Goal: Task Accomplishment & Management: Manage account settings

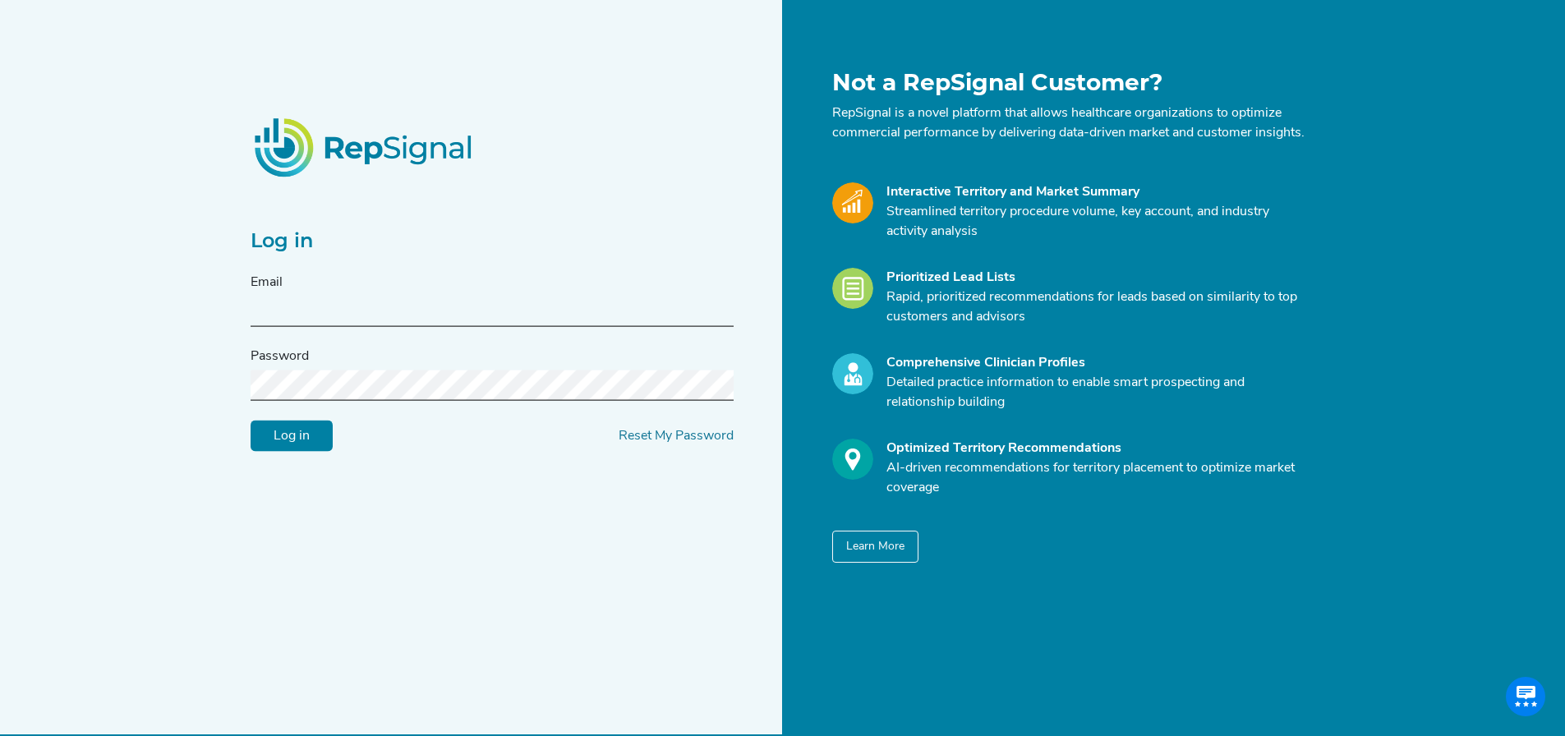
click at [627, 325] on input "text" at bounding box center [492, 312] width 483 height 30
type input "[PERSON_NAME][EMAIL_ADDRESS][PERSON_NAME][DOMAIN_NAME]"
click at [303, 452] on input "Log in" at bounding box center [292, 436] width 82 height 31
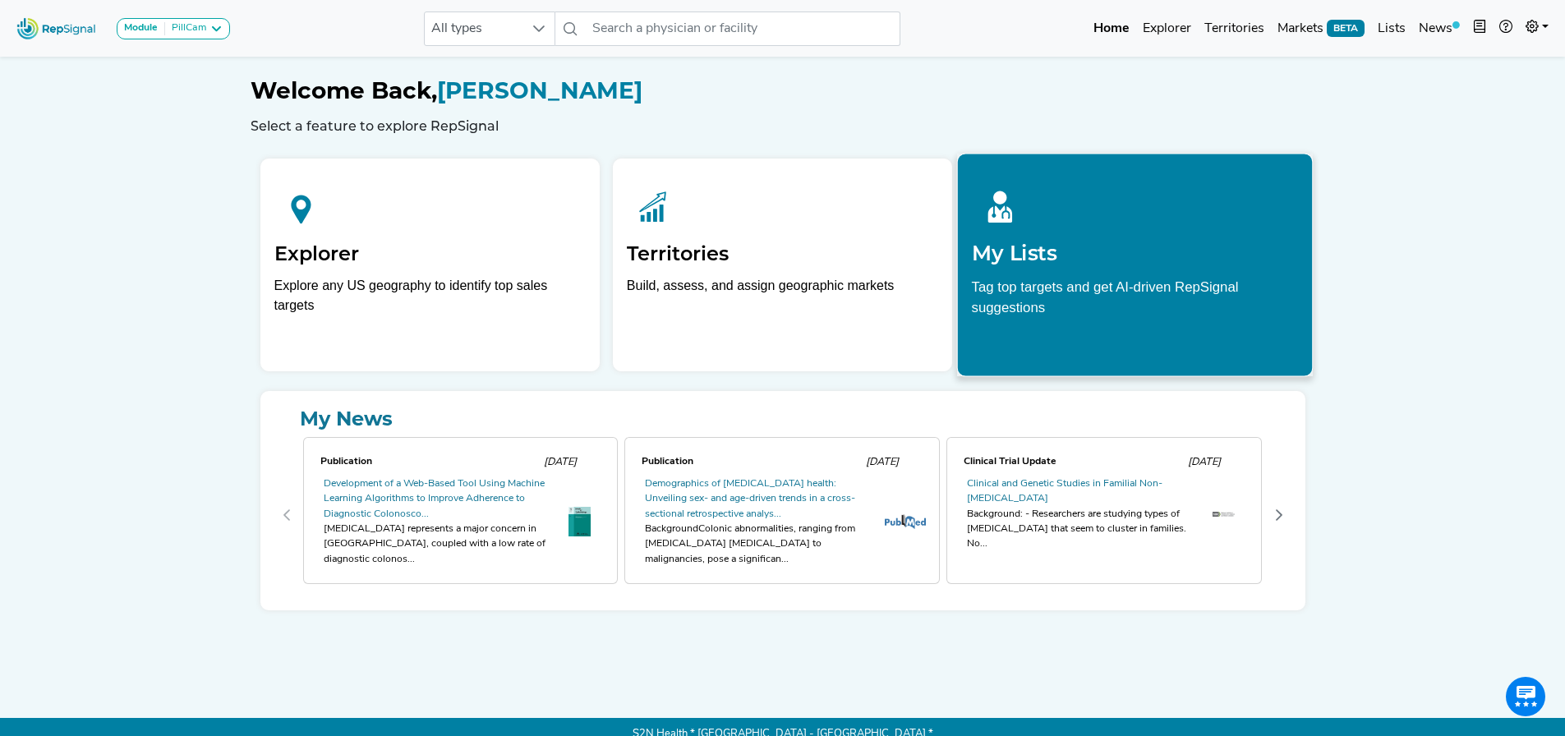
click at [1021, 243] on h2 "My Lists" at bounding box center [1135, 253] width 327 height 25
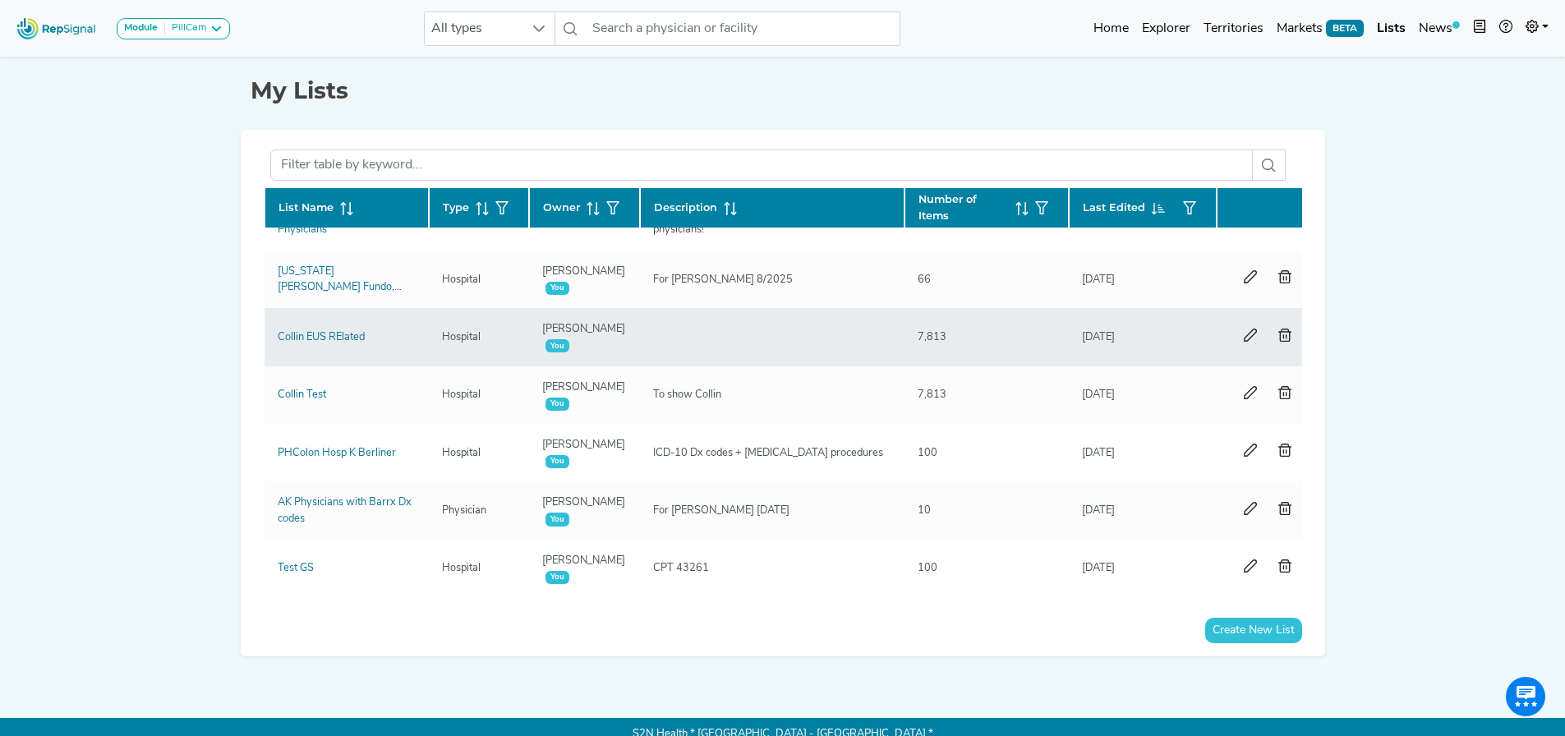
scroll to position [25, 0]
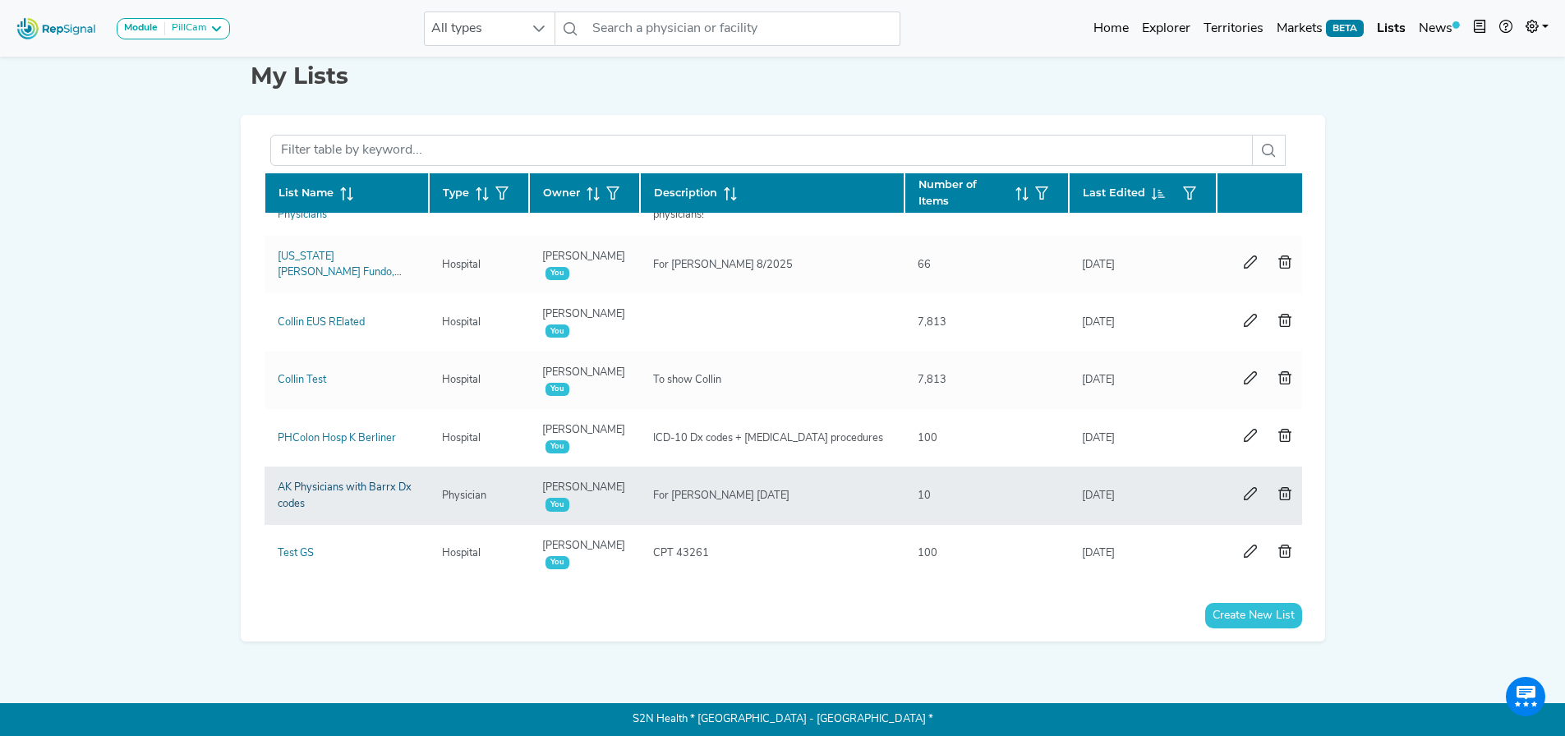
click at [328, 482] on link "AK Physicians with Barrx Dx codes" at bounding box center [345, 495] width 134 height 26
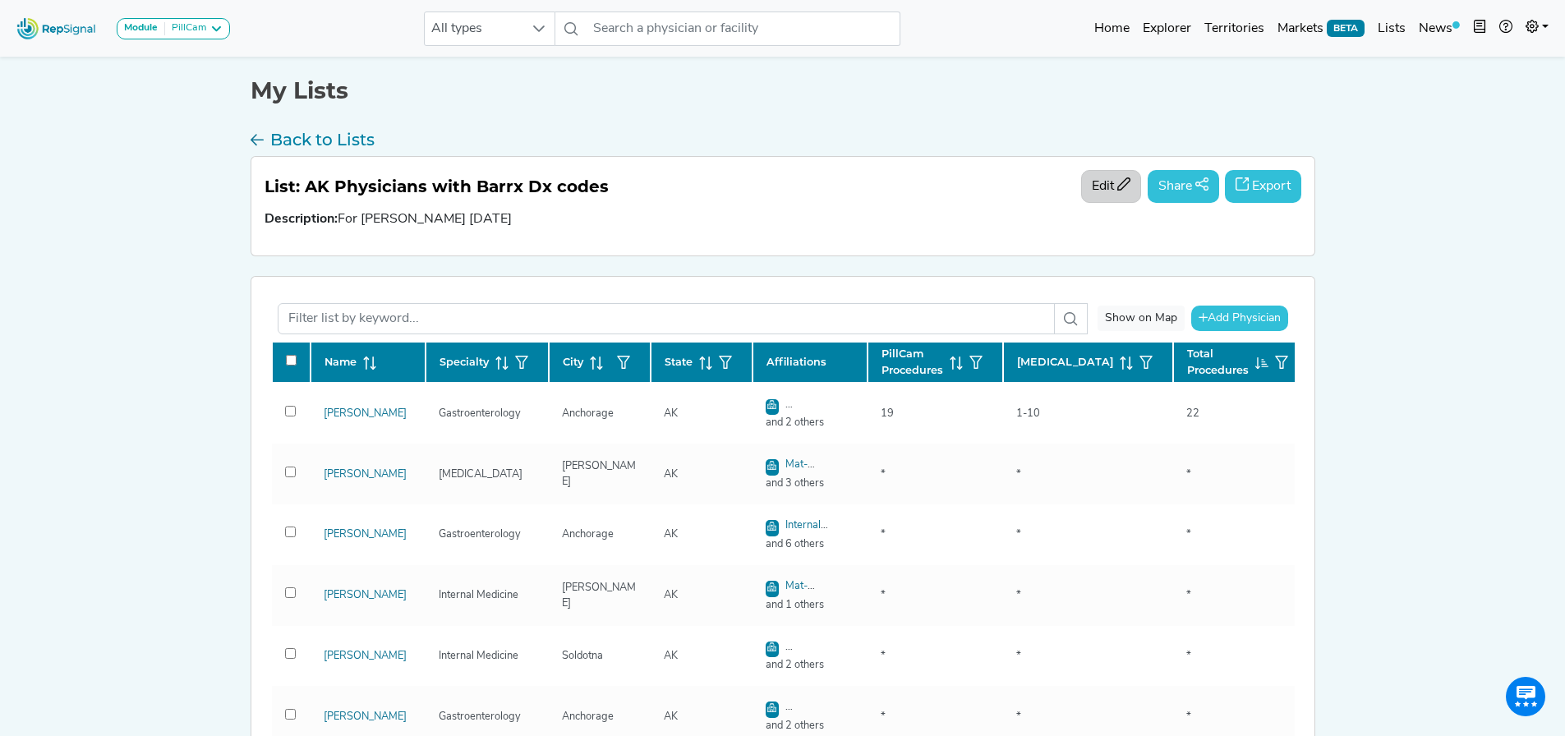
click at [1117, 177] on icon "button" at bounding box center [1123, 183] width 13 height 13
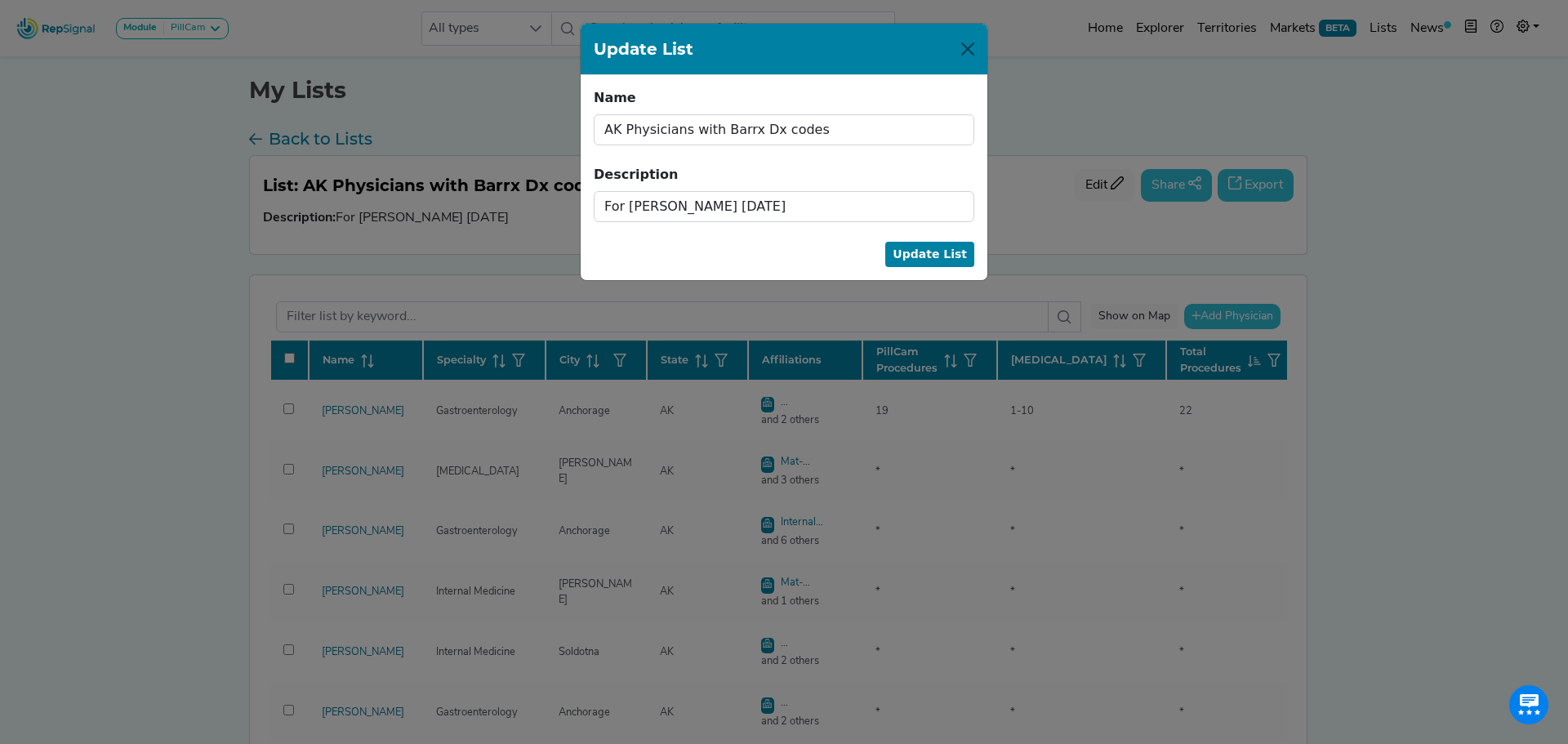
click at [967, 50] on button "Close" at bounding box center [968, 49] width 26 height 26
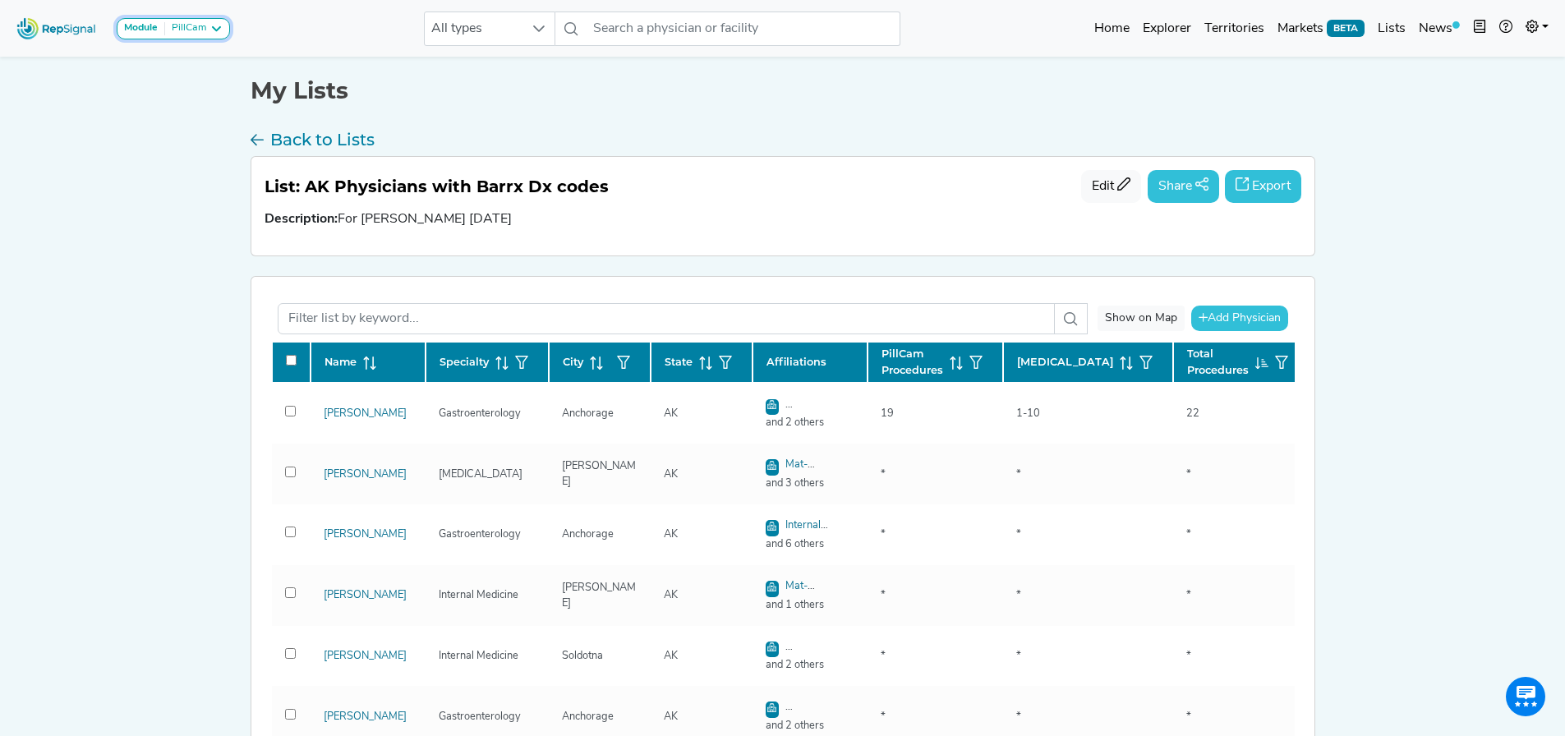
click at [187, 32] on div "PillCam" at bounding box center [185, 28] width 41 height 13
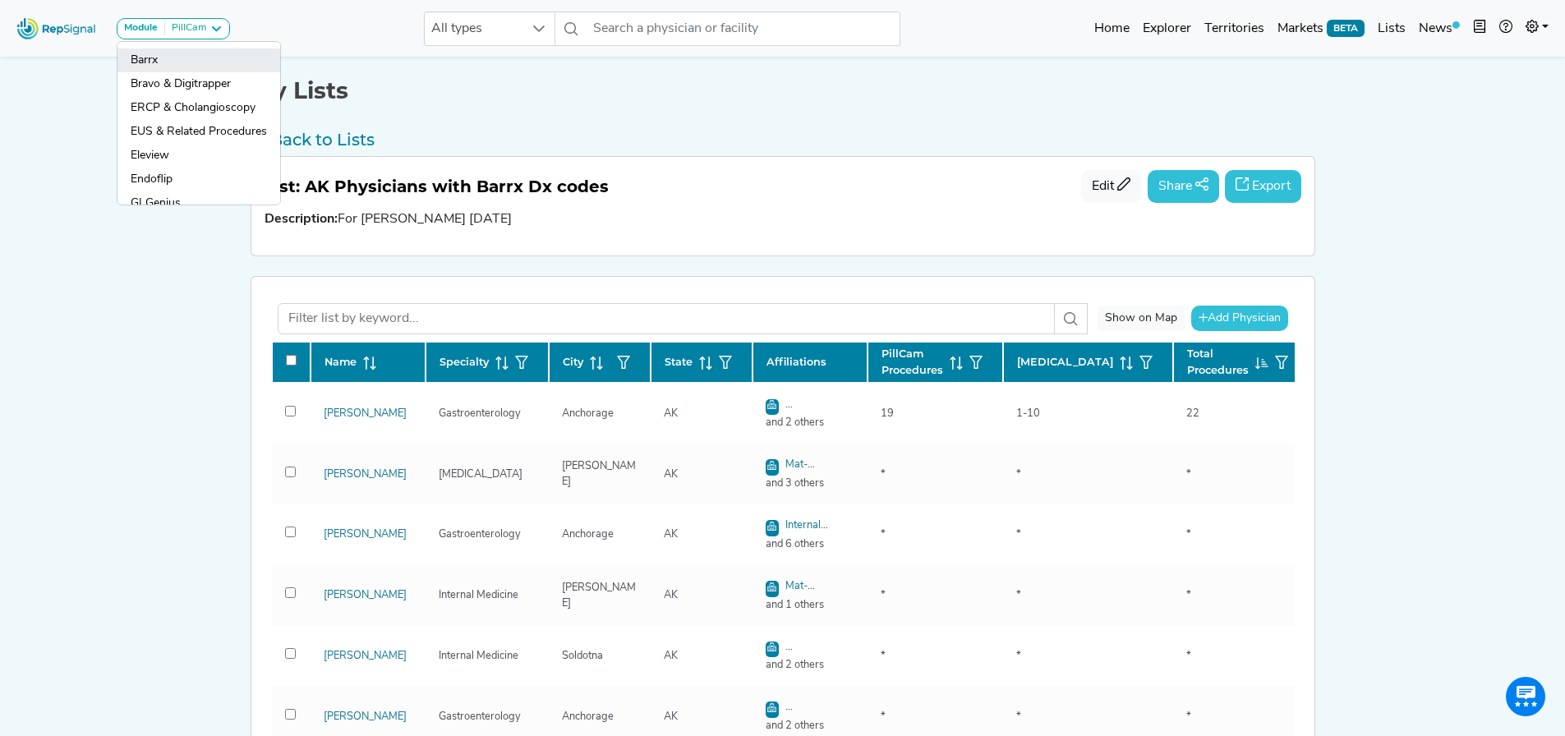
click at [215, 72] on link "Barrx" at bounding box center [199, 84] width 163 height 24
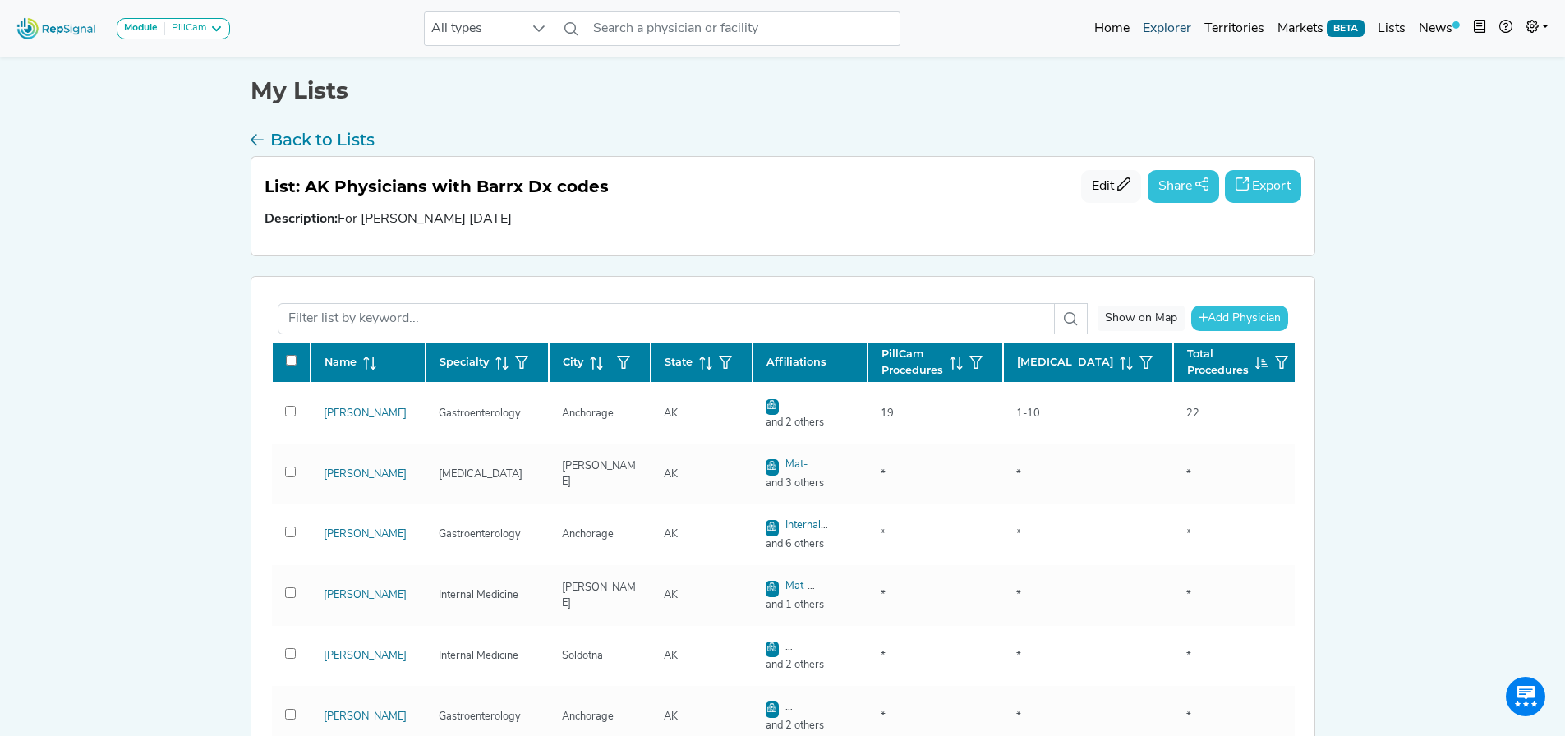
click at [1167, 32] on link "Explorer" at bounding box center [1167, 28] width 62 height 33
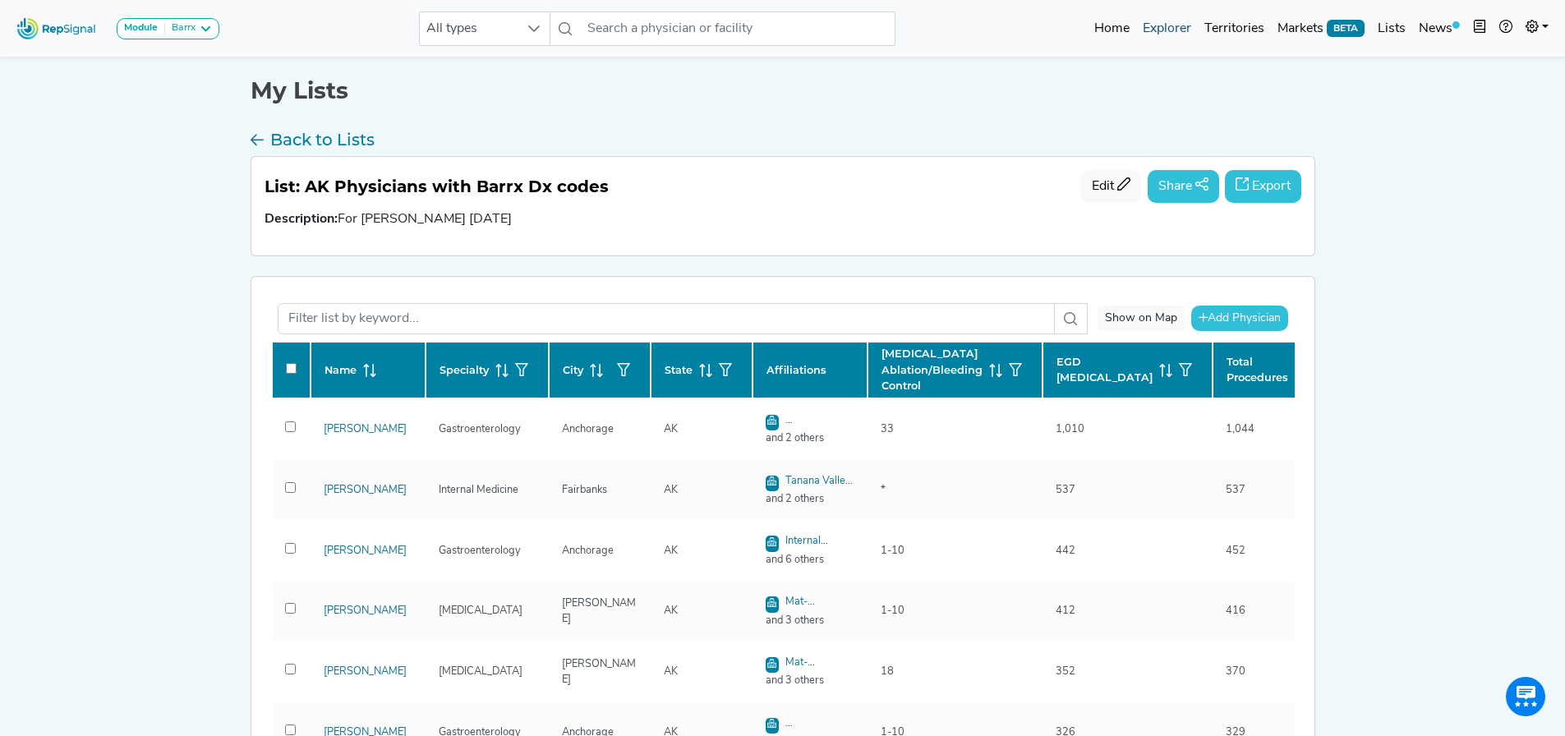
checkbox input "false"
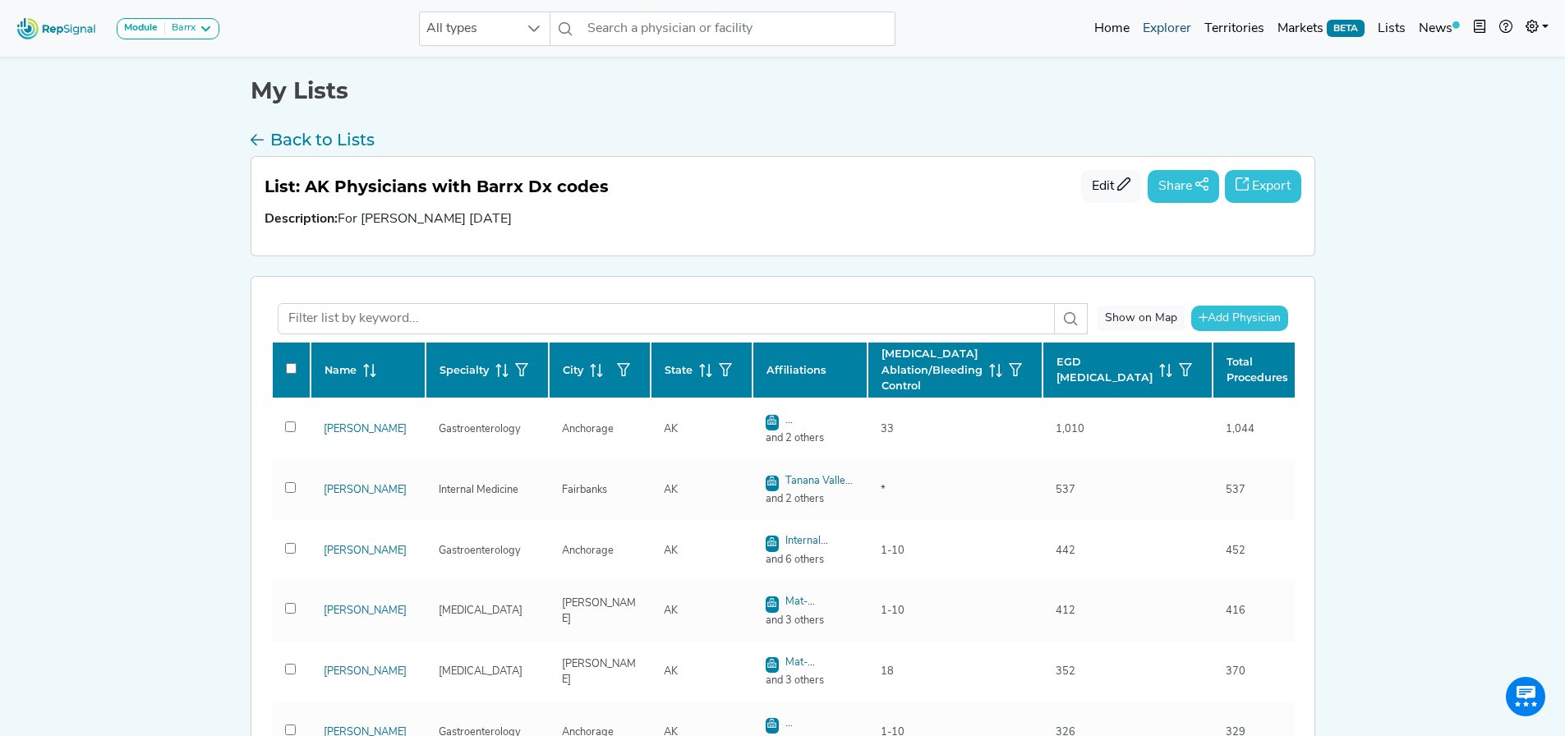
checkbox input "false"
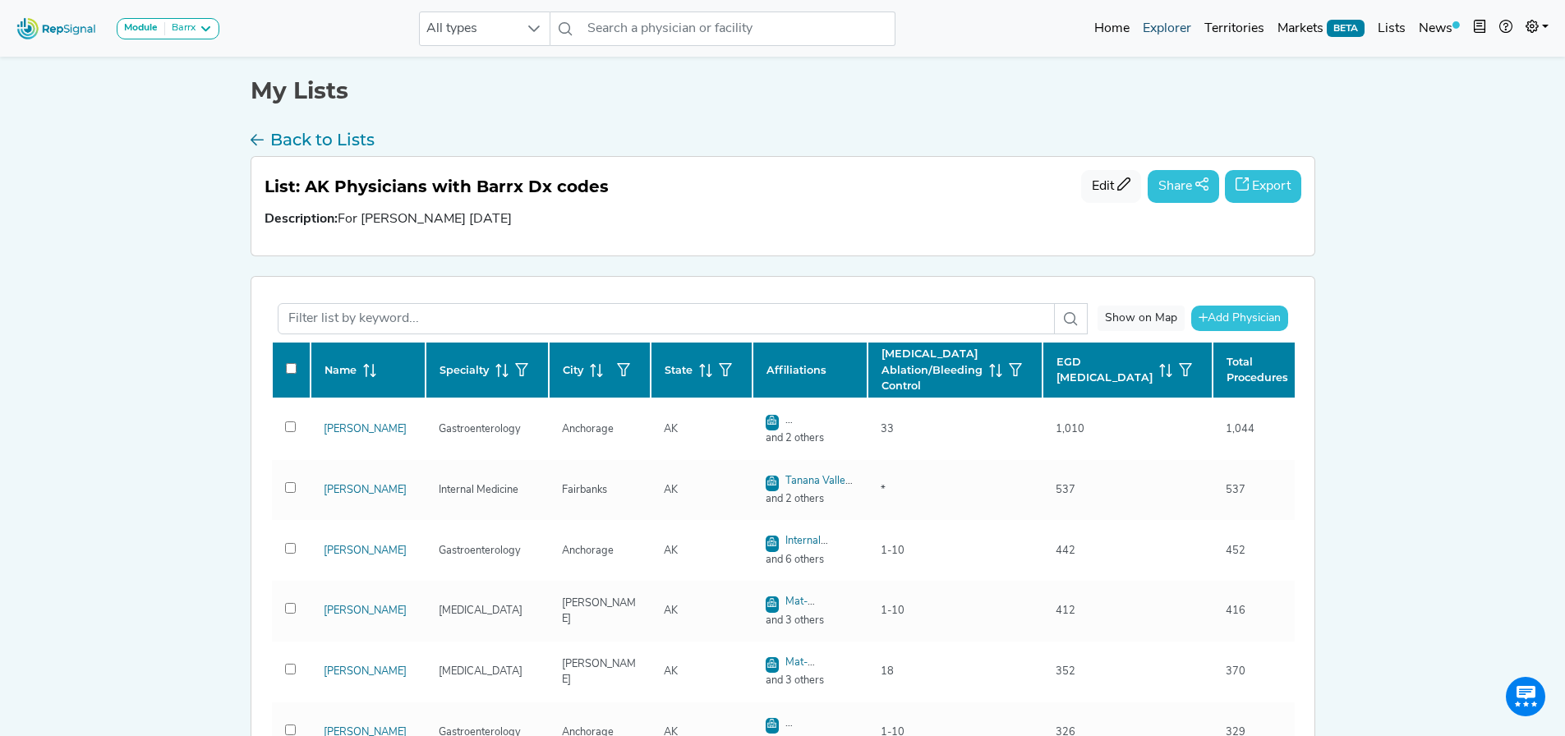
checkbox input "false"
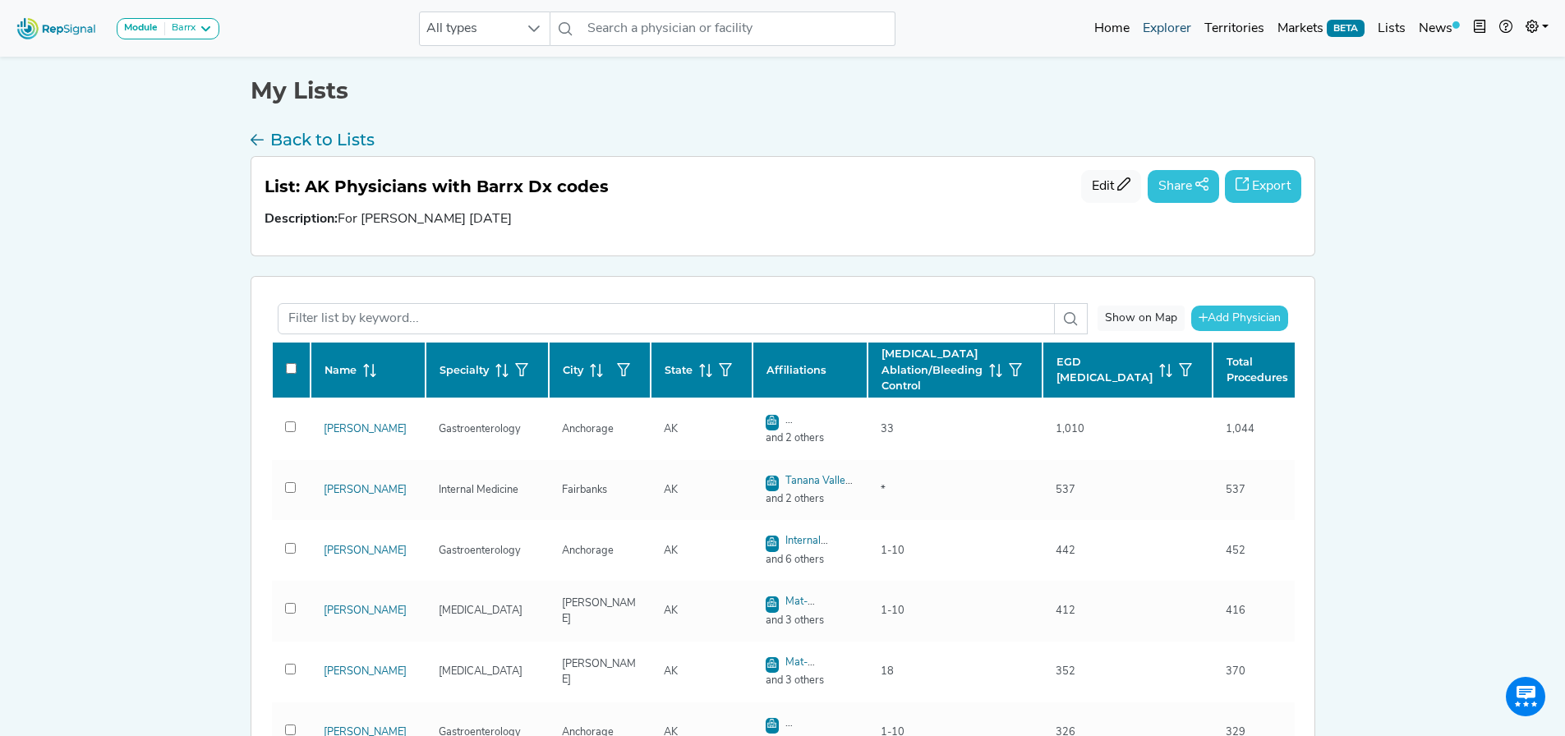
checkbox input "false"
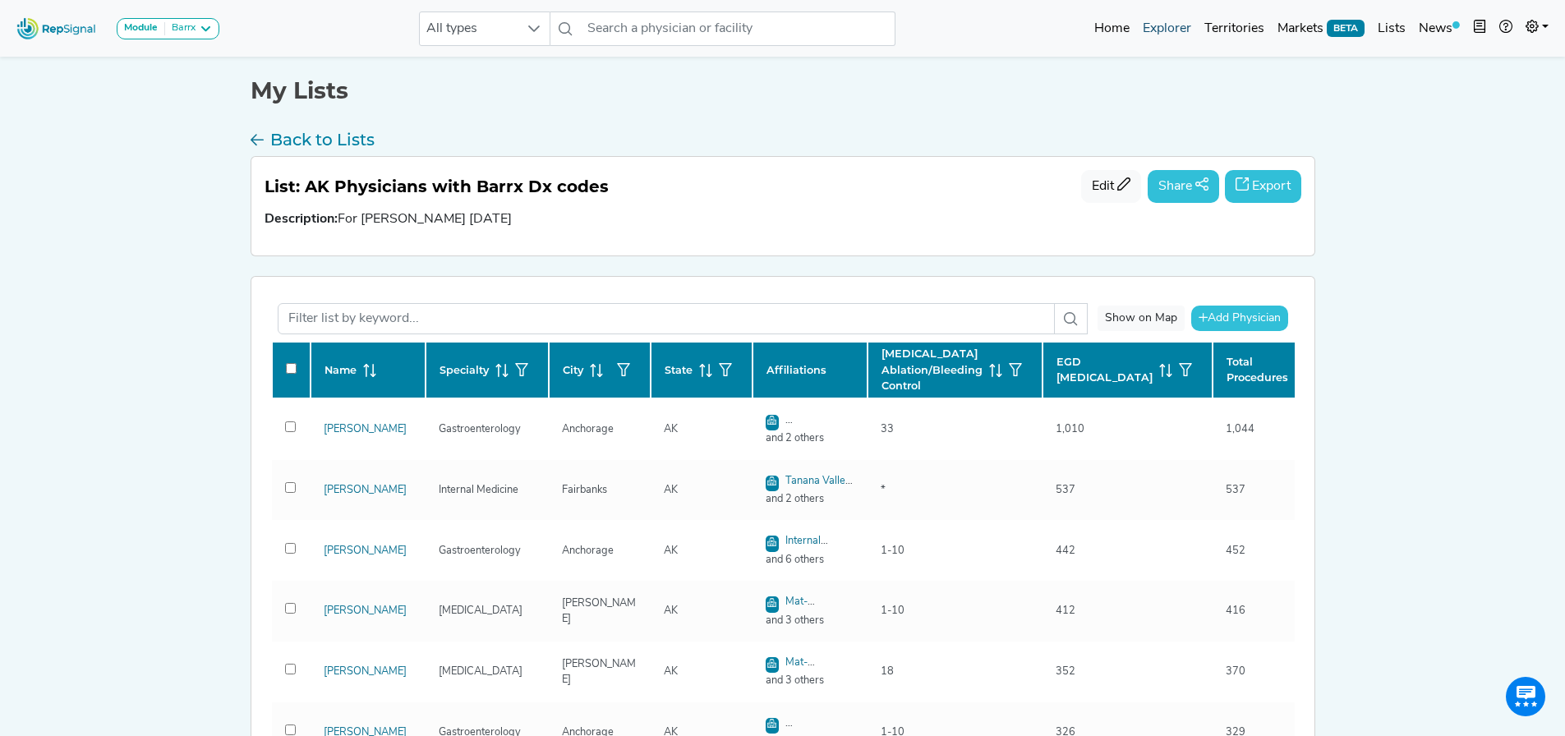
checkbox input "false"
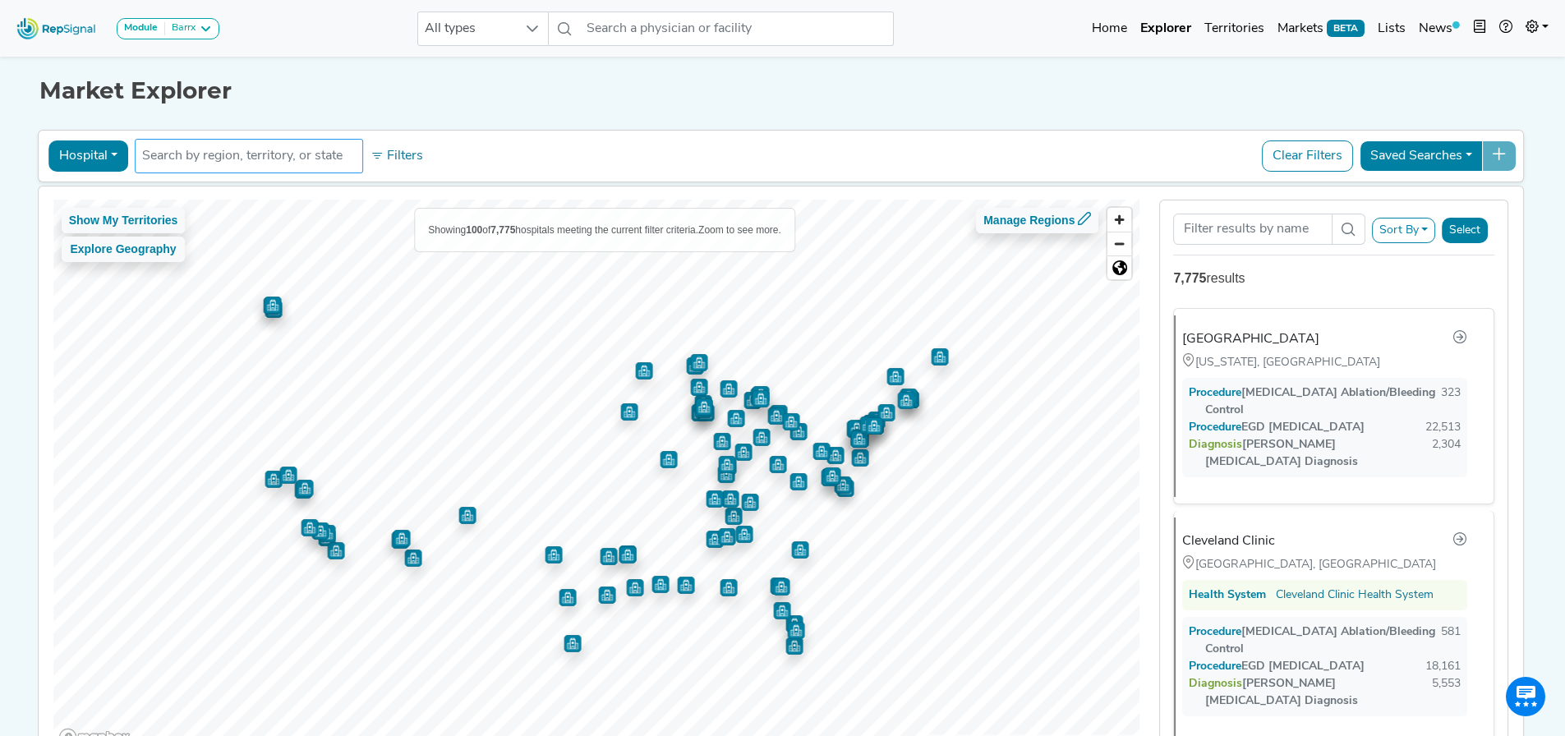
click at [323, 155] on input "text" at bounding box center [249, 156] width 214 height 20
click at [295, 165] on input "text" at bounding box center [249, 156] width 214 height 20
click at [313, 152] on input "text" at bounding box center [249, 156] width 214 height 20
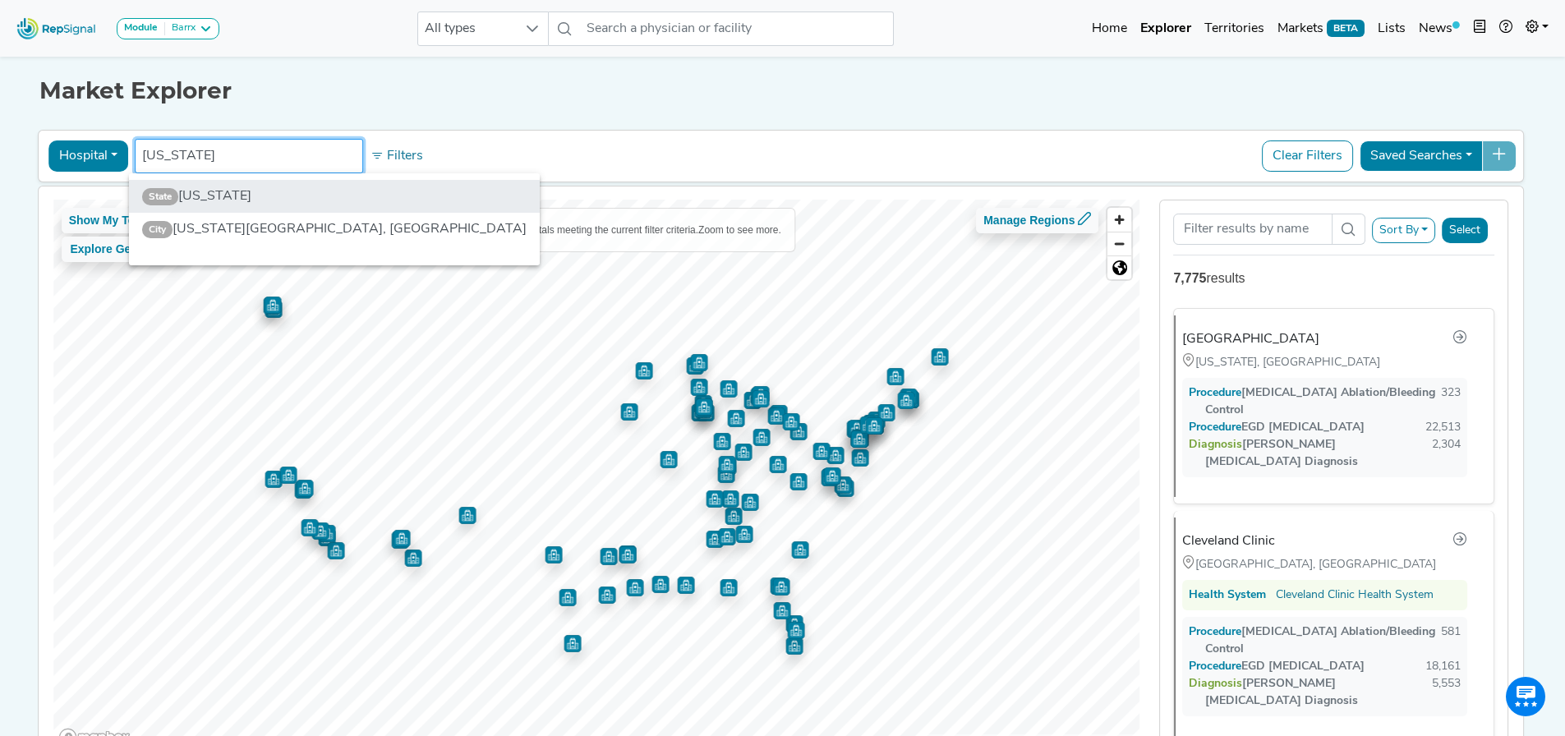
type input "[US_STATE]"
click at [287, 196] on li "State [US_STATE]" at bounding box center [334, 196] width 411 height 33
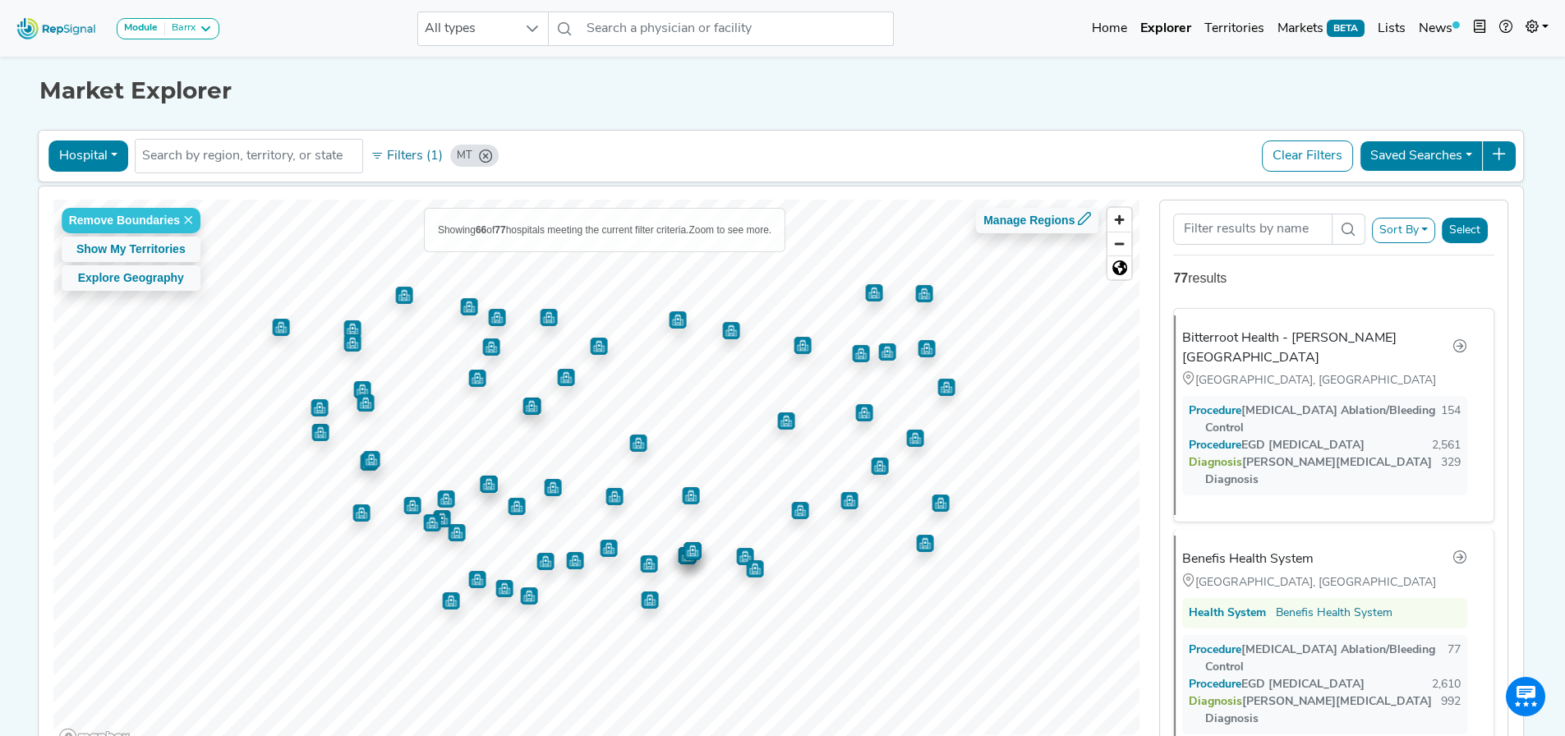
click at [1428, 233] on button "Sort By" at bounding box center [1404, 230] width 64 height 25
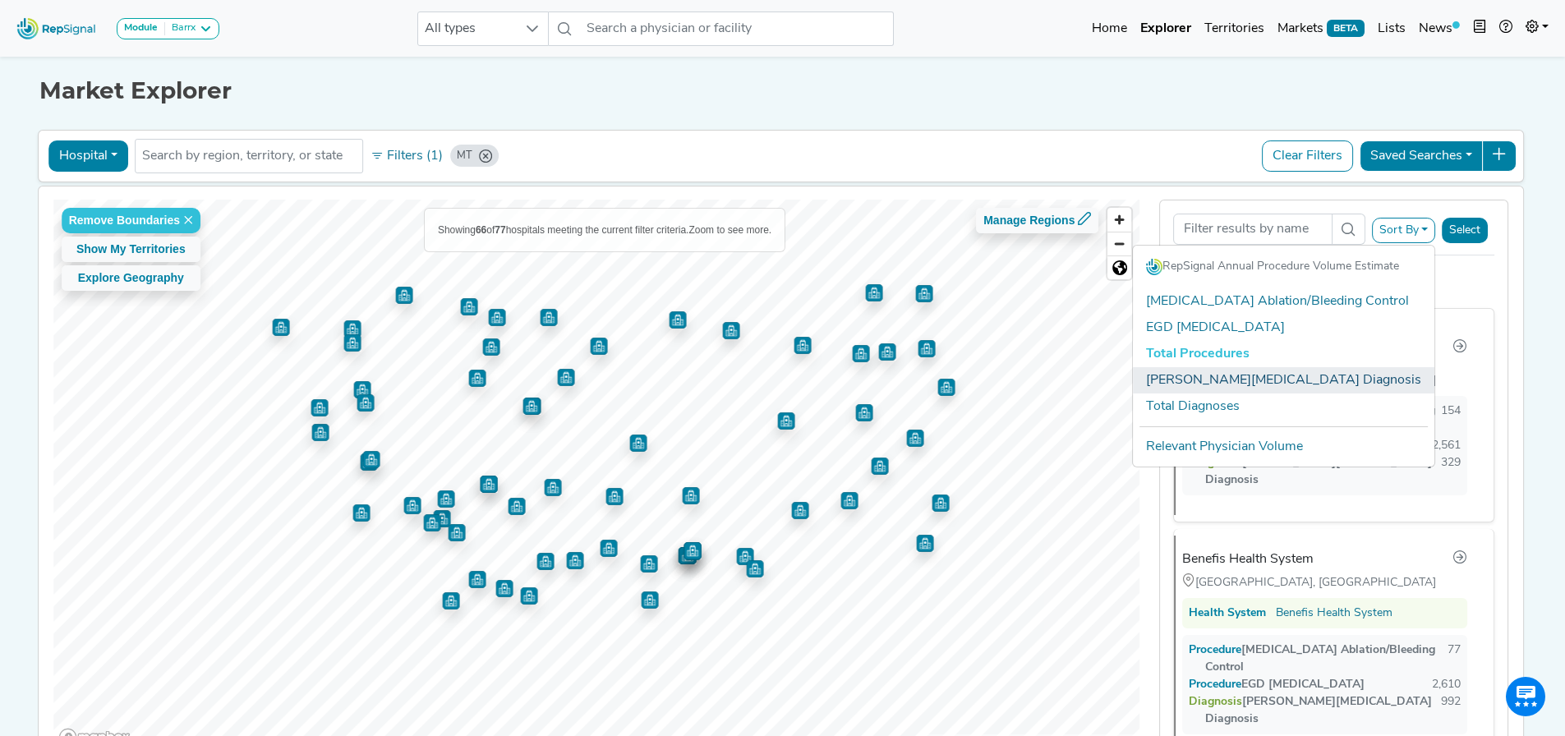
click at [1342, 389] on link "[PERSON_NAME][MEDICAL_DATA] Diagnosis" at bounding box center [1284, 380] width 302 height 26
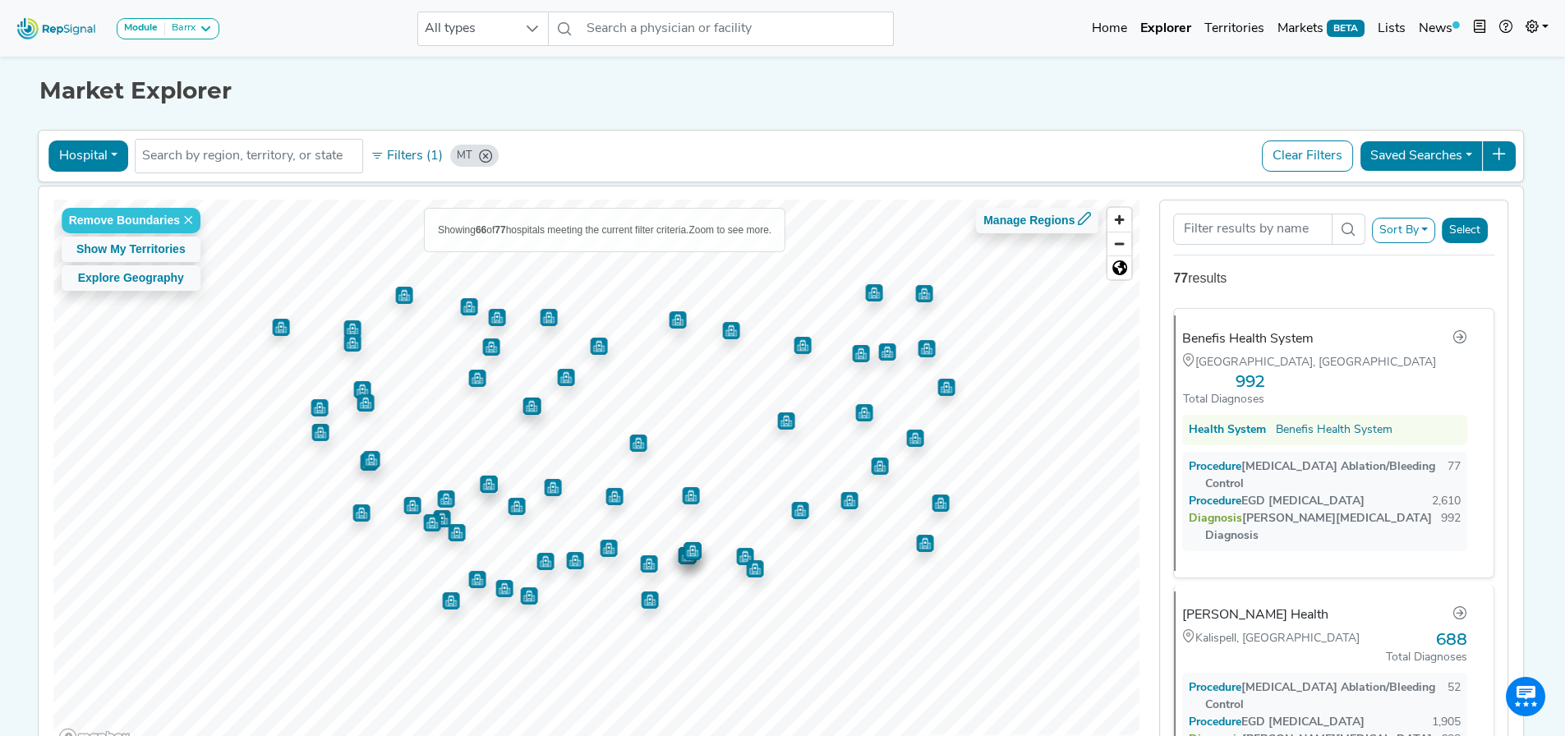
click at [1488, 233] on button "Select" at bounding box center [1465, 230] width 46 height 25
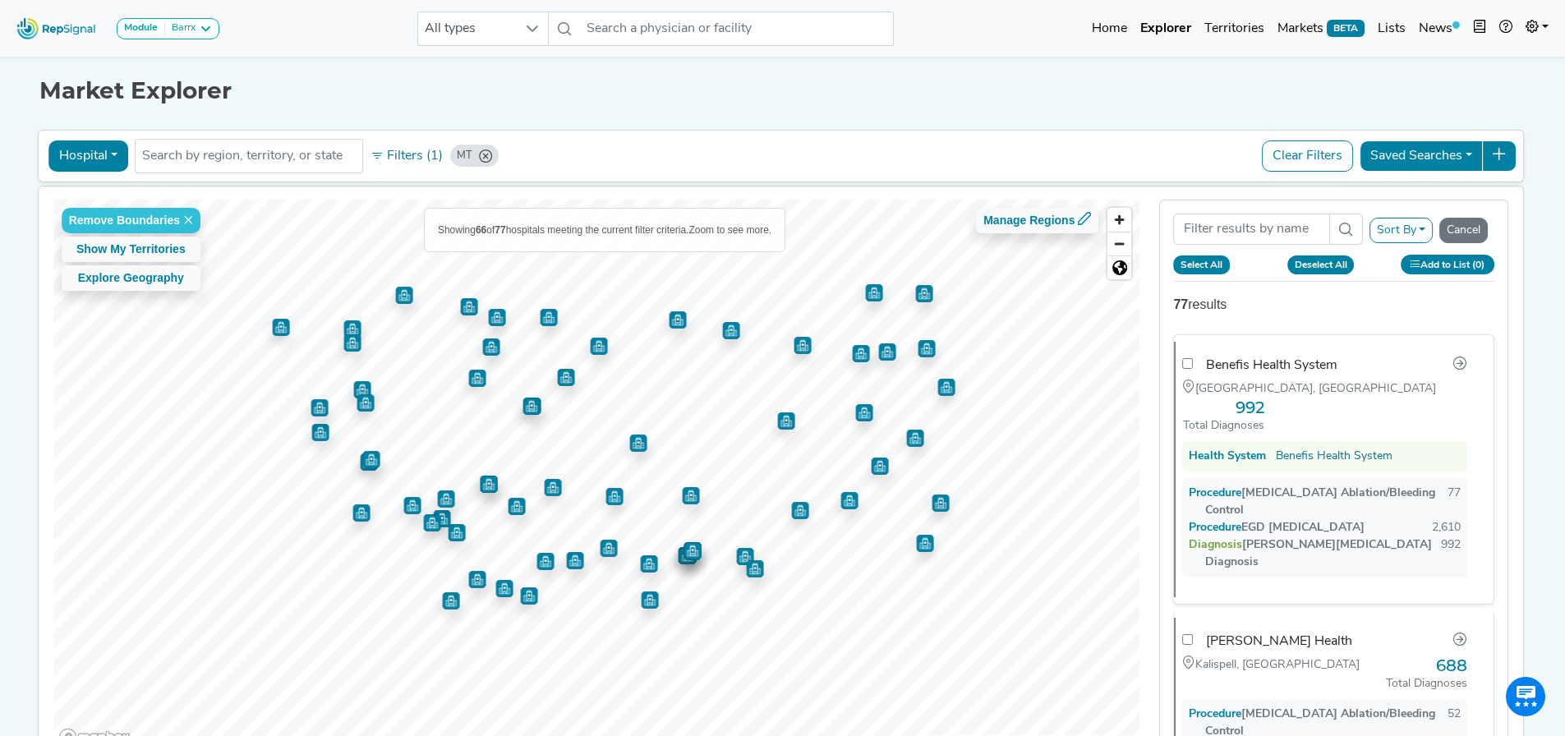
click at [1197, 270] on button "Select All" at bounding box center [1201, 265] width 57 height 18
checkbox input "true"
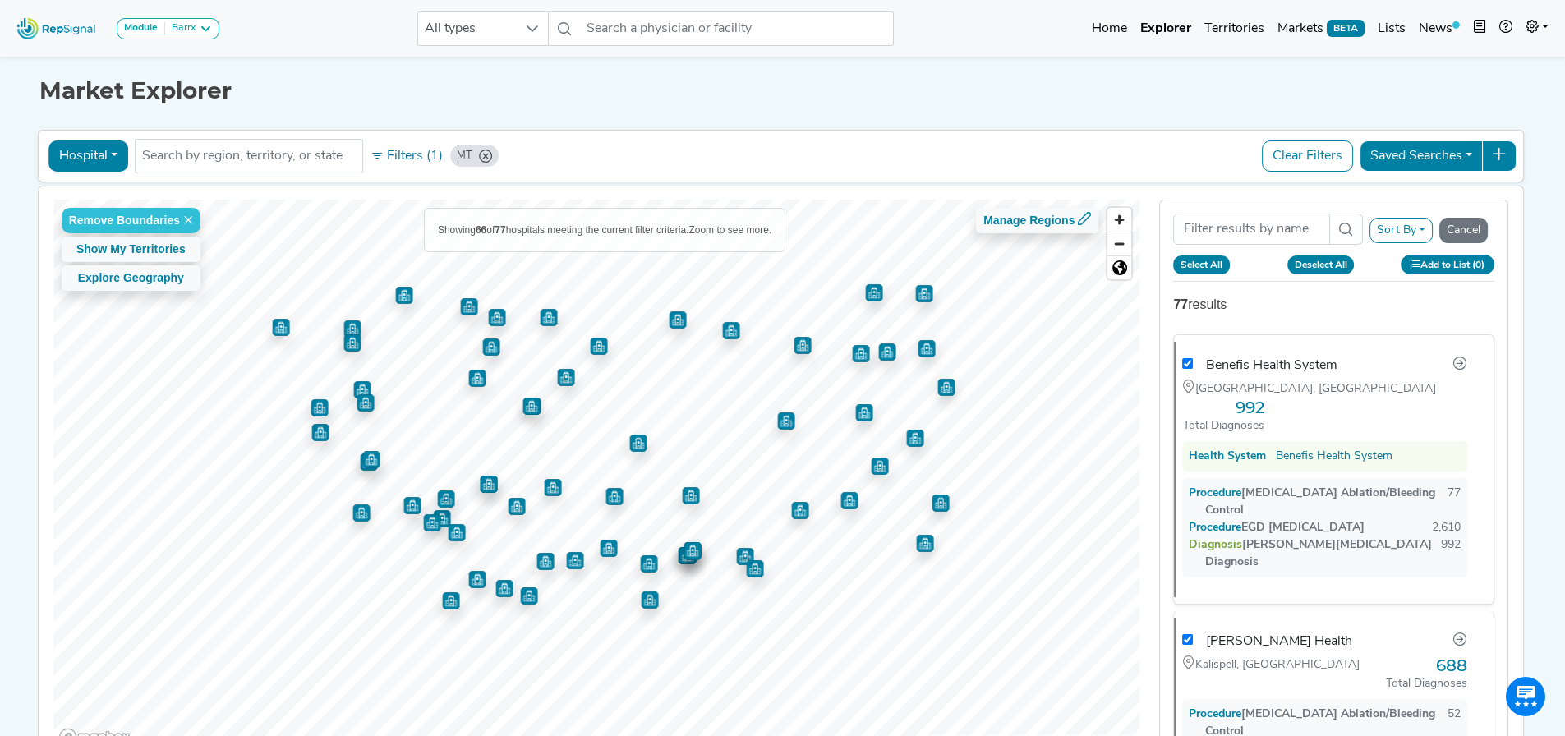
checkbox input "true"
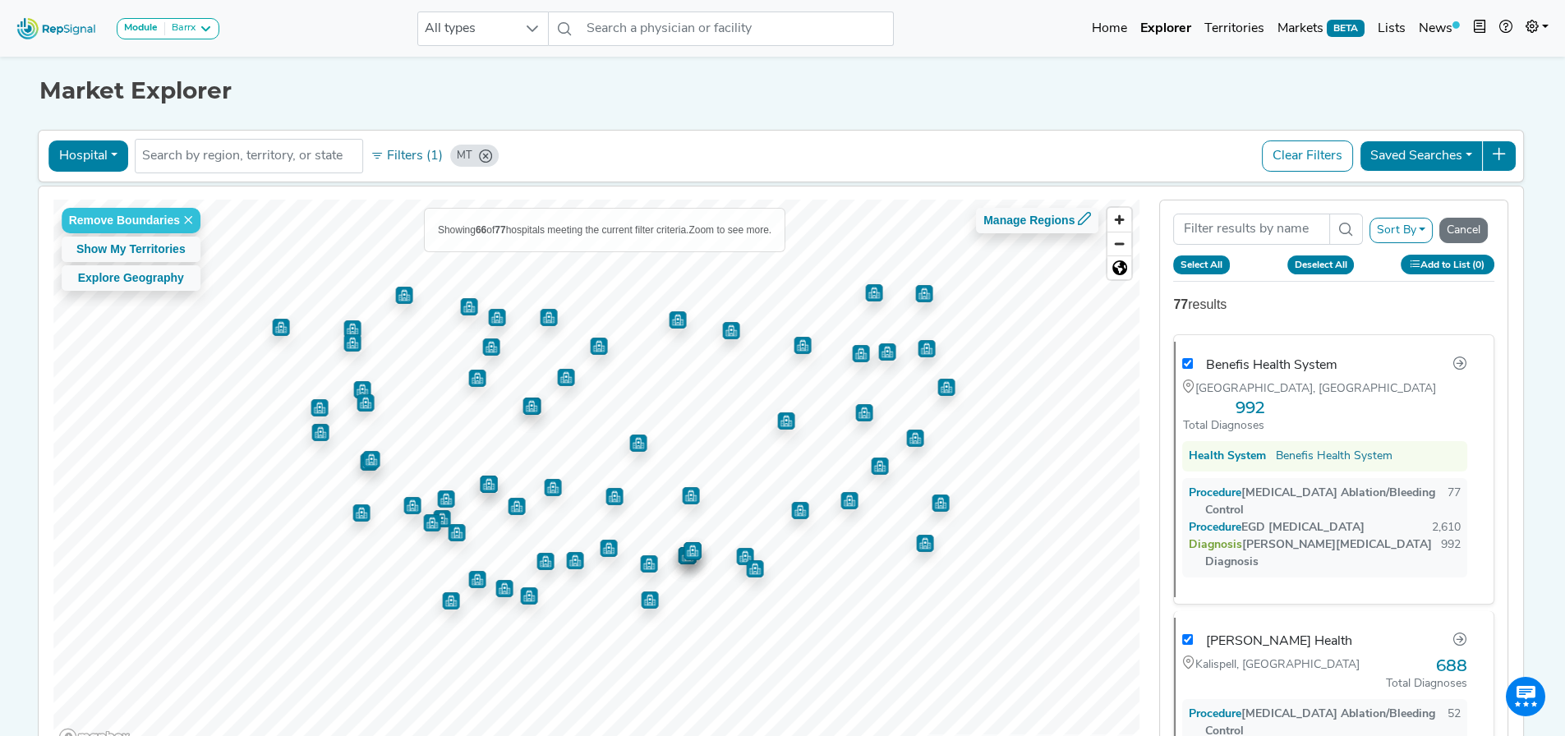
checkbox input "true"
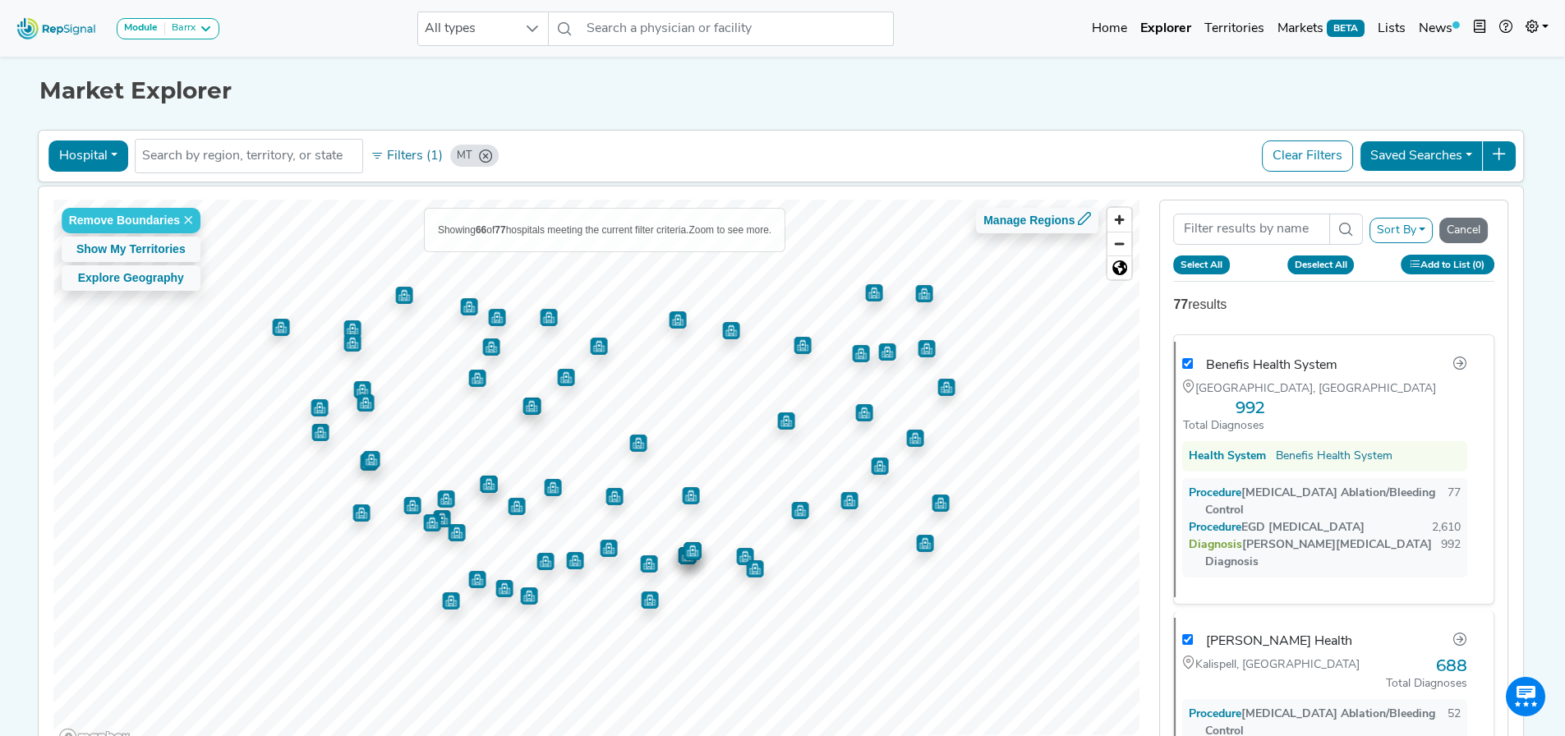
checkbox input "true"
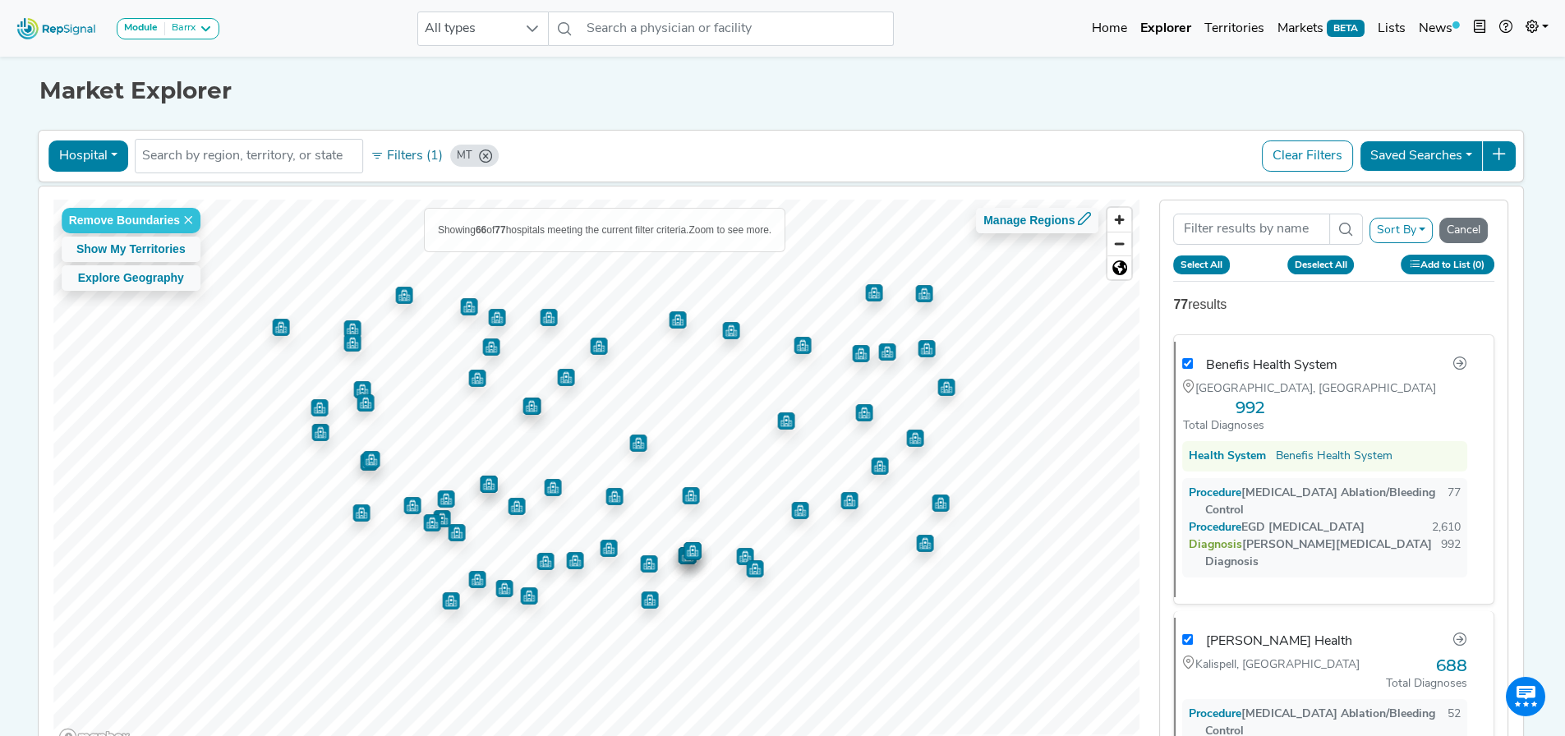
checkbox input "true"
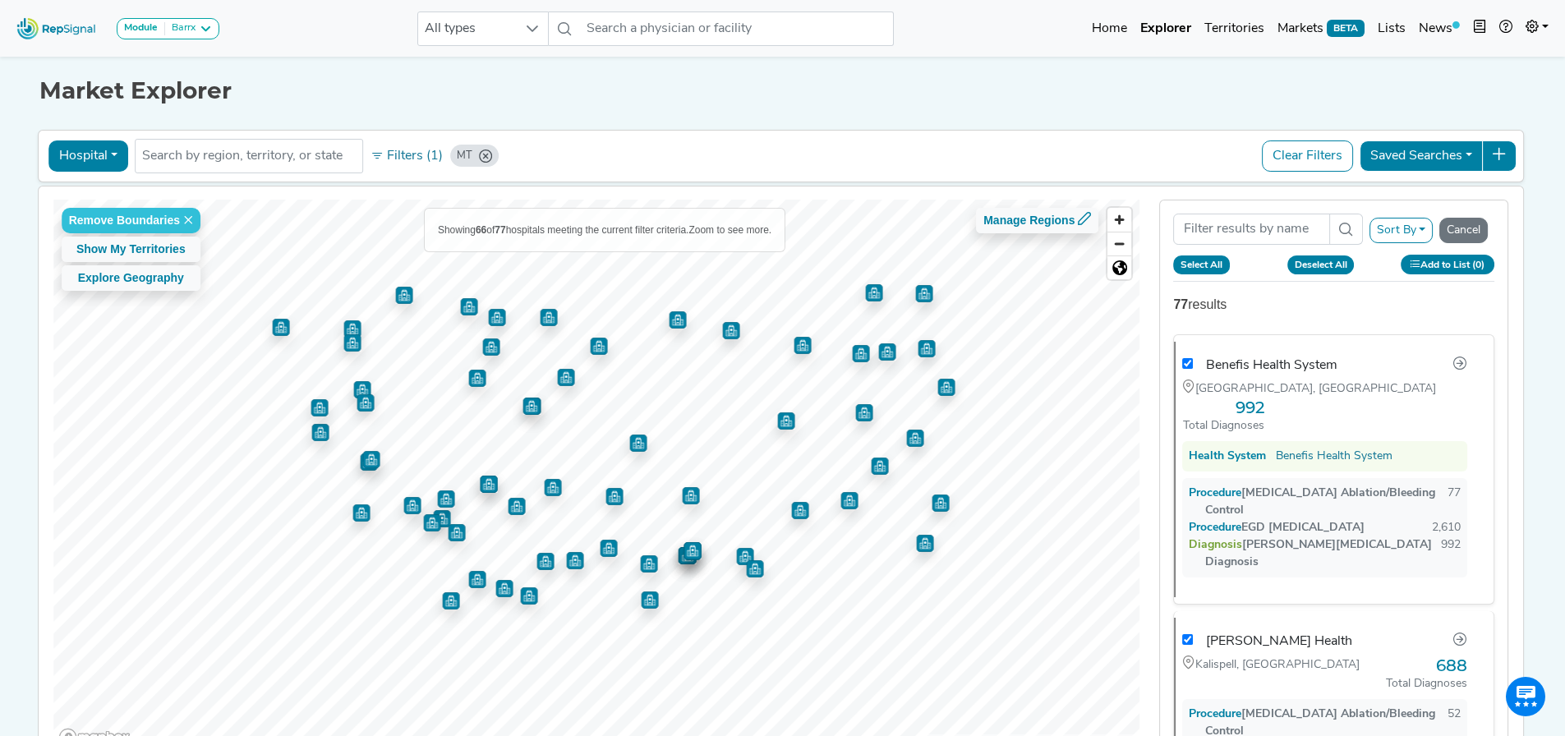
checkbox input "true"
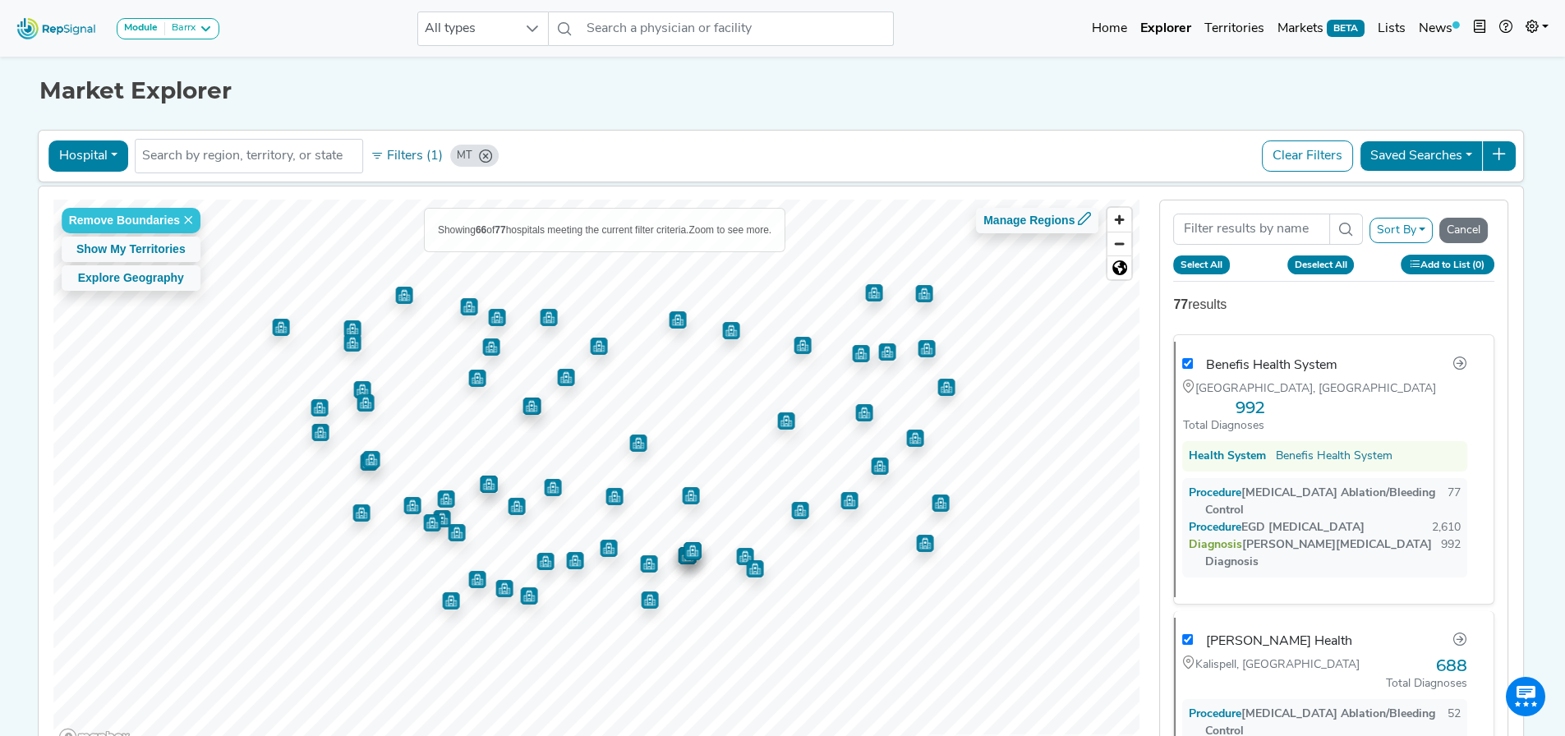
checkbox input "true"
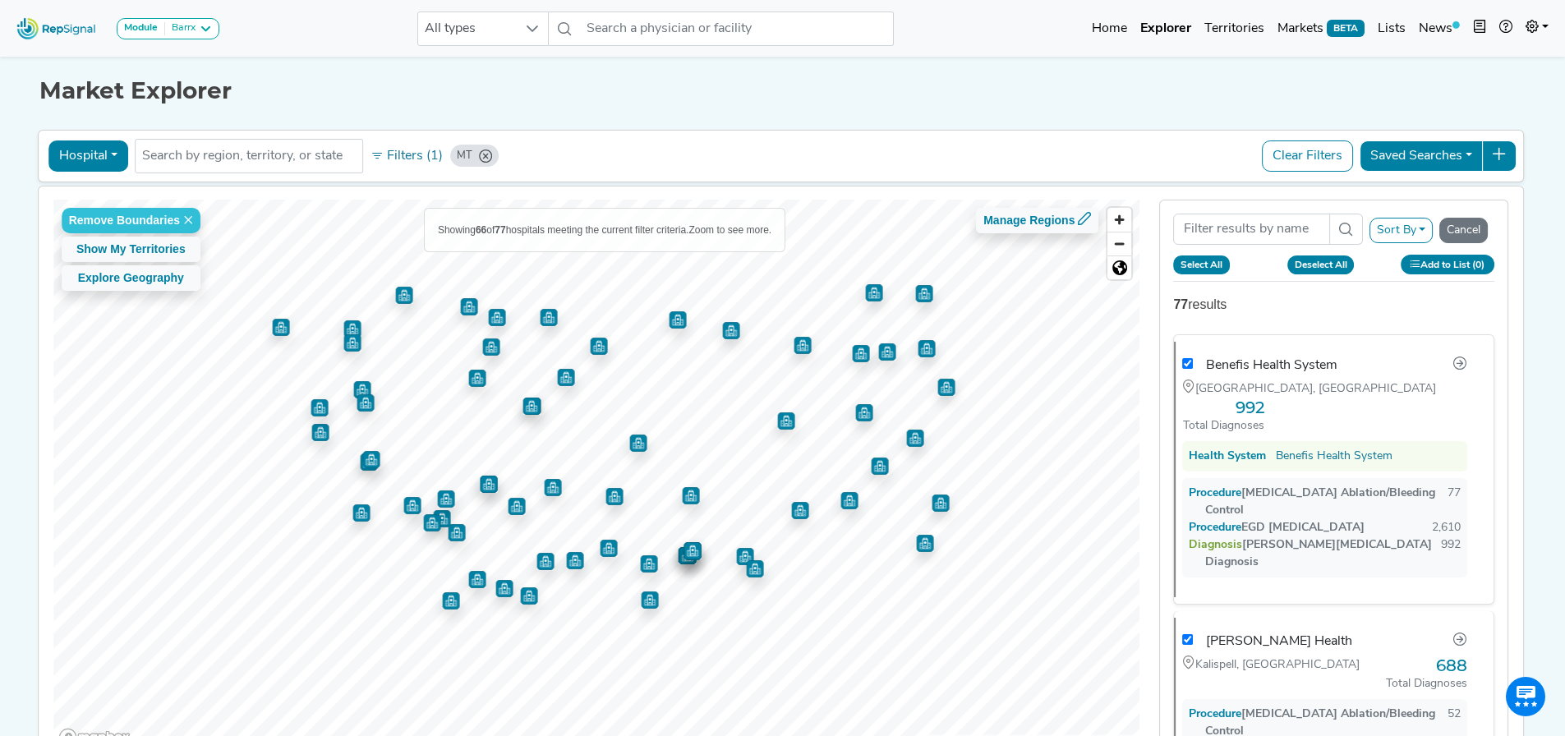
checkbox input "true"
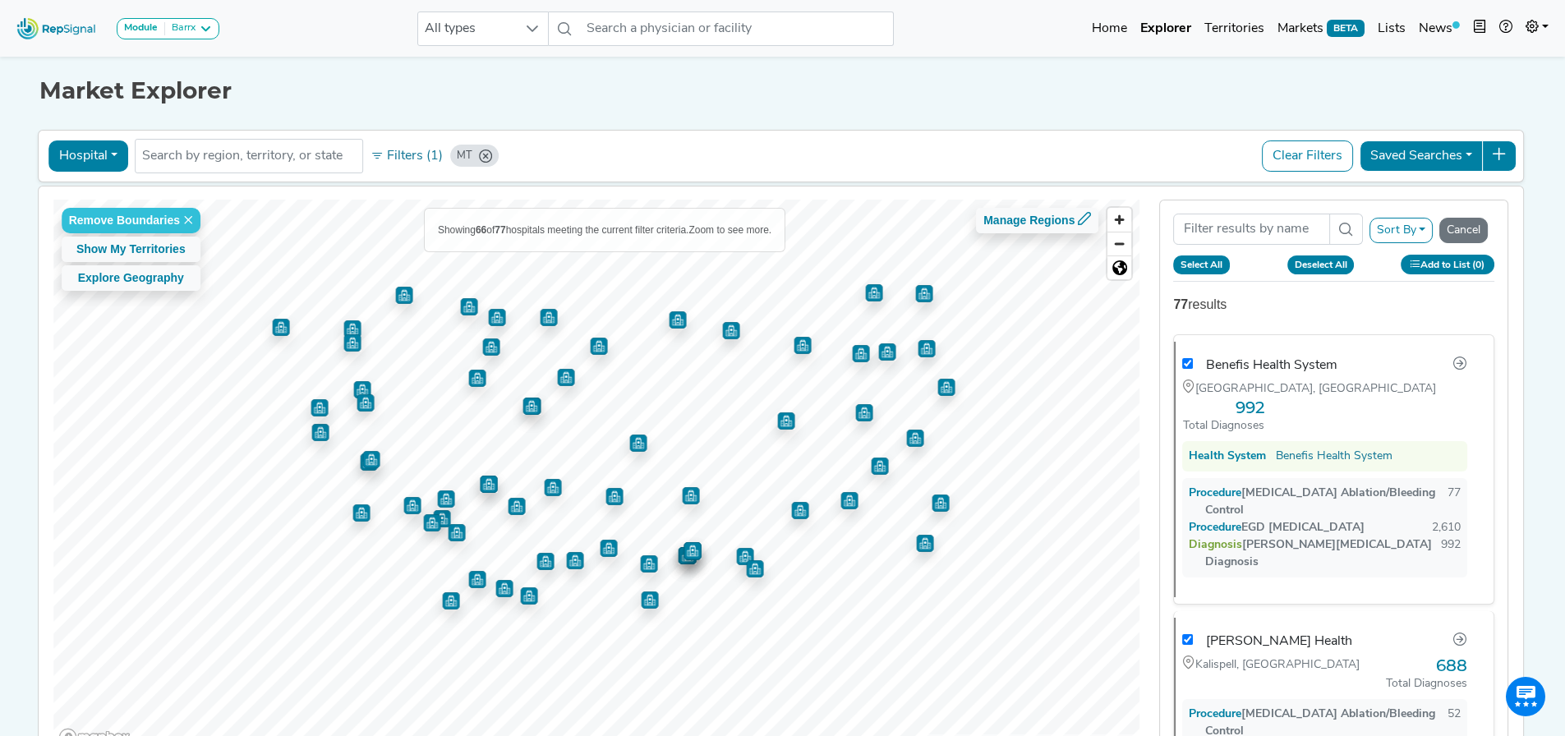
checkbox input "true"
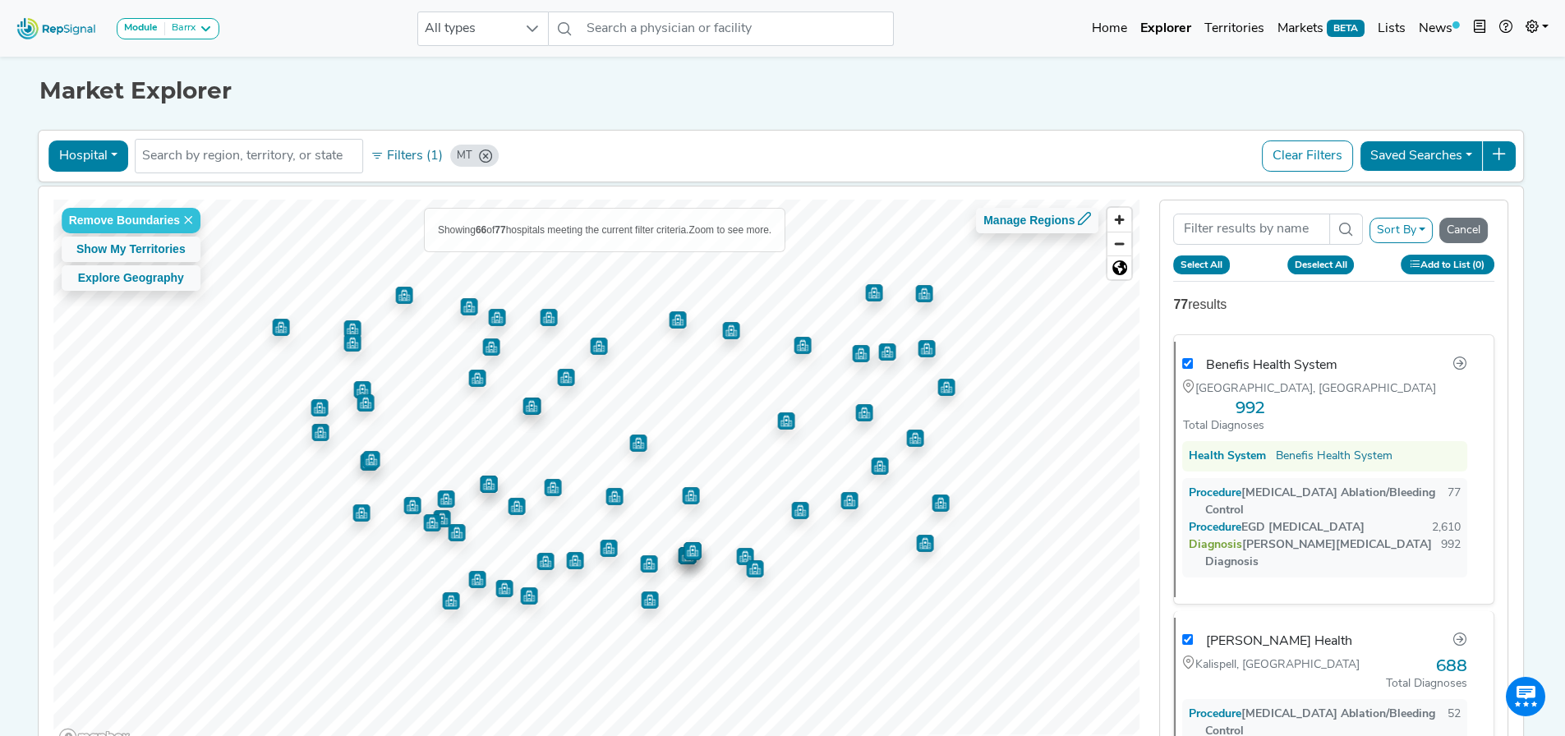
checkbox input "true"
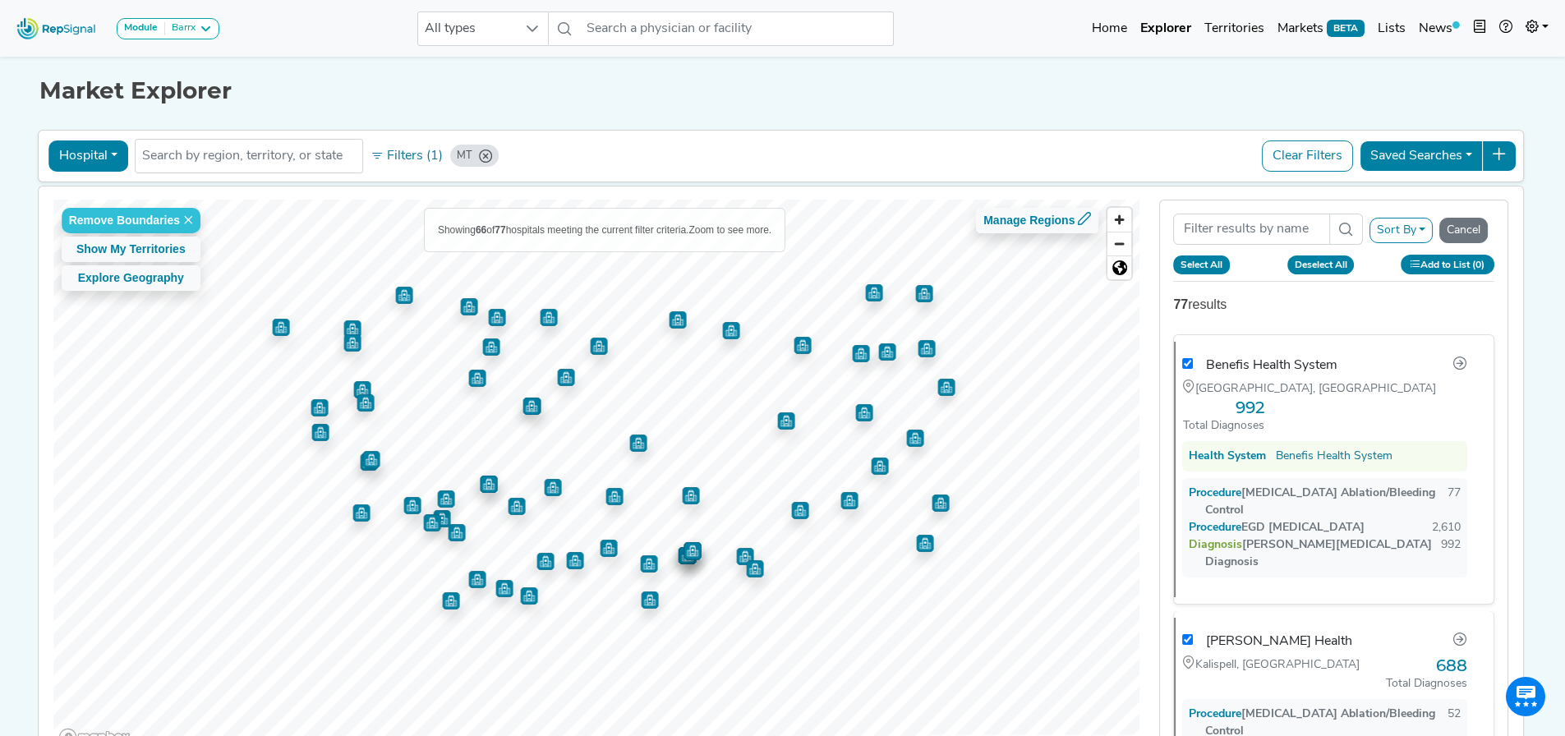
checkbox input "true"
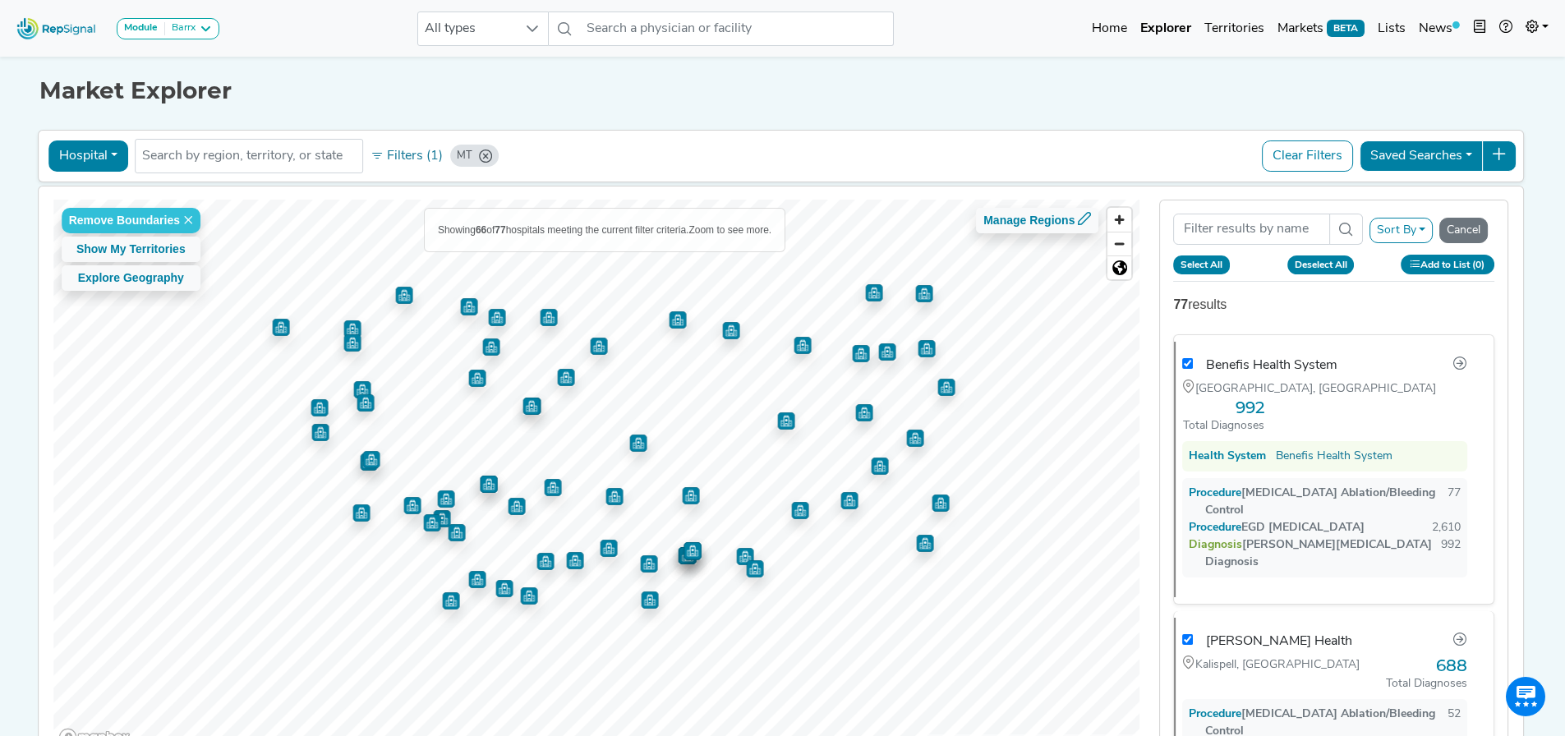
checkbox input "true"
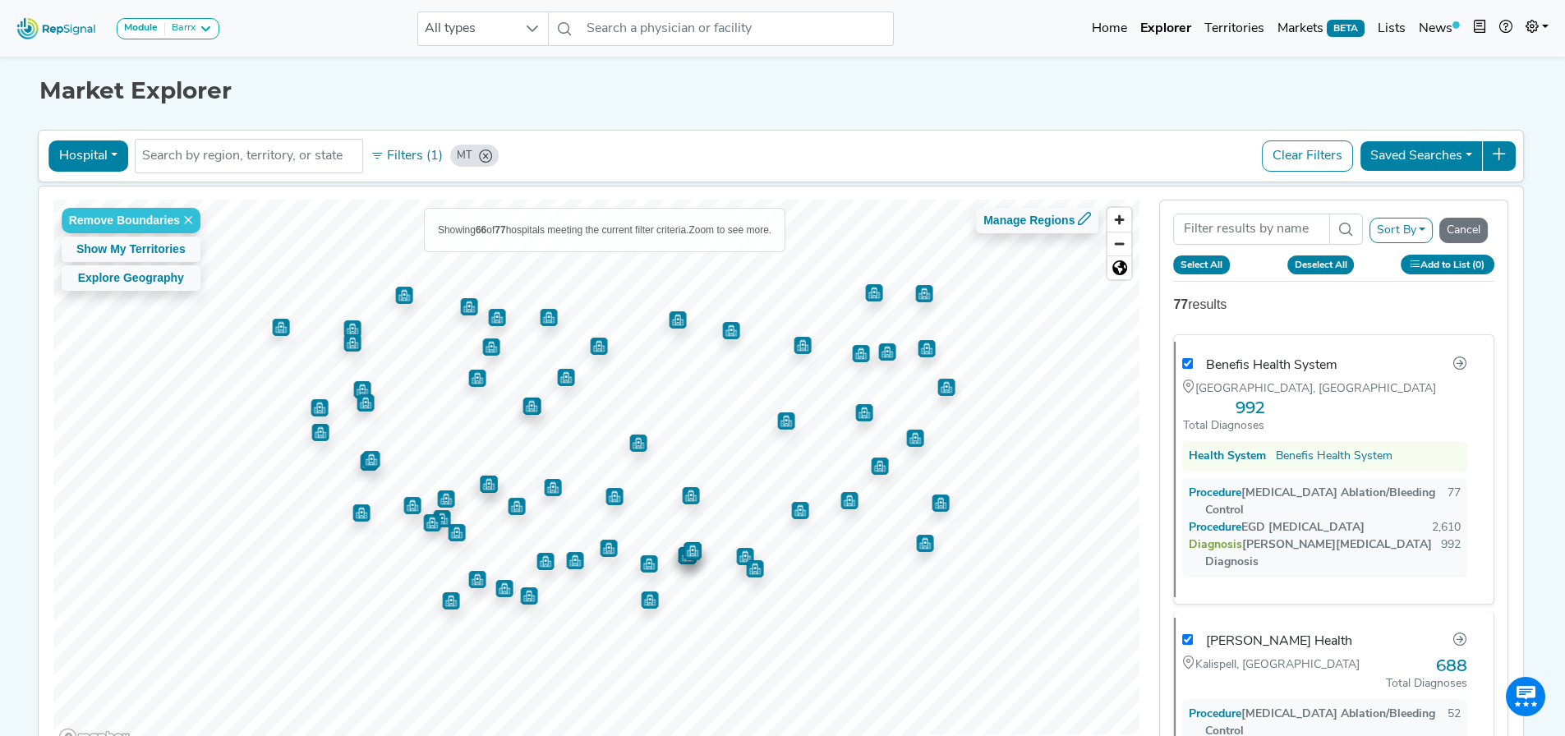
checkbox input "true"
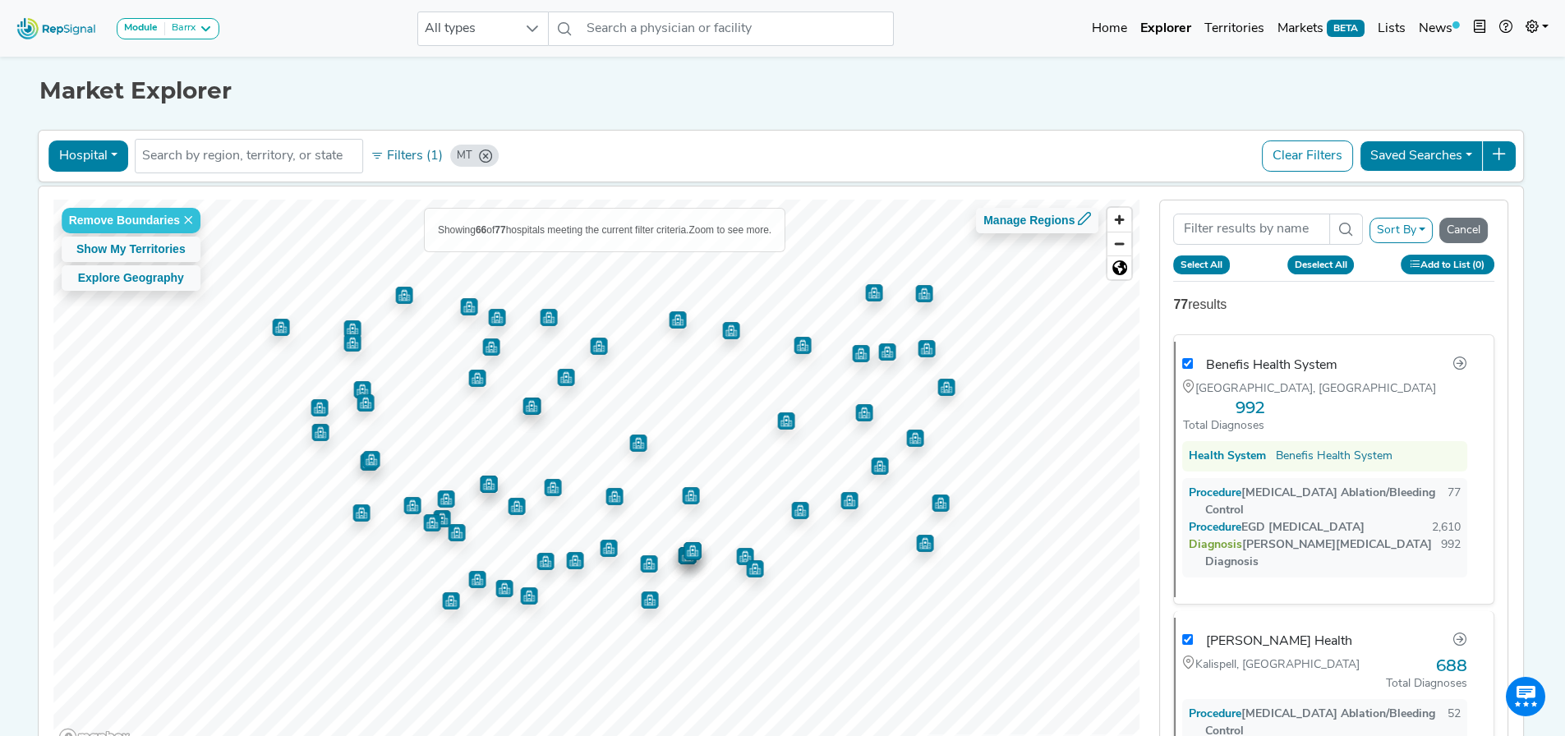
checkbox input "true"
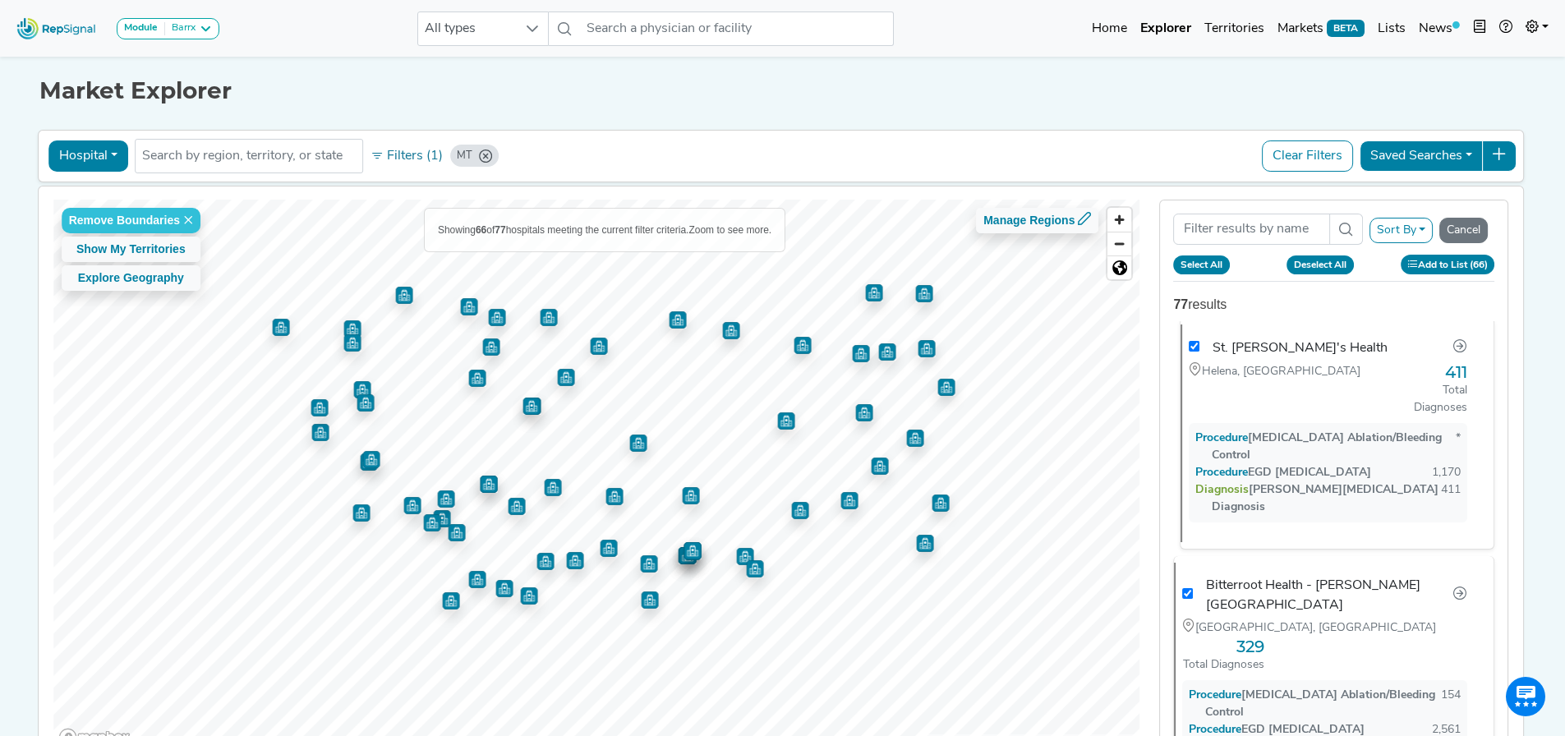
checkbox input "true"
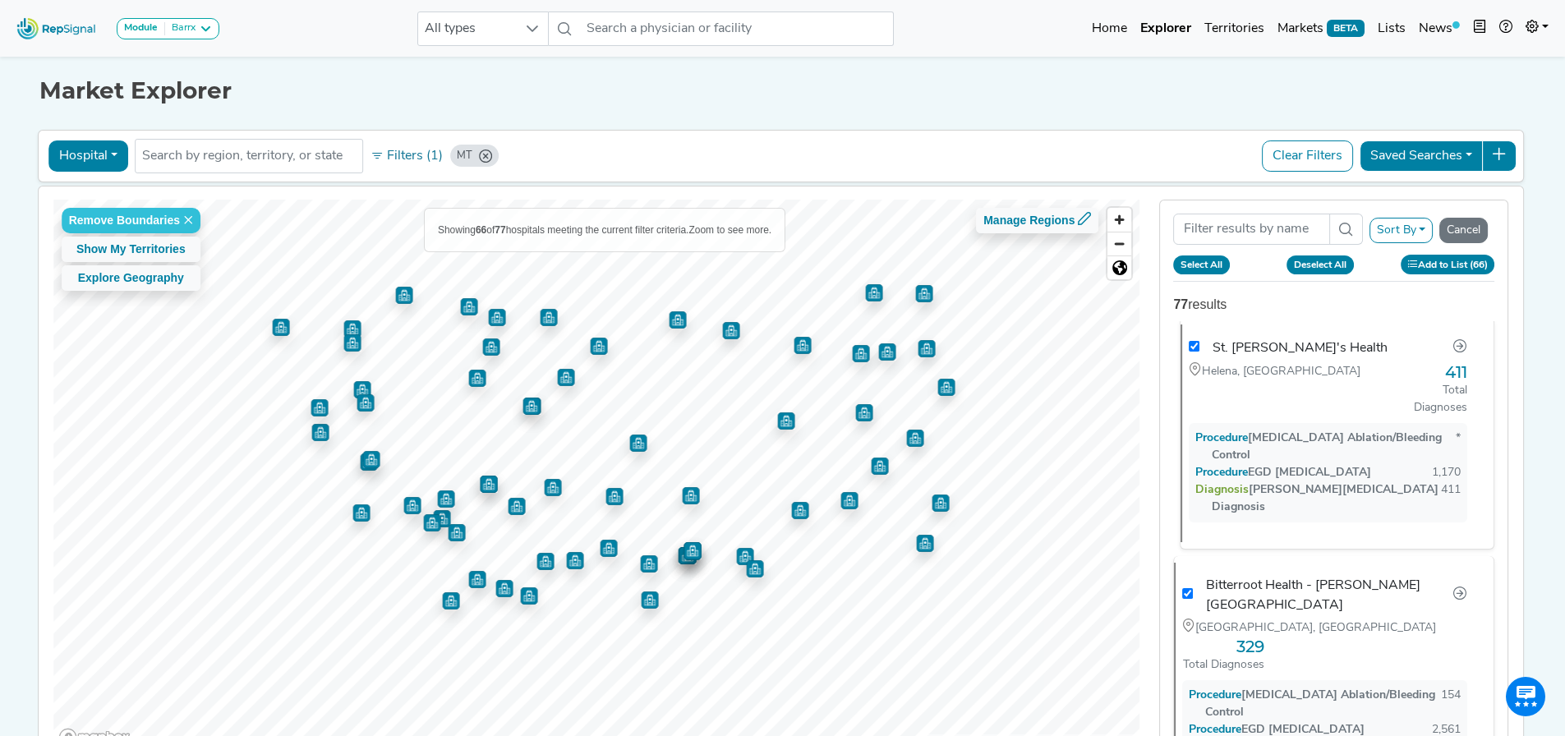
checkbox input "true"
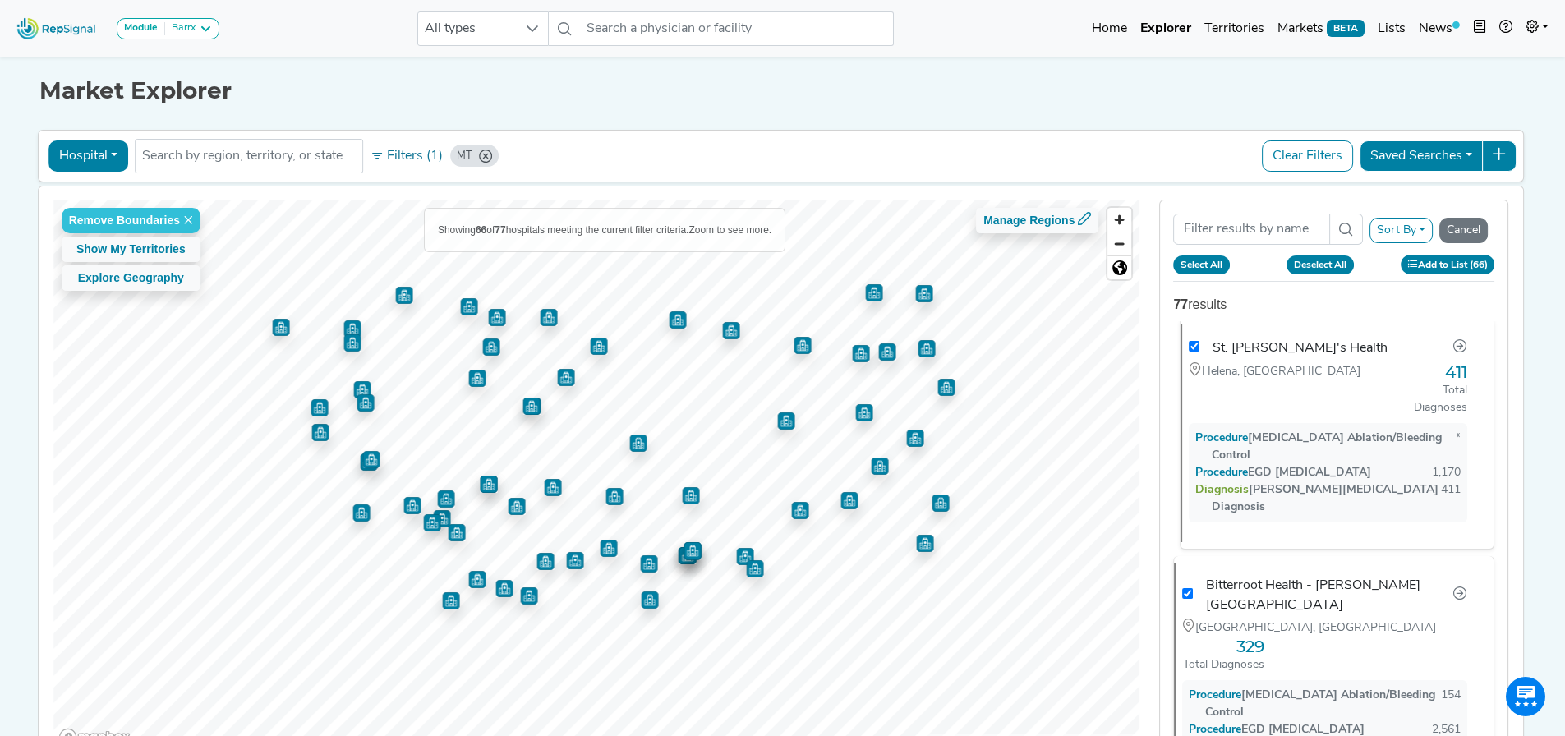
checkbox input "true"
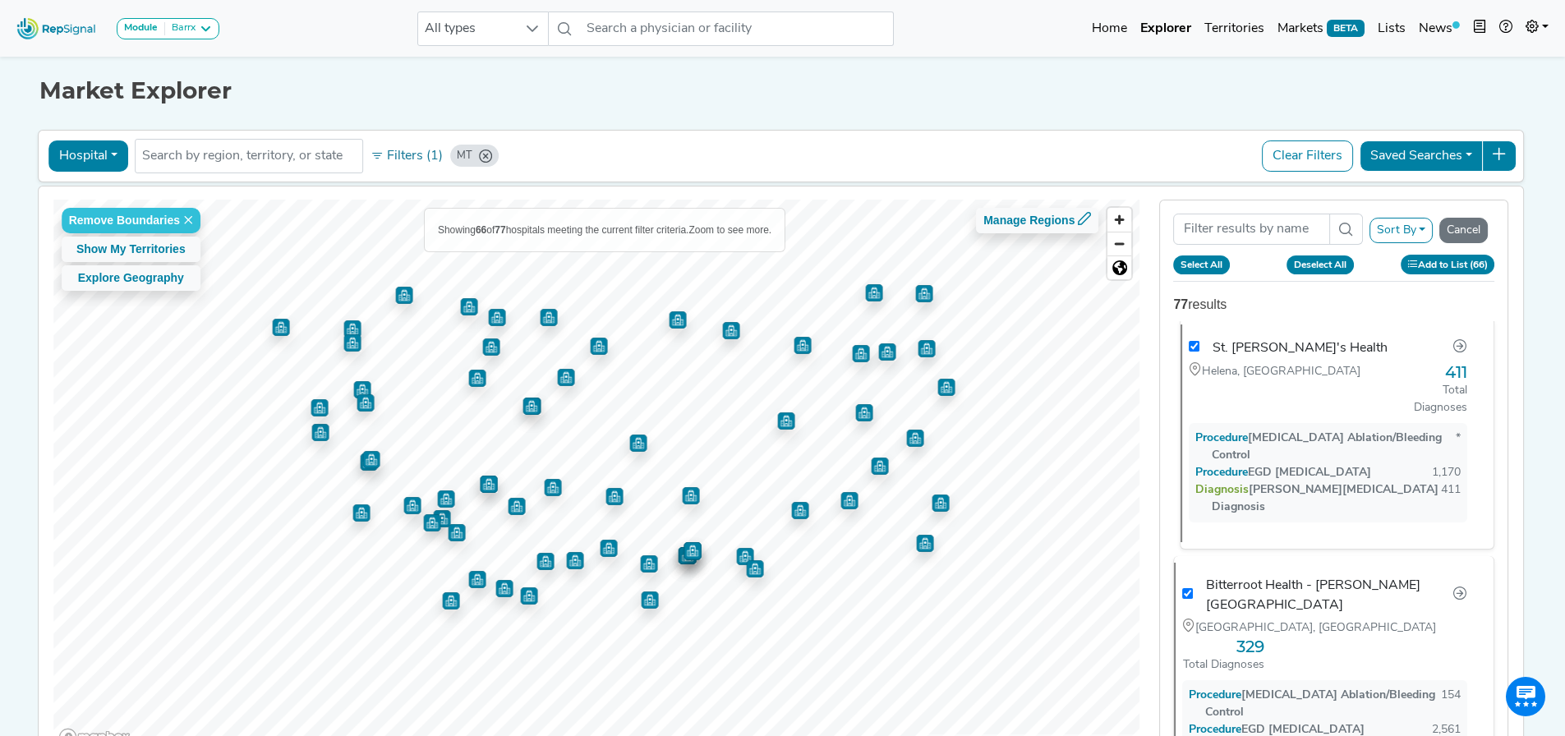
checkbox input "true"
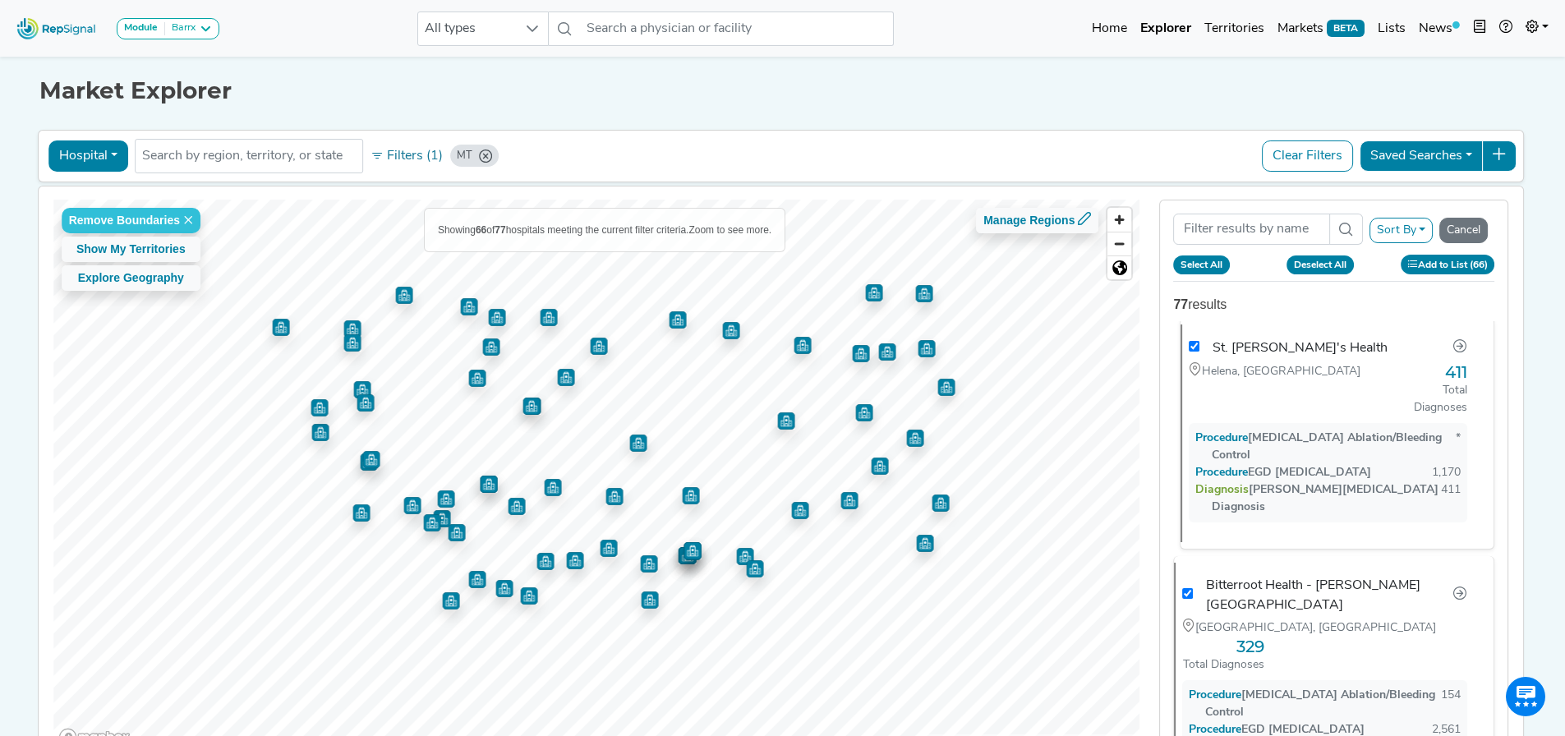
checkbox input "true"
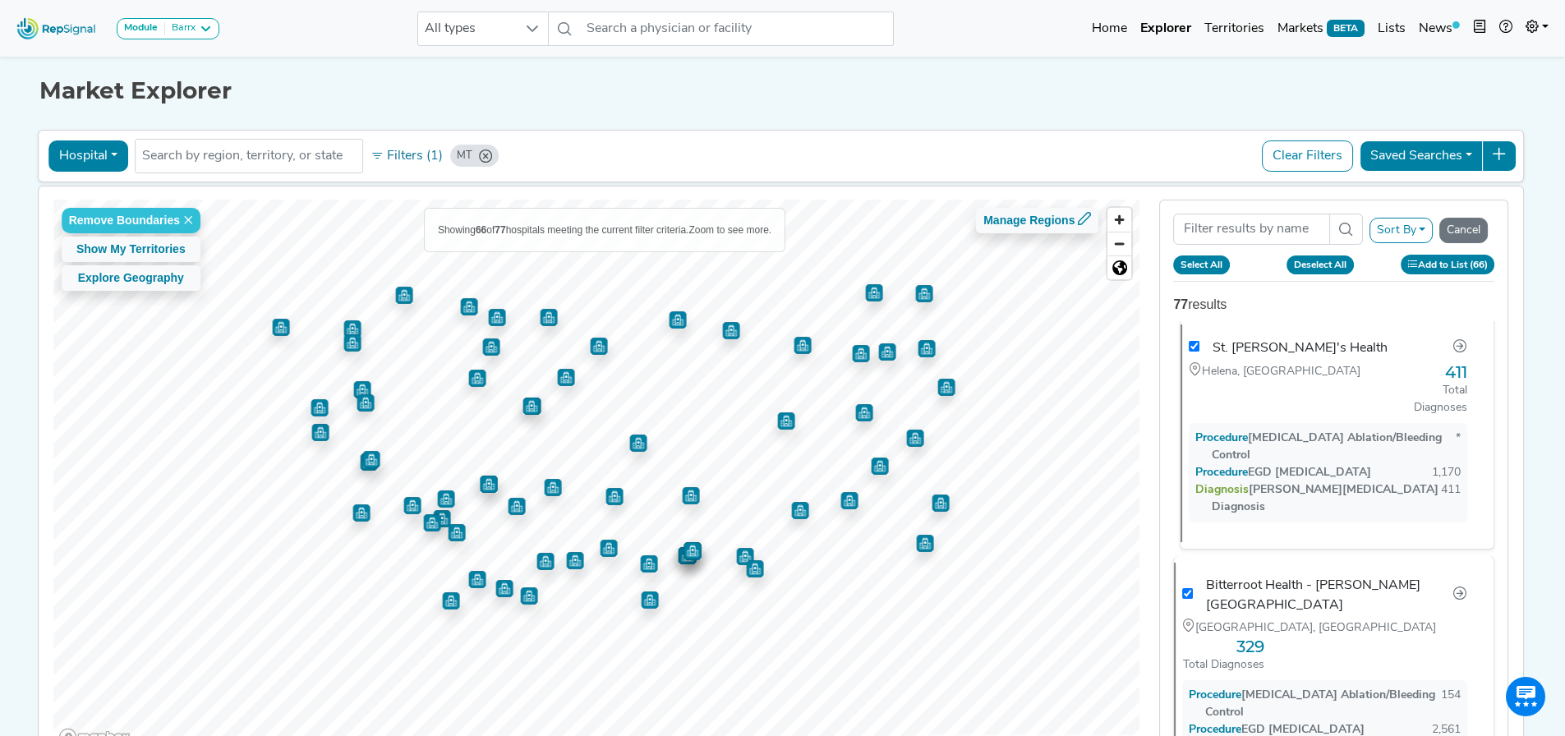
checkbox input "true"
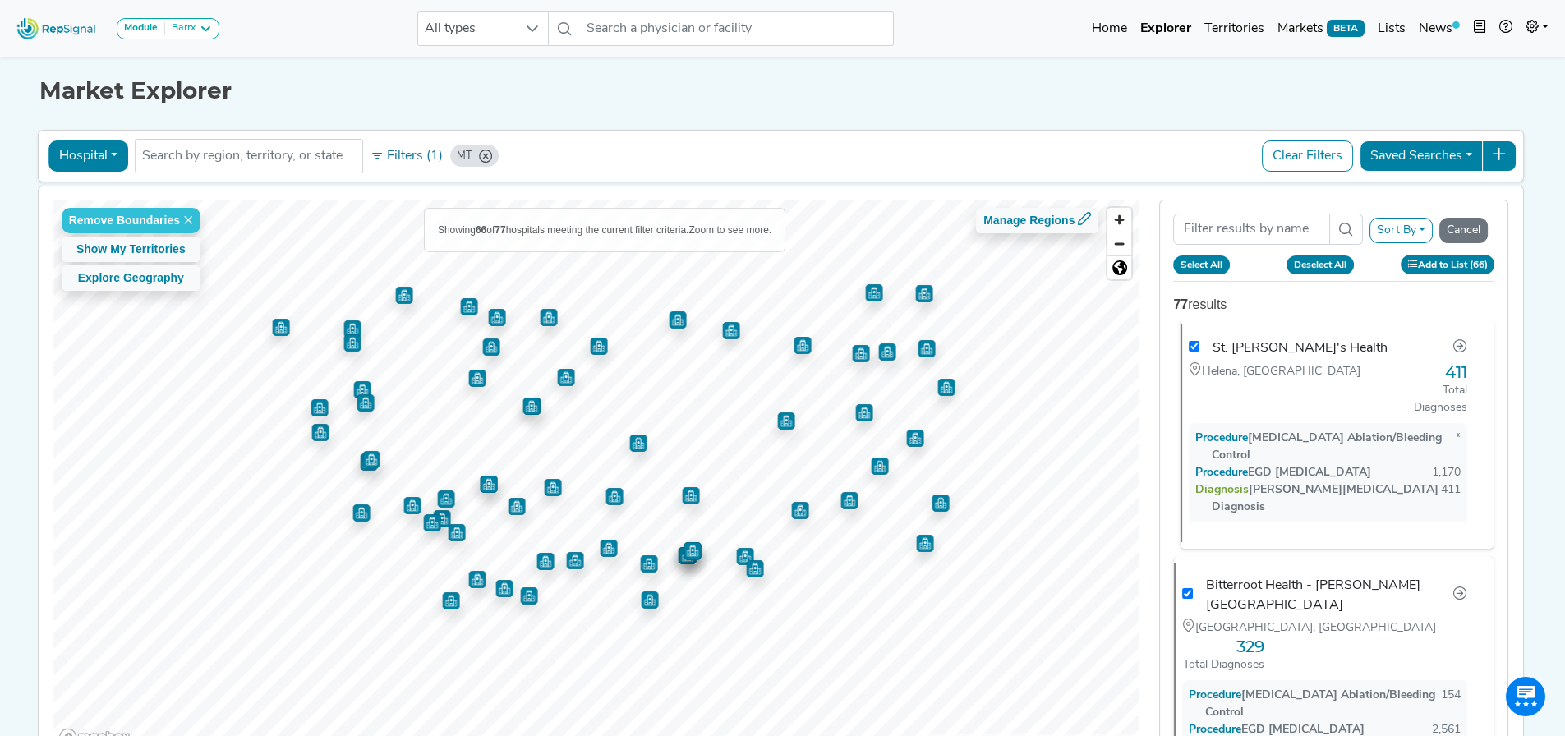
checkbox input "true"
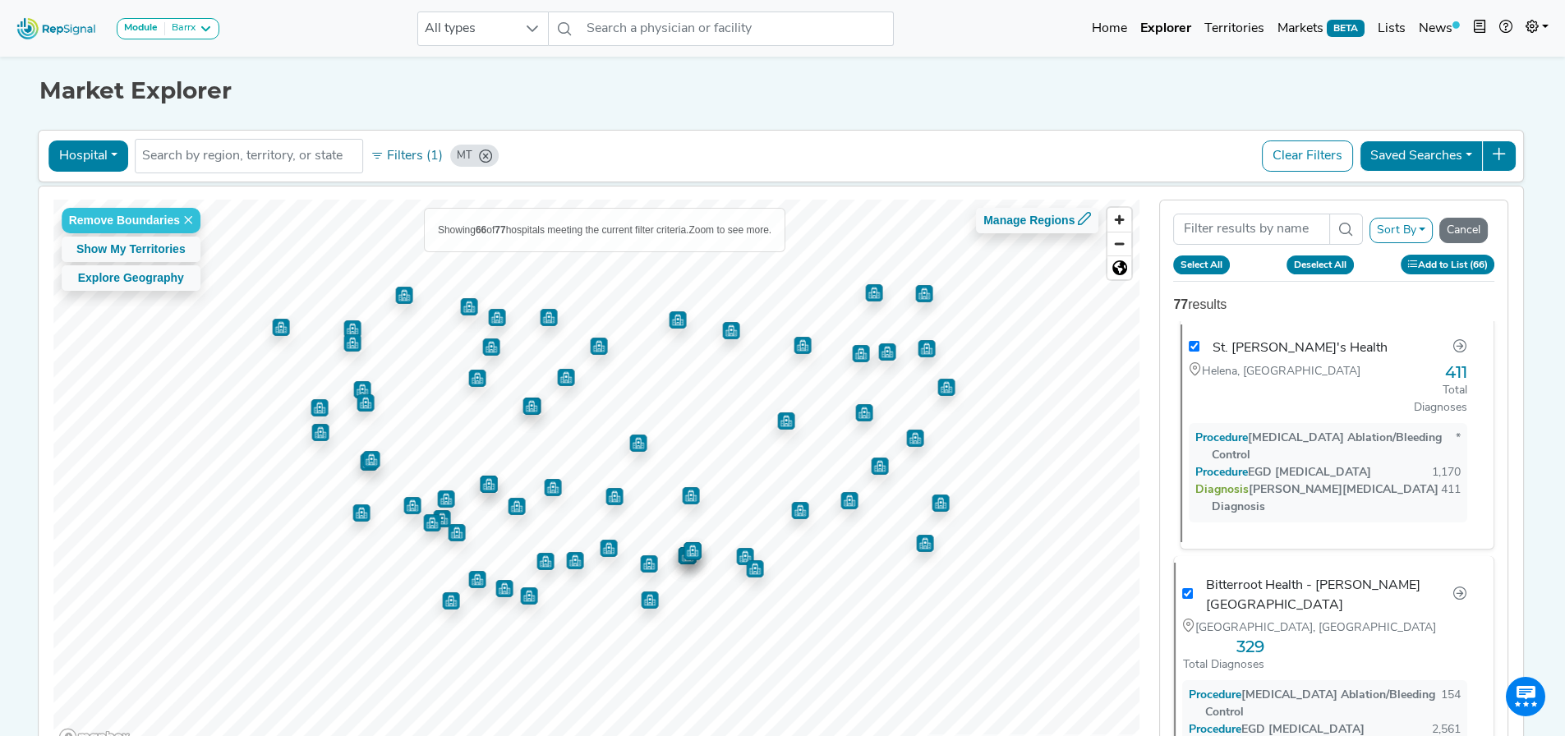
checkbox input "true"
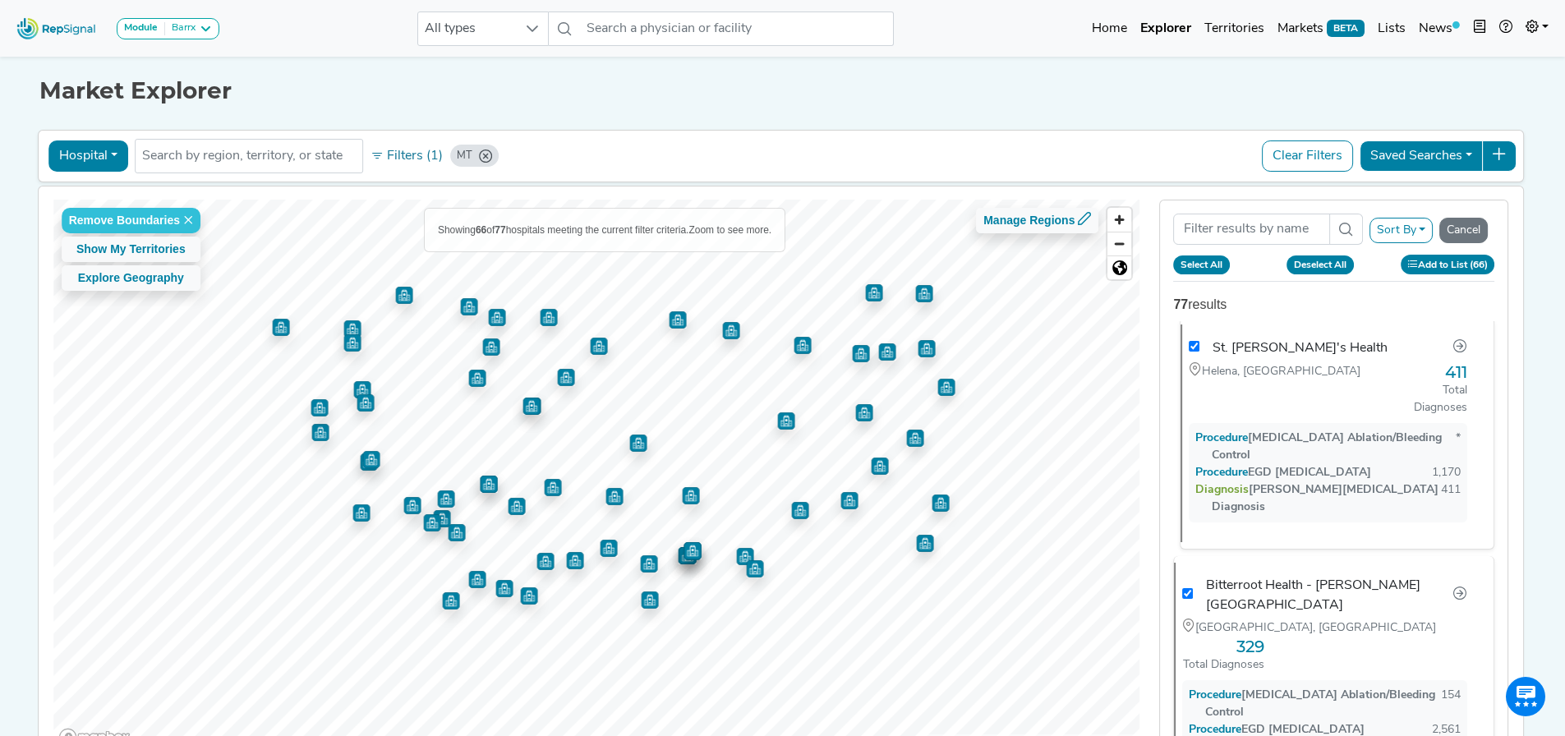
checkbox input "true"
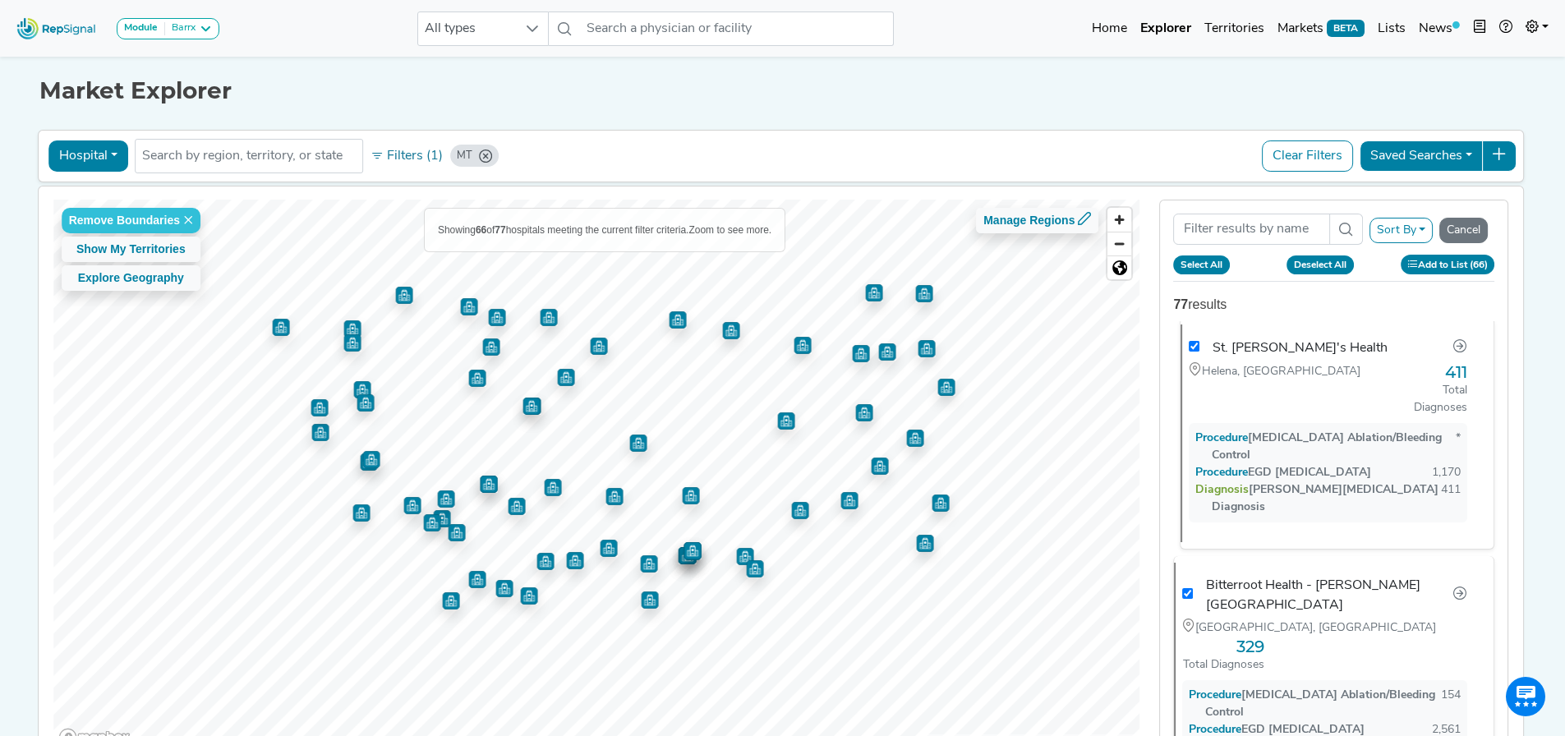
checkbox input "true"
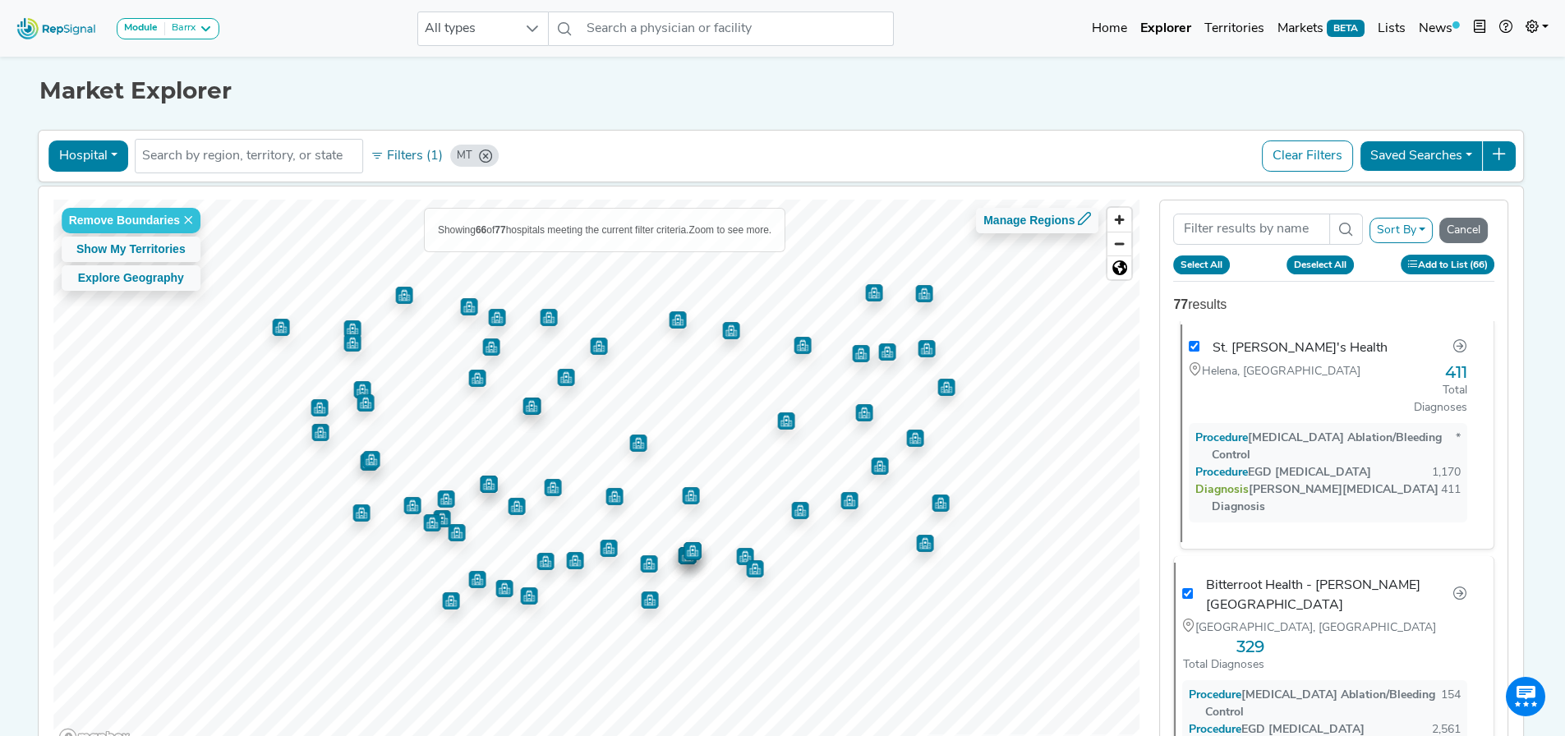
checkbox input "true"
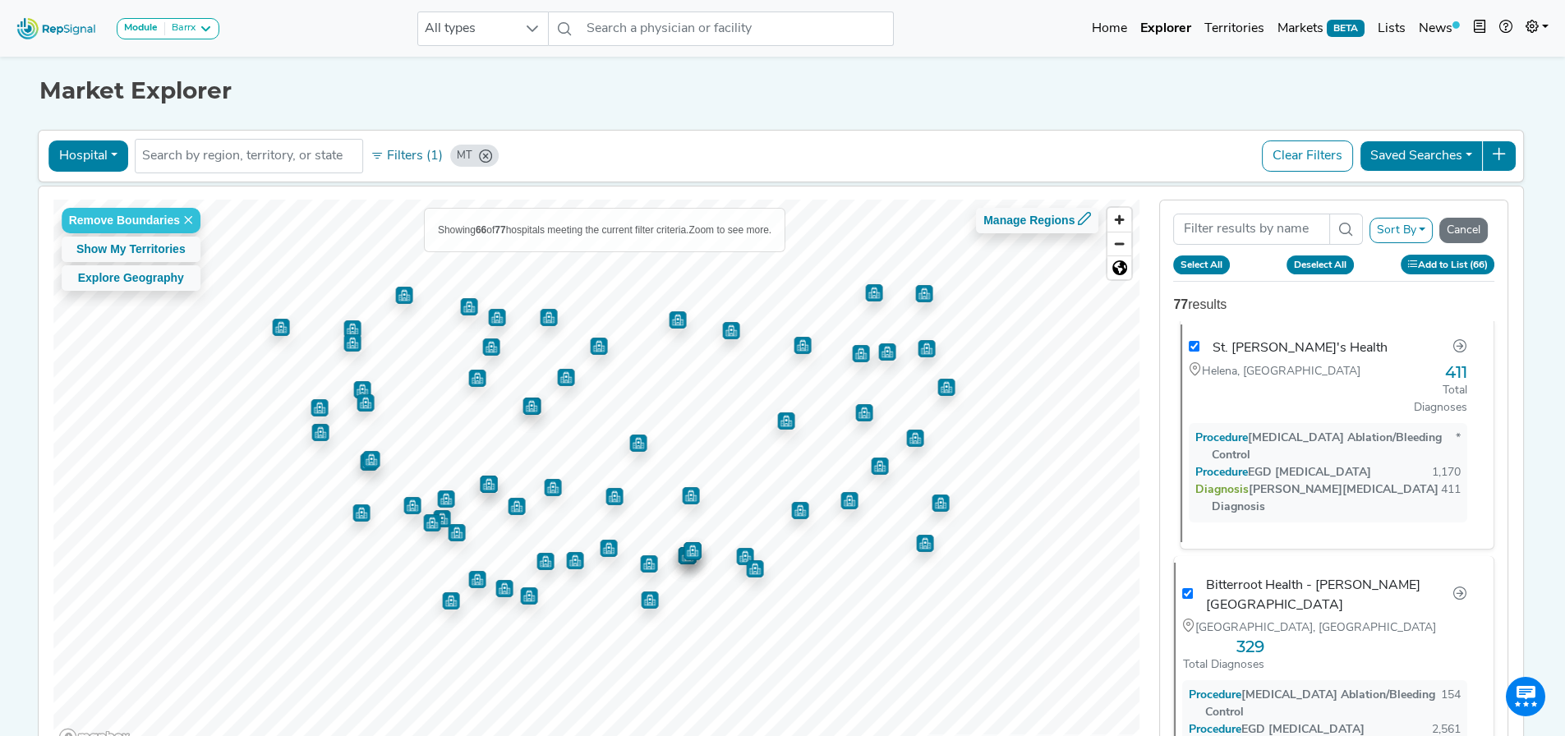
checkbox input "true"
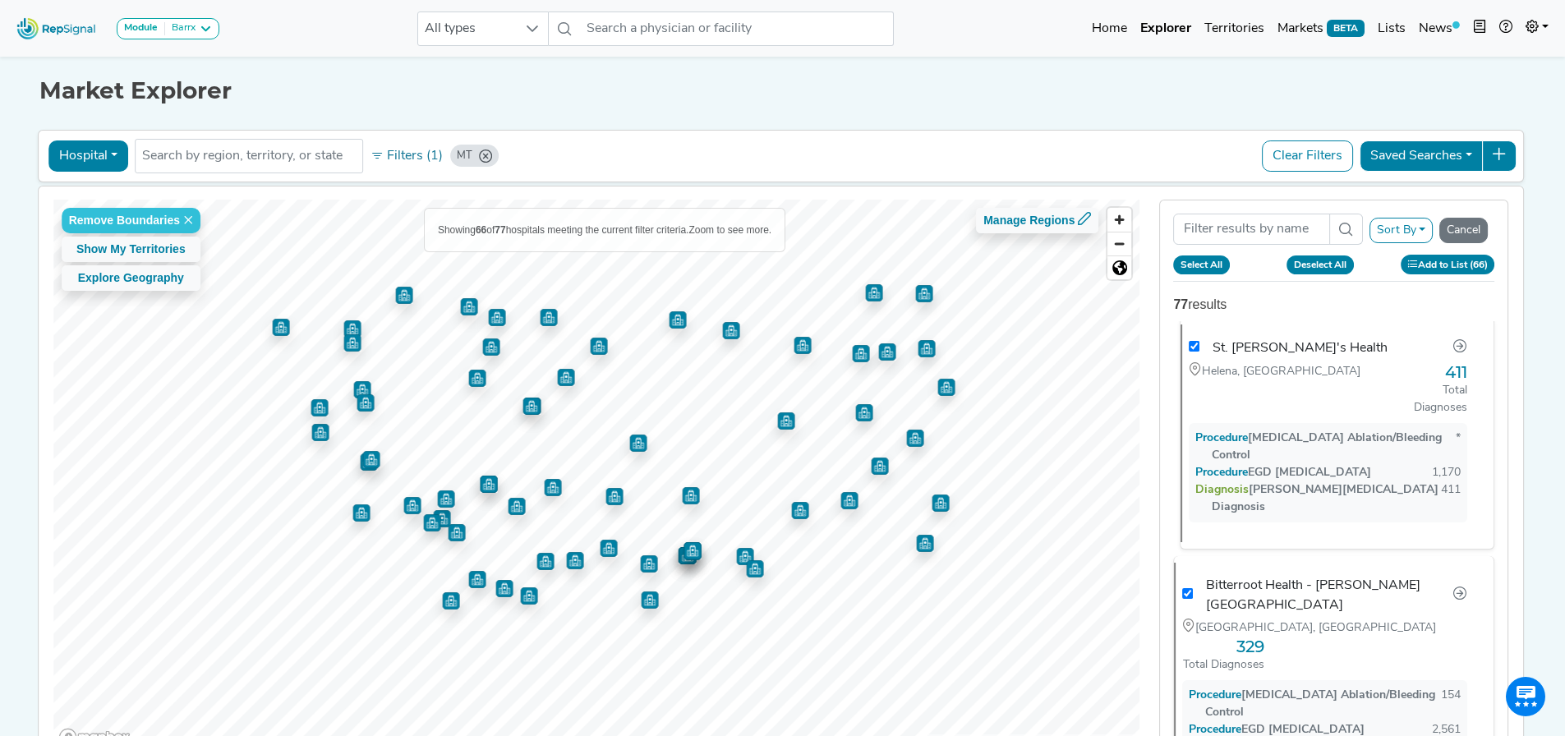
checkbox input "true"
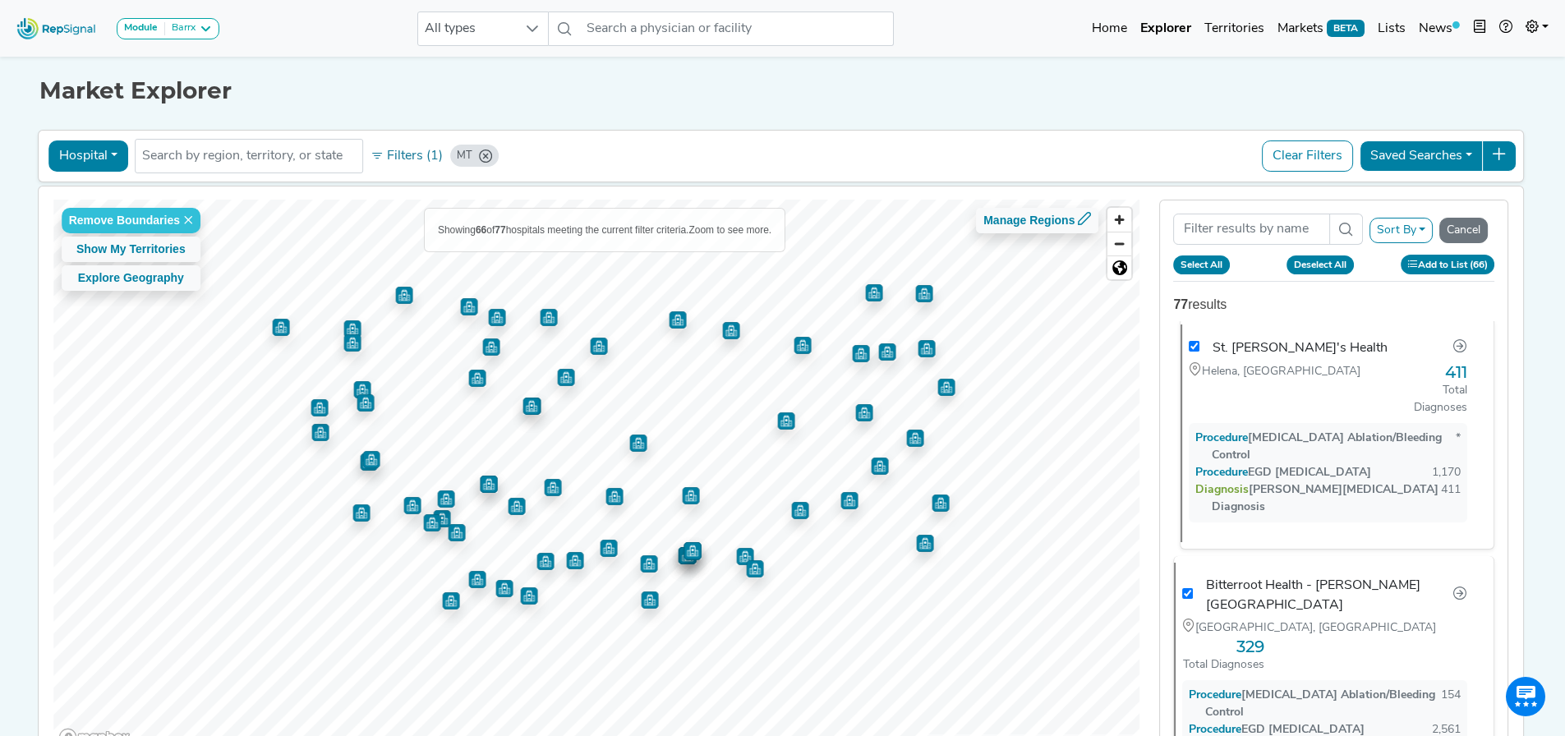
checkbox input "true"
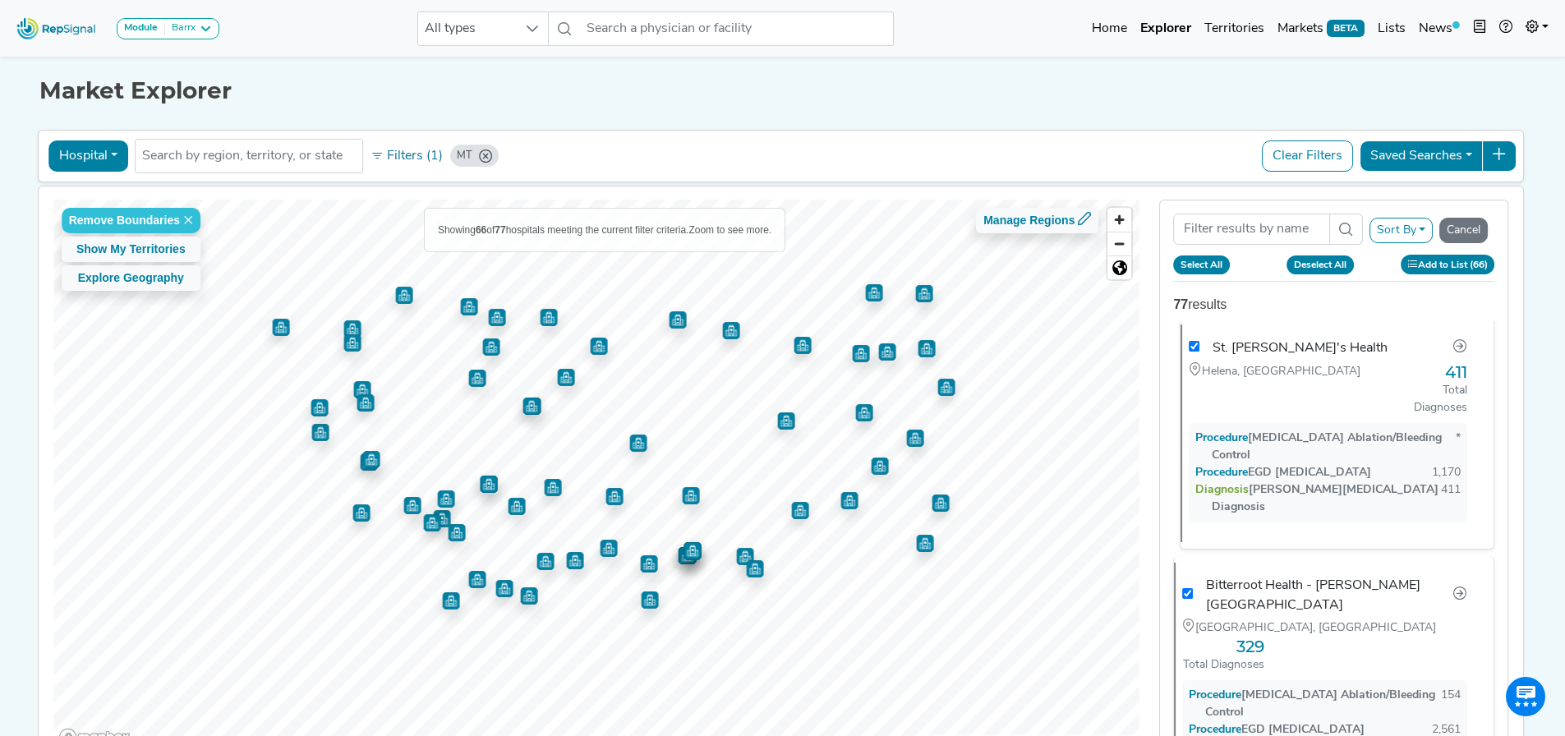
checkbox input "true"
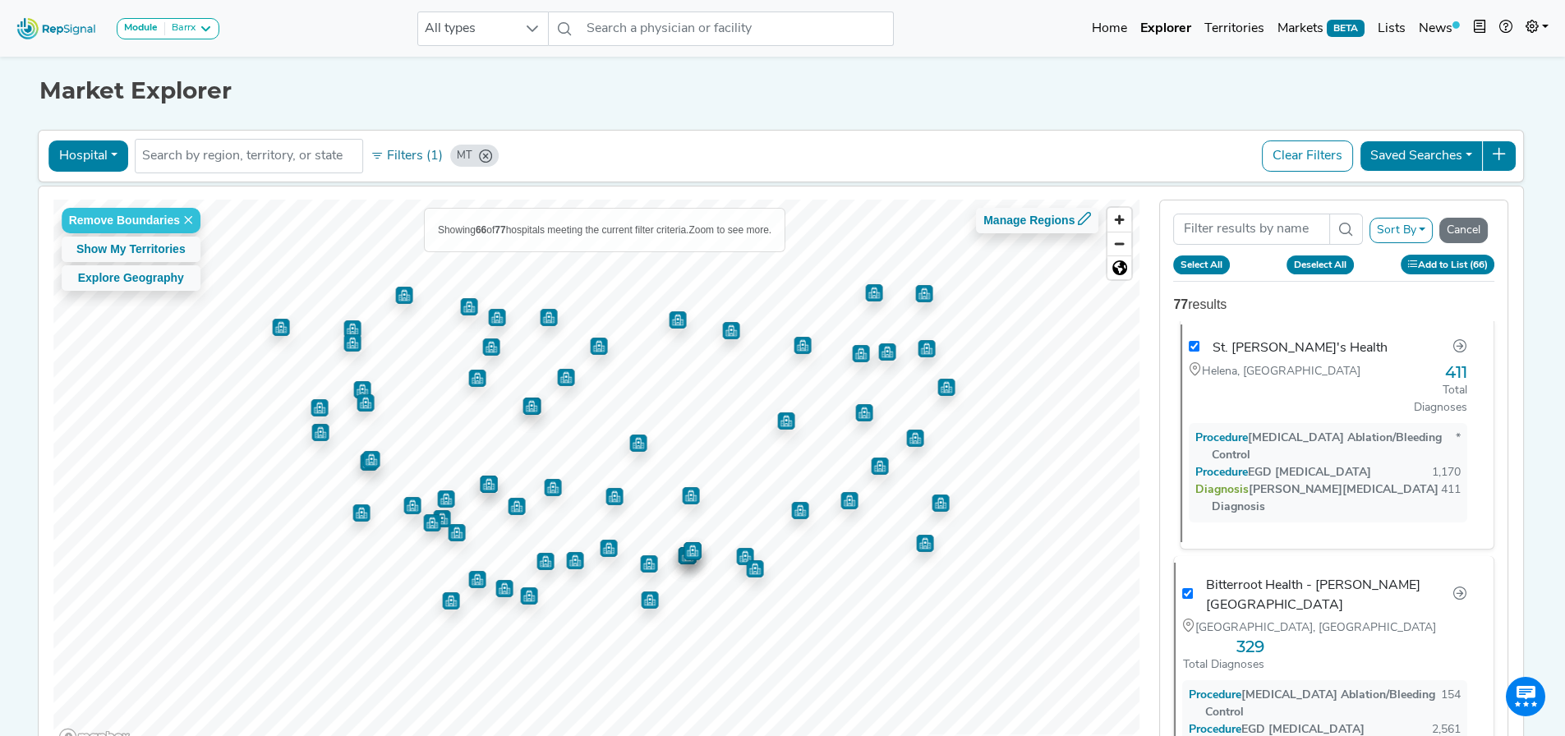
checkbox input "true"
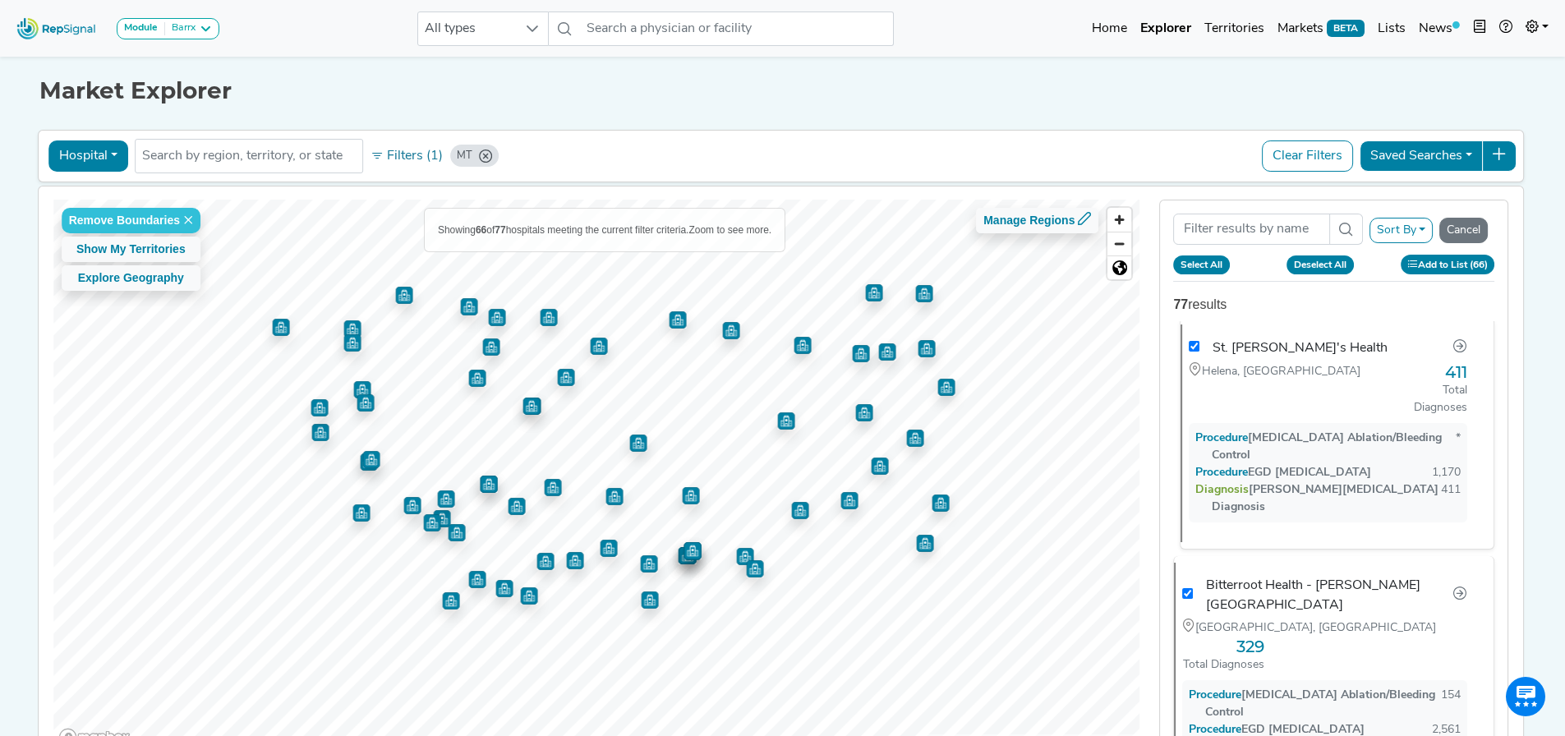
checkbox input "true"
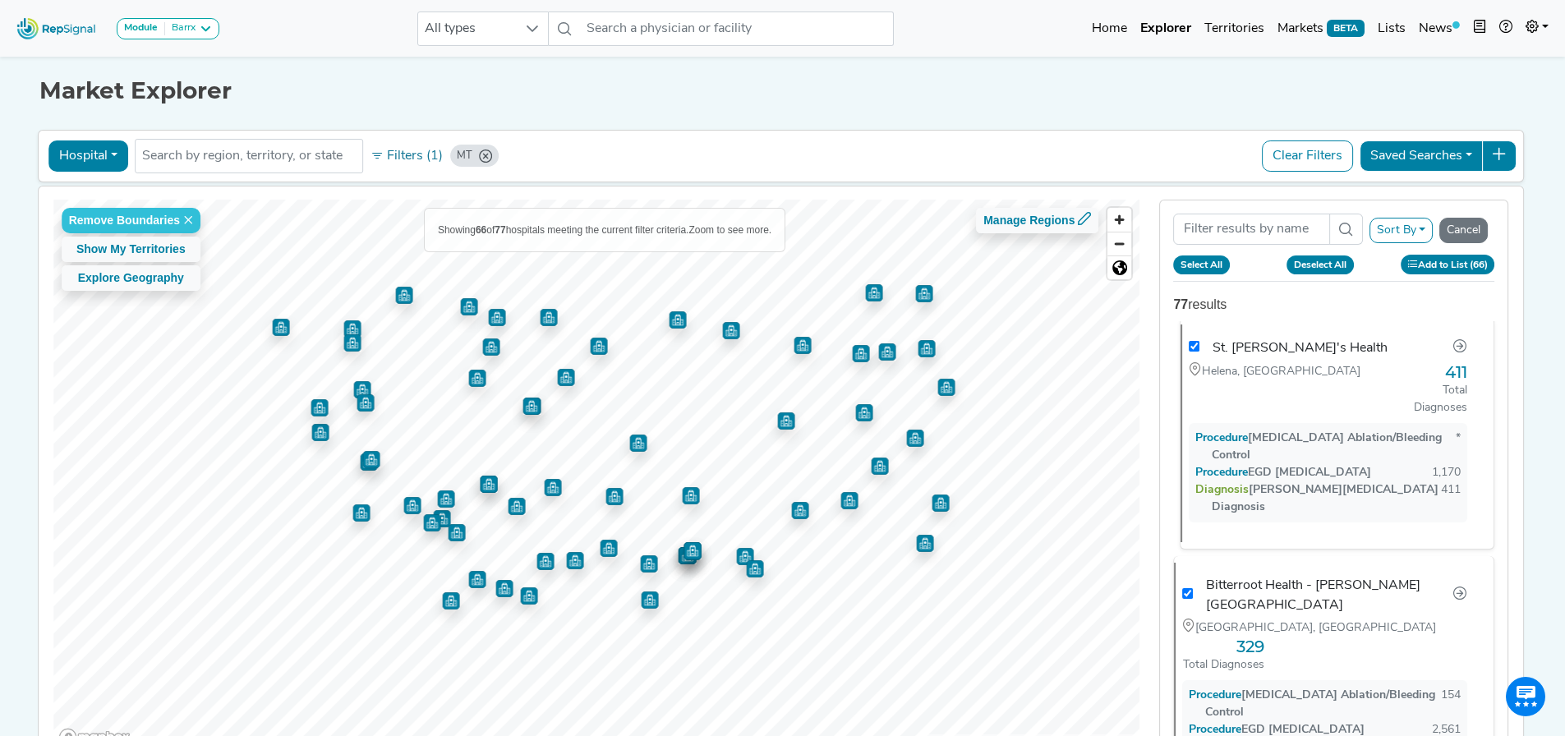
checkbox input "true"
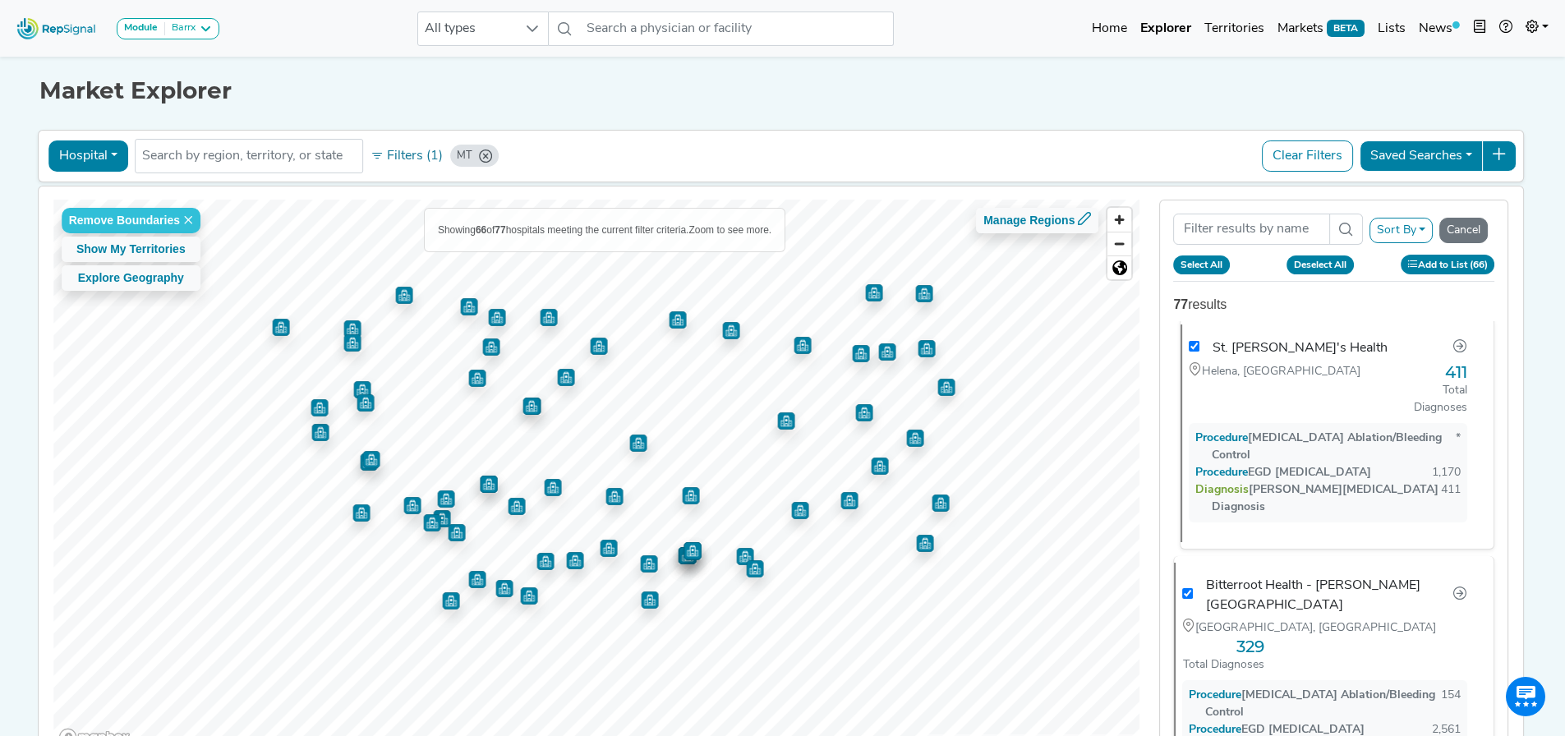
checkbox input "true"
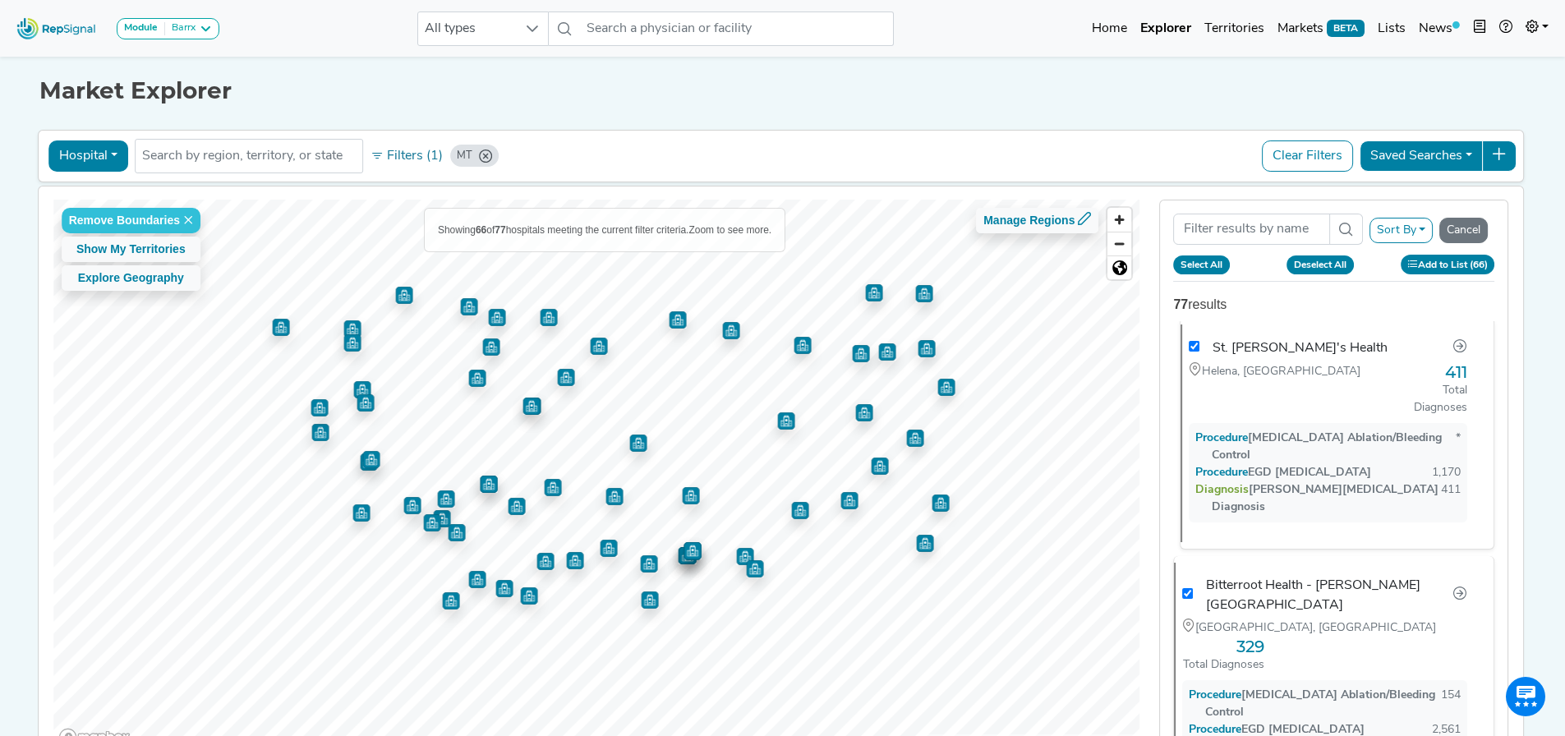
checkbox input "true"
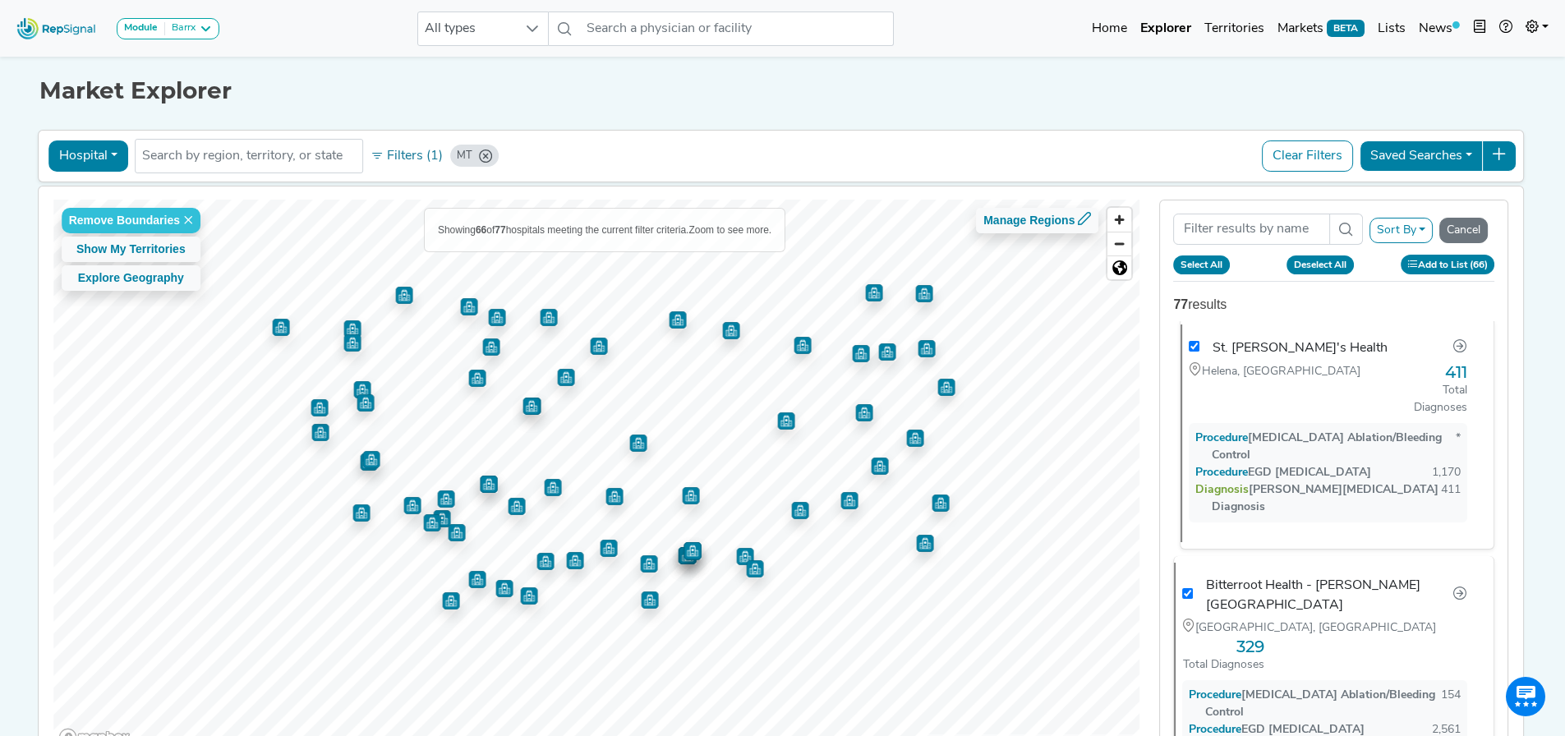
checkbox input "true"
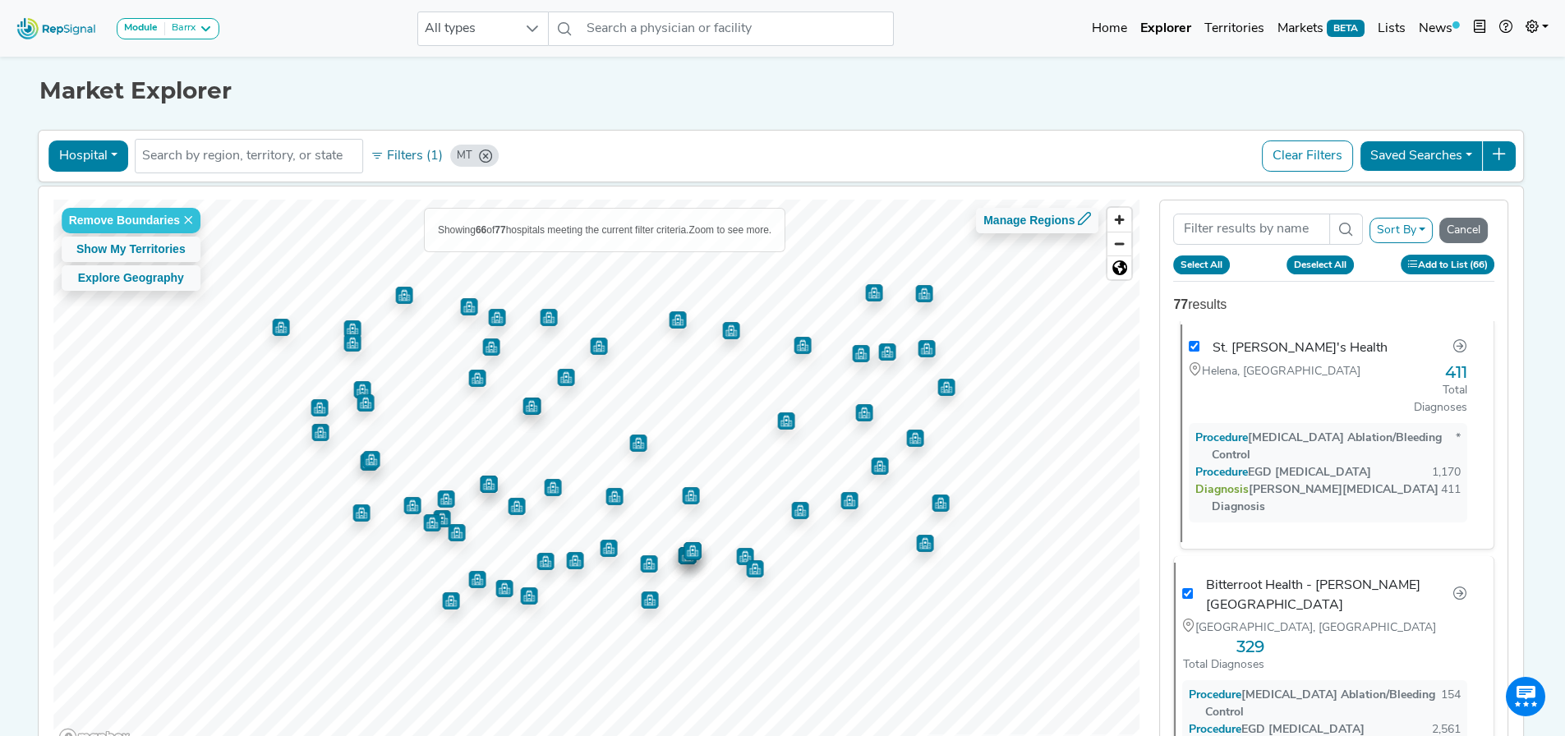
checkbox input "true"
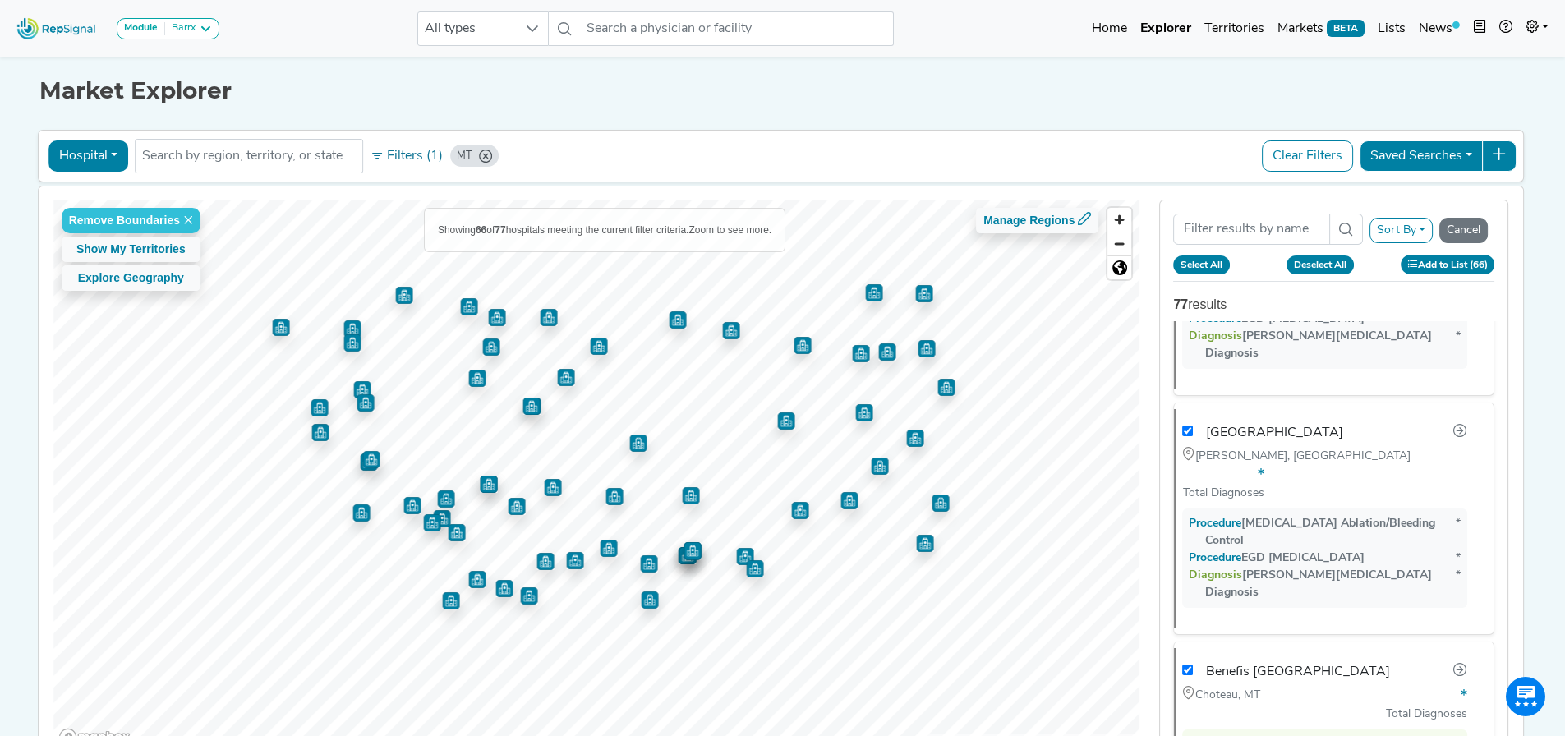
scroll to position [13946, 0]
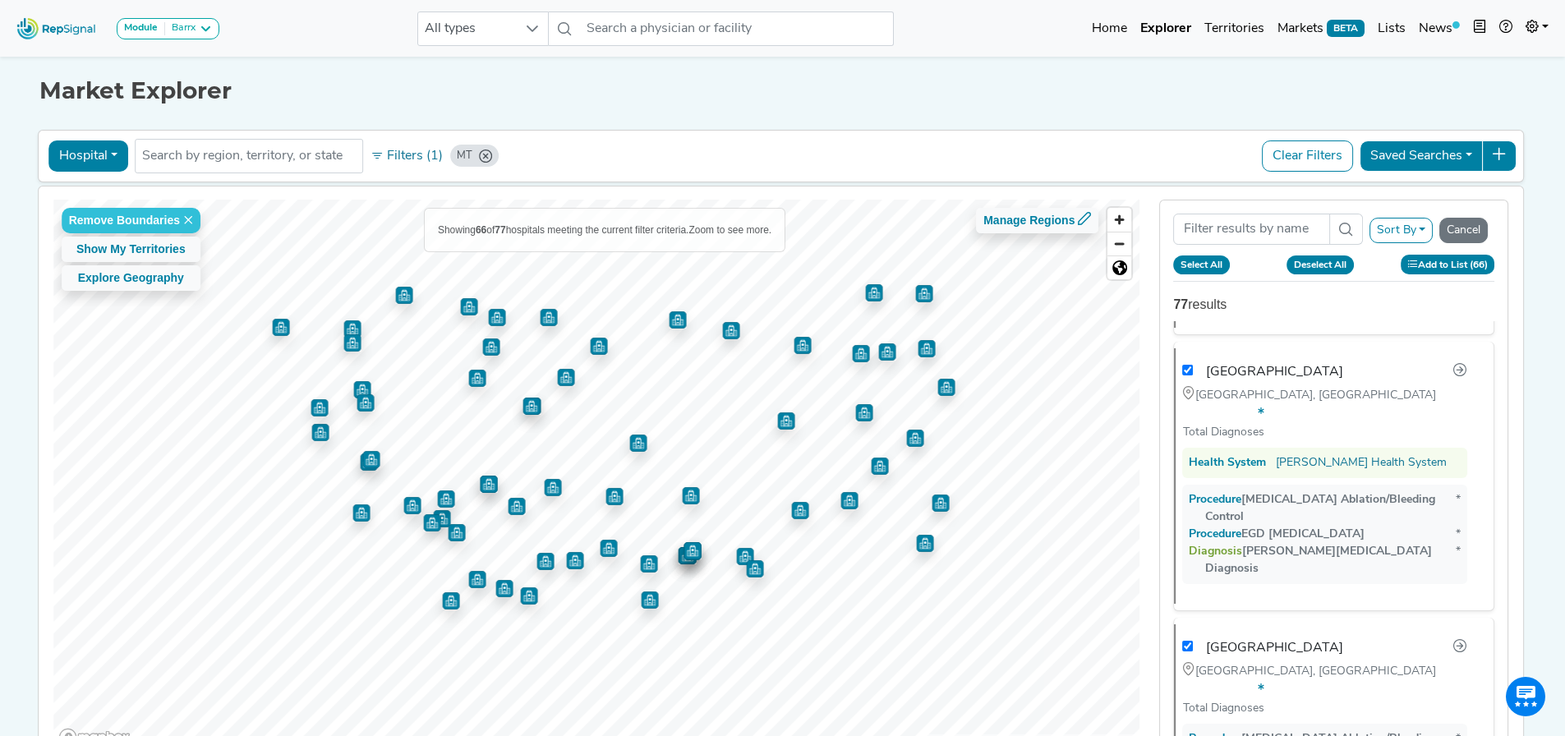
click at [1464, 262] on button "Add to List (66)" at bounding box center [1448, 264] width 94 height 19
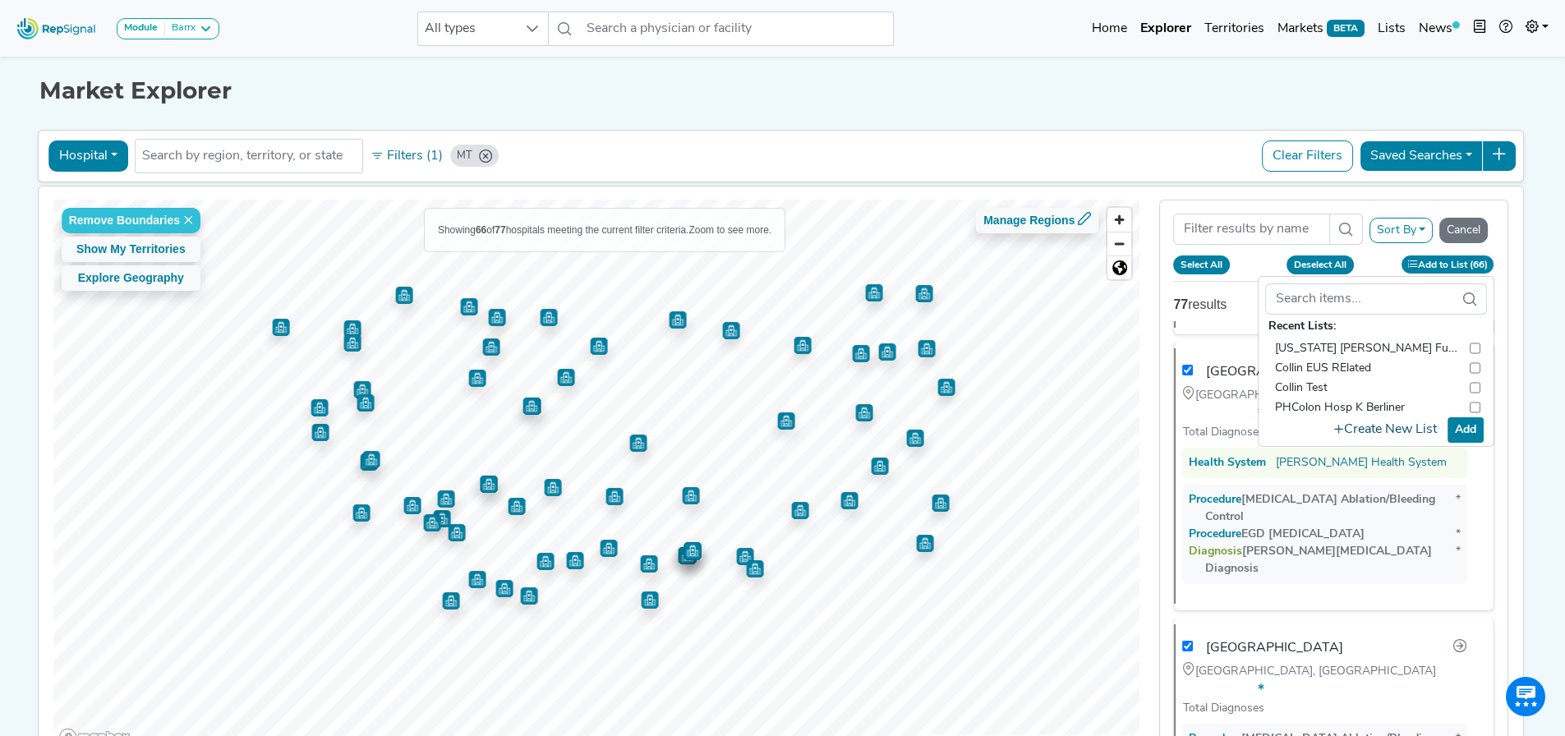
click at [1415, 426] on button "Create New List" at bounding box center [1386, 430] width 118 height 32
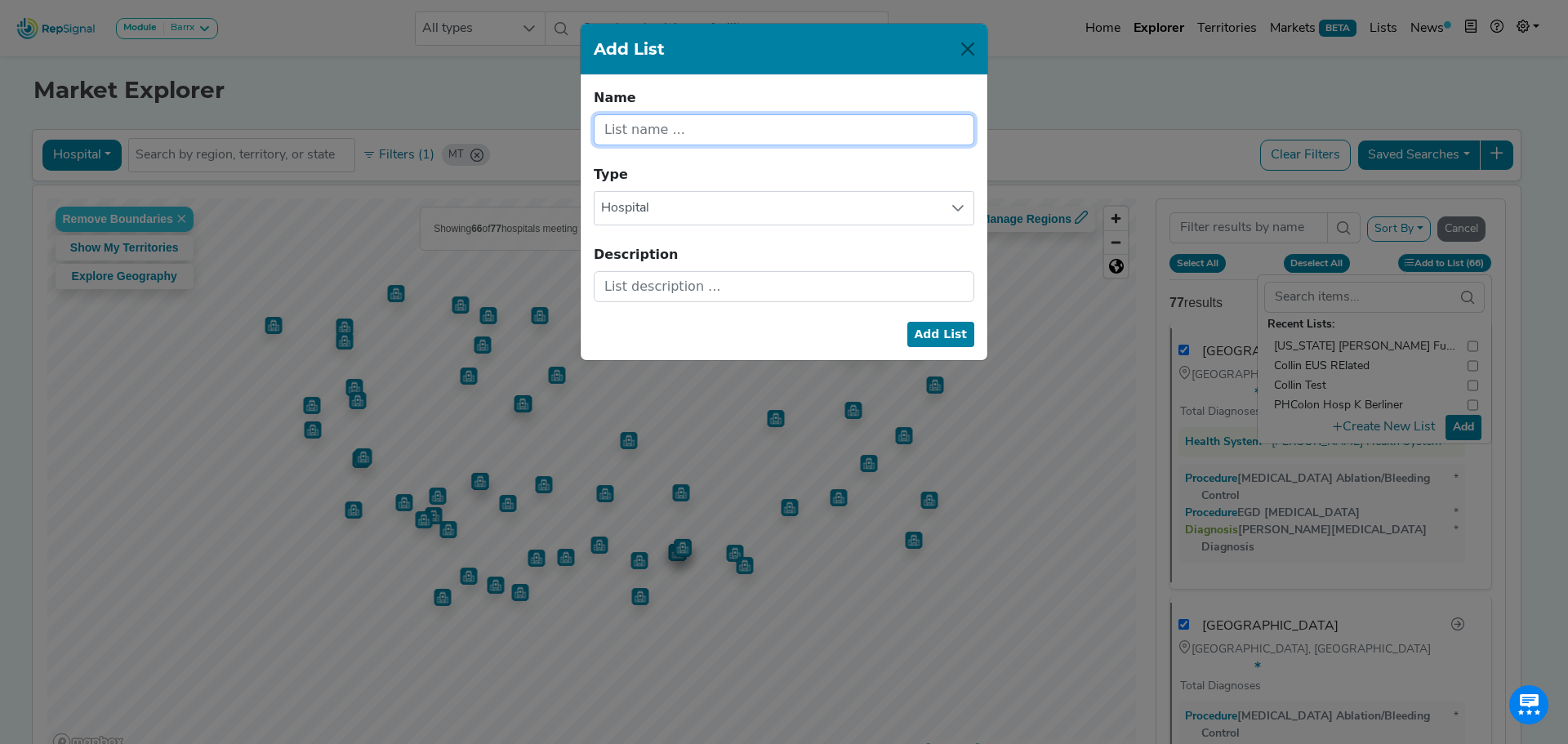
click at [799, 126] on input "text" at bounding box center [783, 129] width 381 height 31
click at [634, 122] on input "text" at bounding box center [783, 129] width 381 height 31
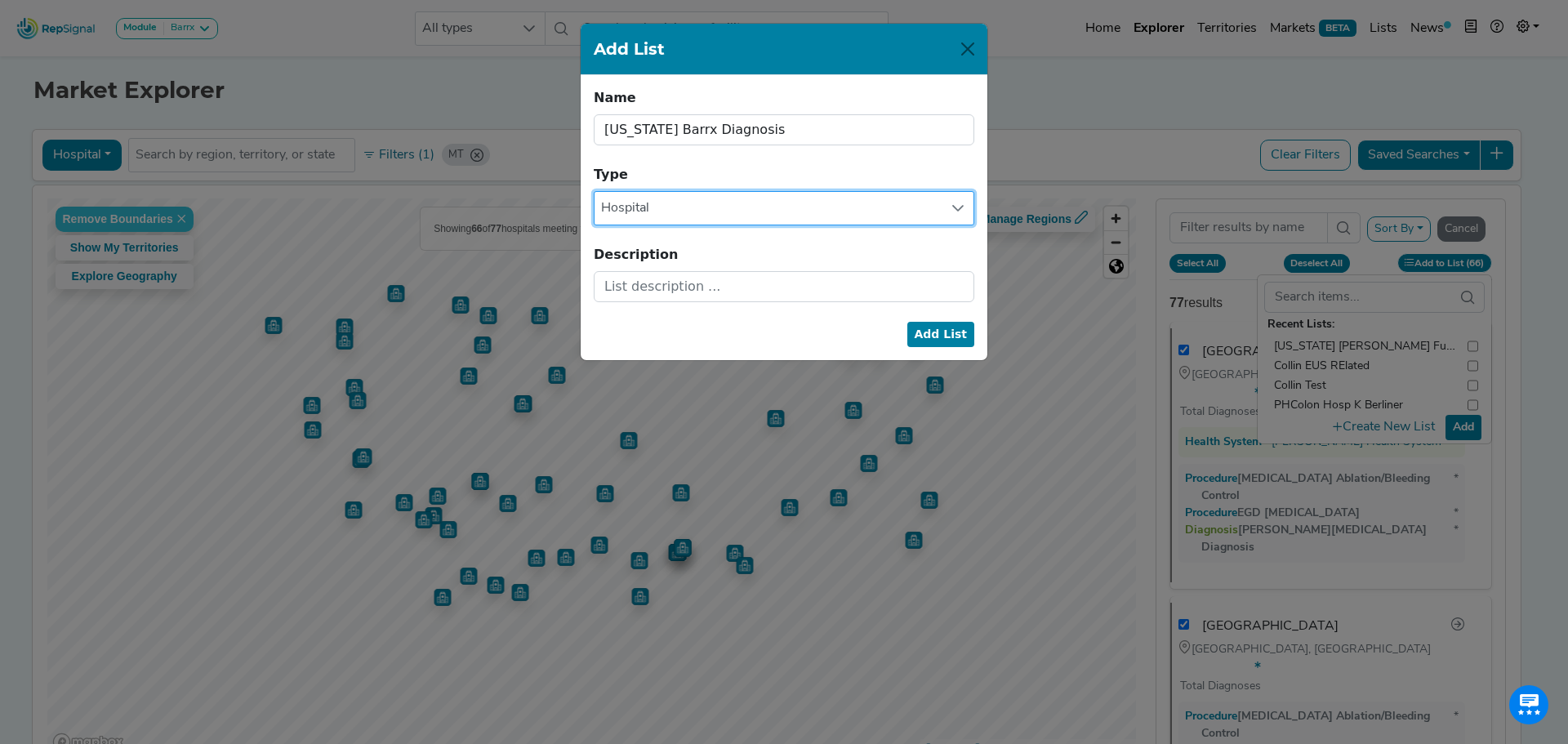
click at [665, 198] on span "Hospital" at bounding box center [768, 208] width 348 height 33
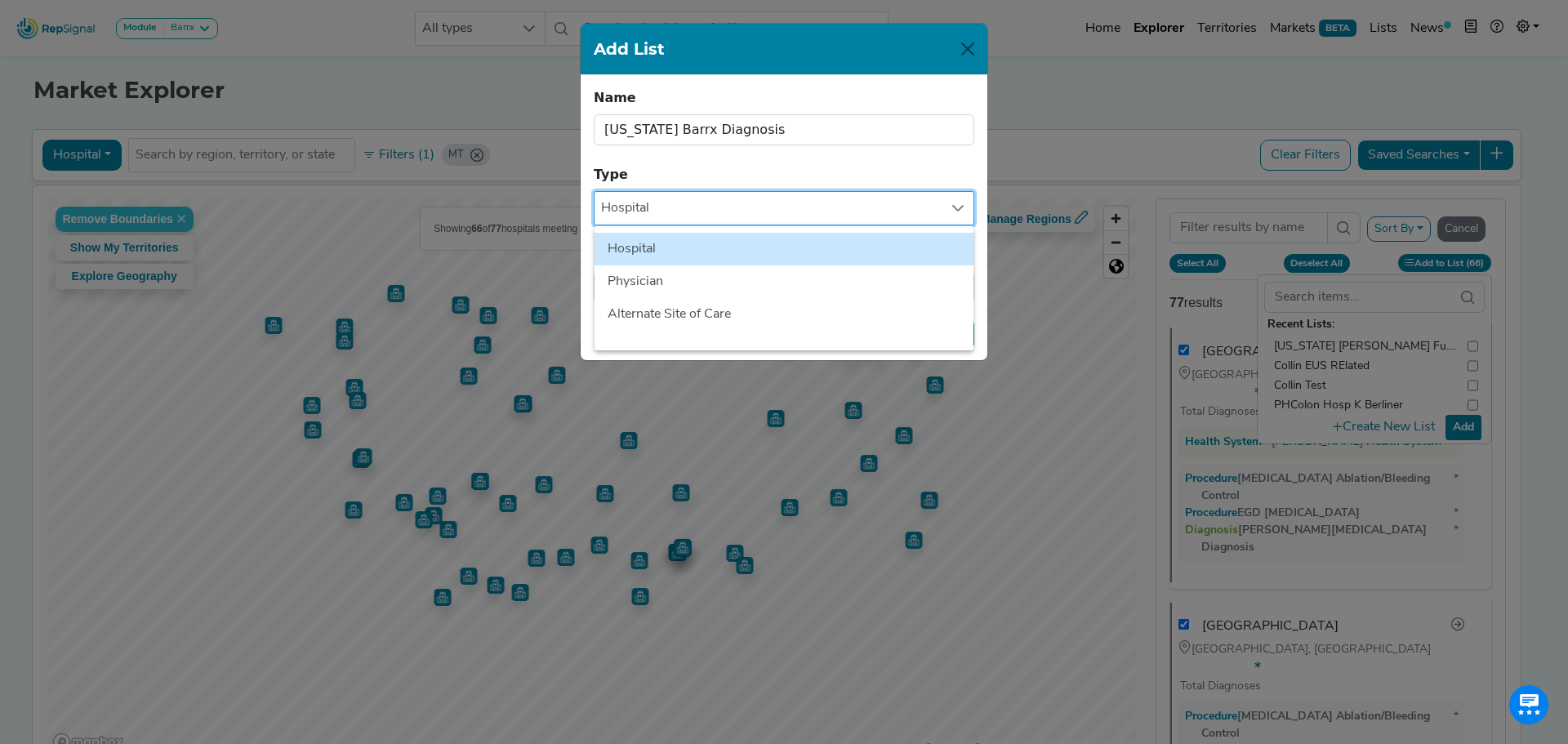
click at [665, 198] on span "Hospital" at bounding box center [768, 208] width 348 height 33
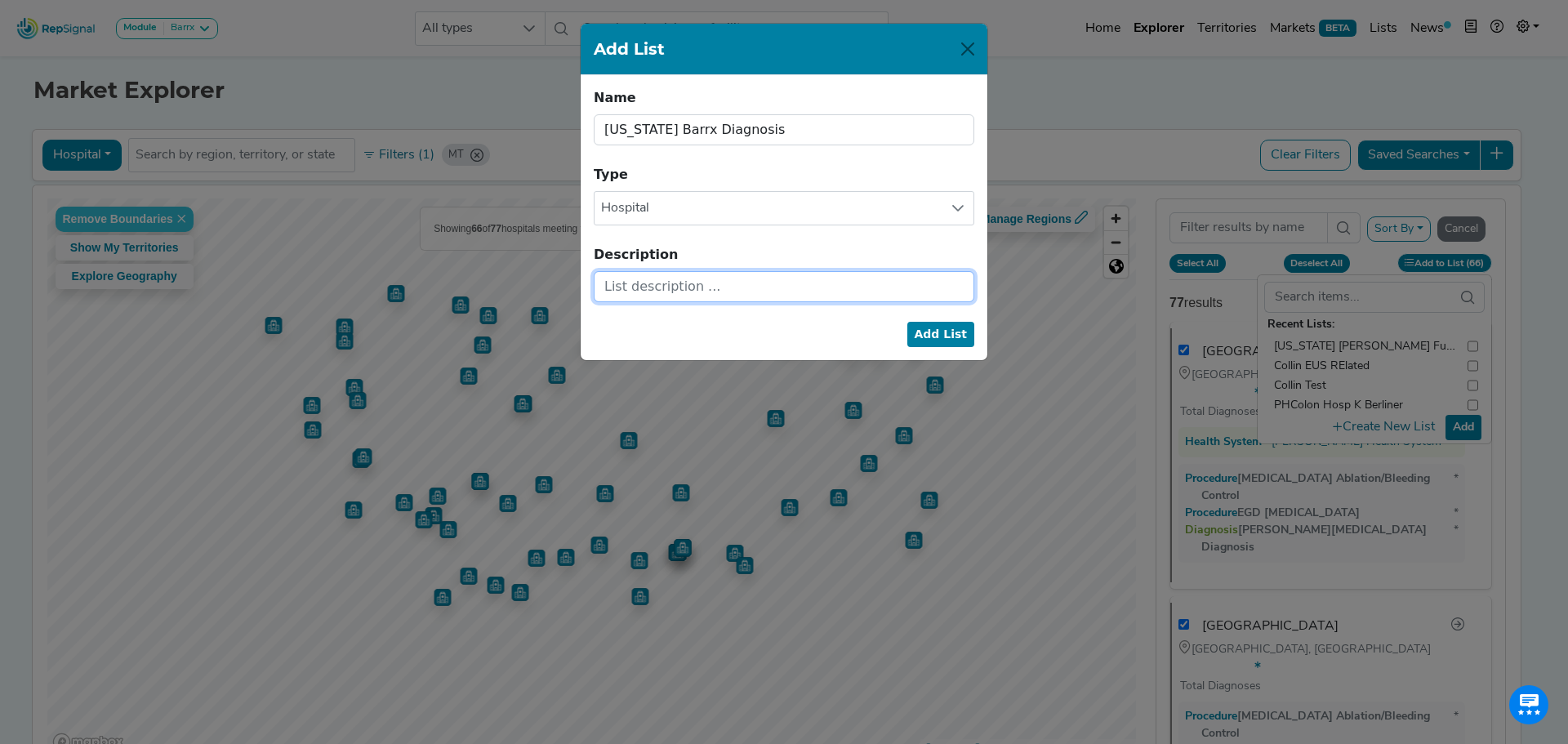
click at [659, 275] on input "text" at bounding box center [783, 286] width 381 height 31
click at [936, 334] on button "Add List" at bounding box center [941, 334] width 68 height 25
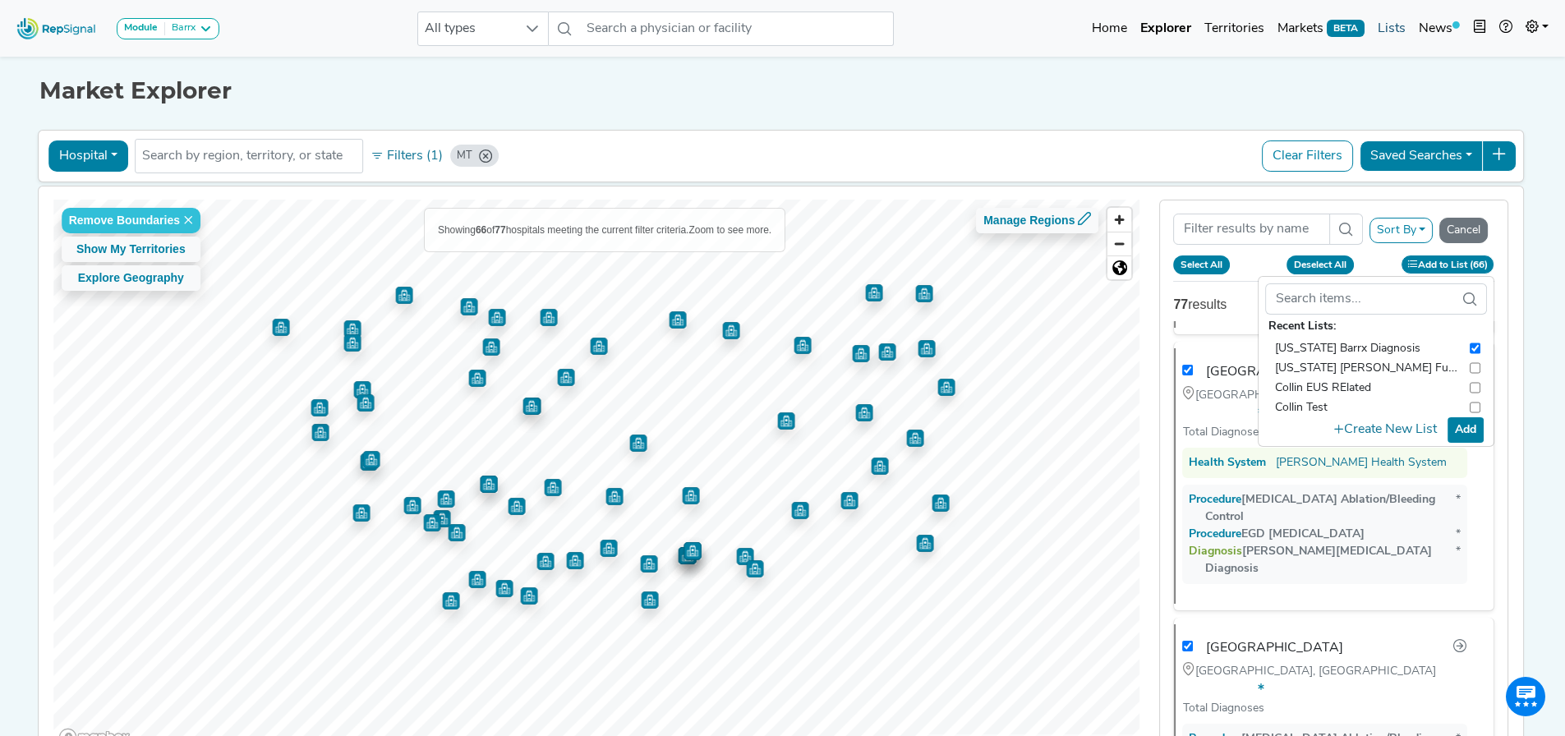
click at [1401, 34] on link "Lists" at bounding box center [1391, 28] width 41 height 33
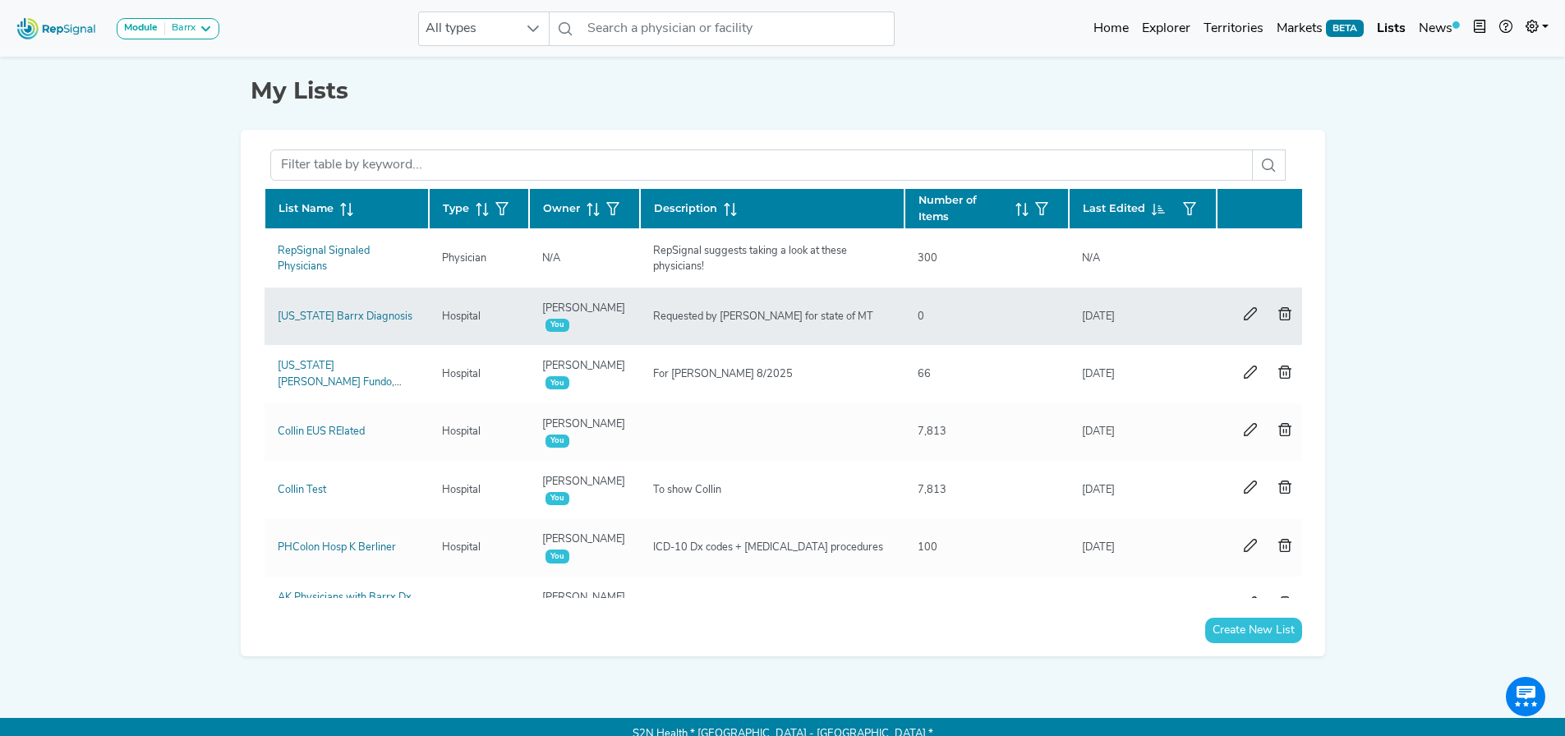
click at [779, 317] on div "Requested by [PERSON_NAME] for state of MT" at bounding box center [763, 317] width 240 height 16
click at [325, 320] on link "[US_STATE] Barrx Diagnosis" at bounding box center [345, 316] width 135 height 11
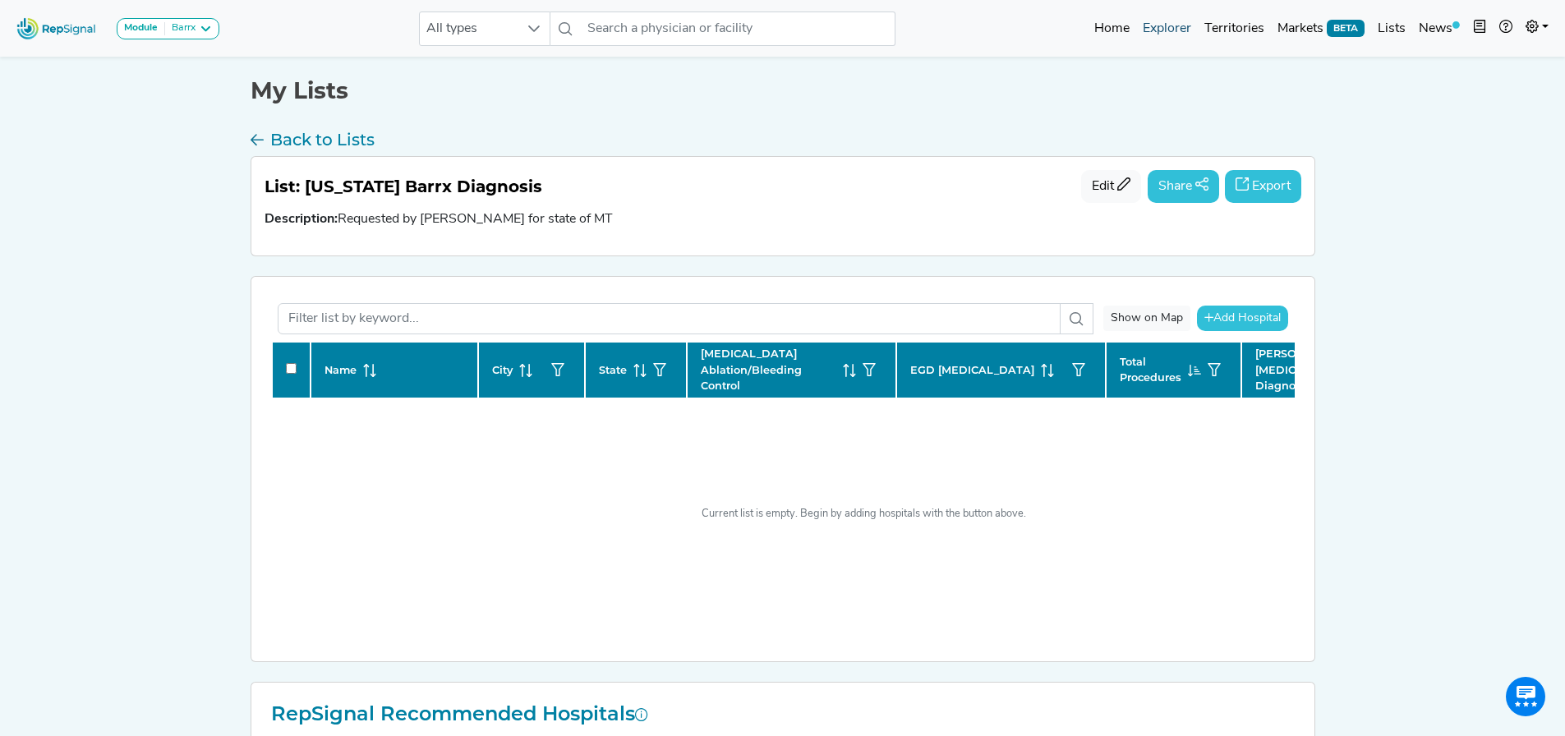
click at [1169, 31] on link "Explorer" at bounding box center [1167, 28] width 62 height 33
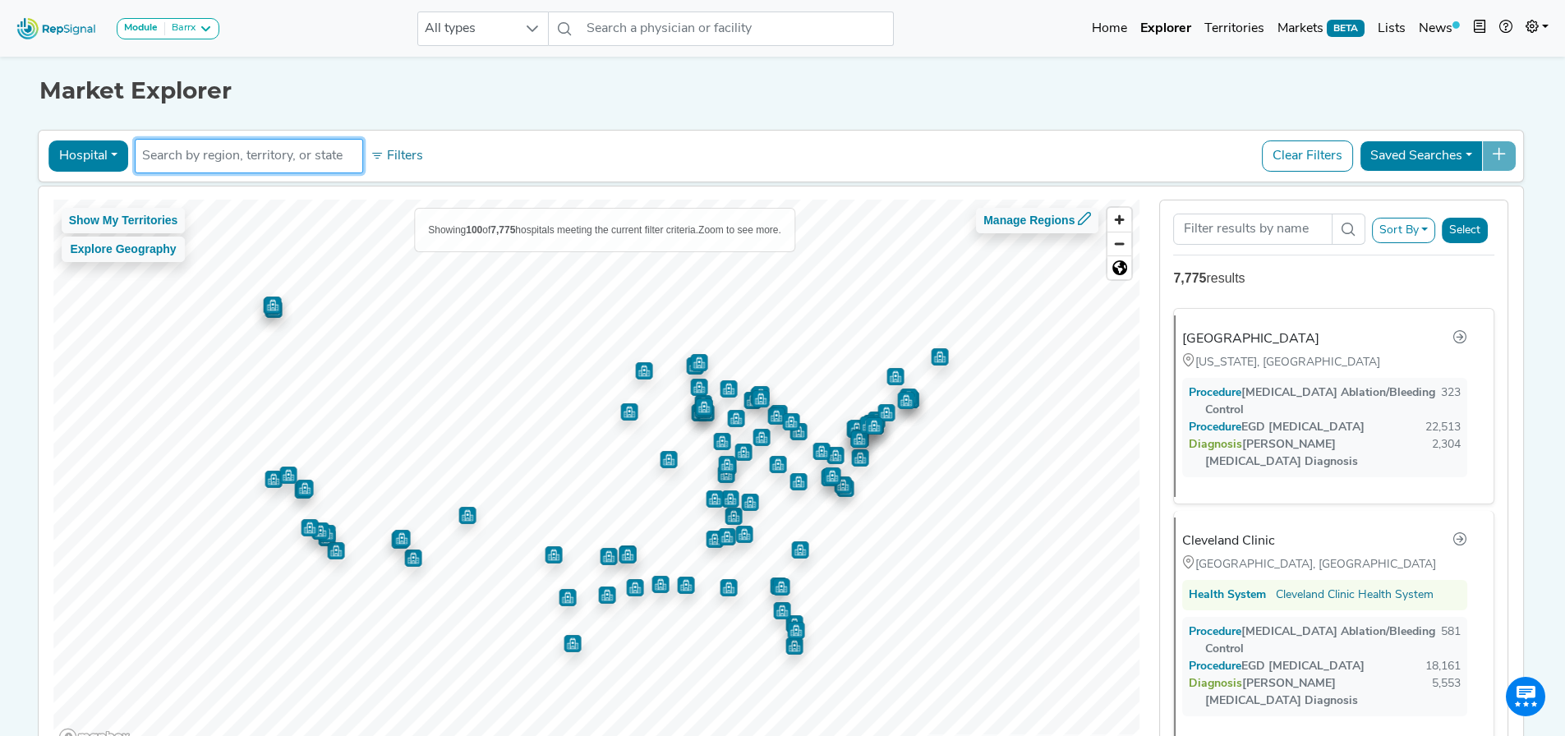
click at [233, 152] on input "text" at bounding box center [249, 156] width 214 height 20
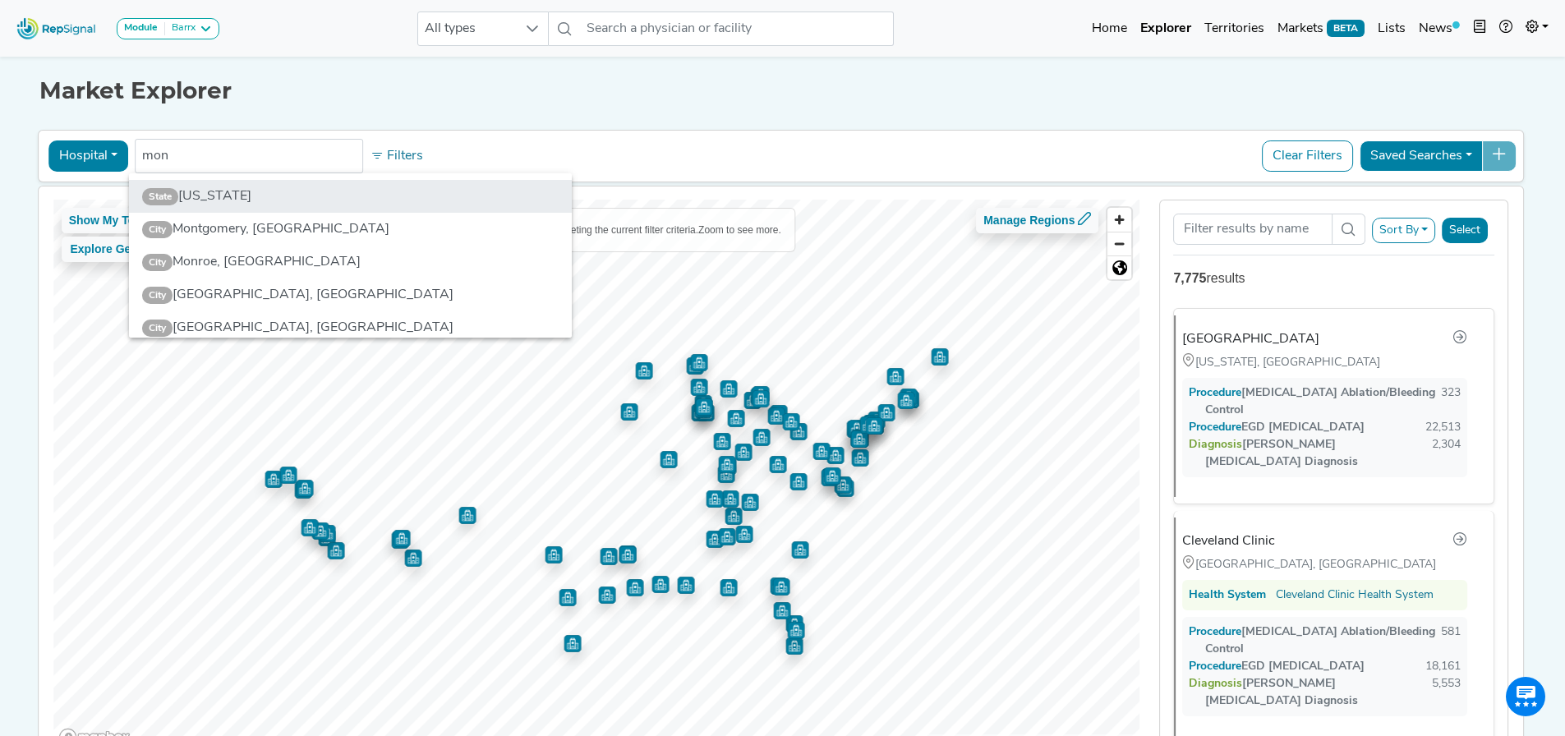
click at [211, 196] on li "State [US_STATE]" at bounding box center [350, 196] width 443 height 33
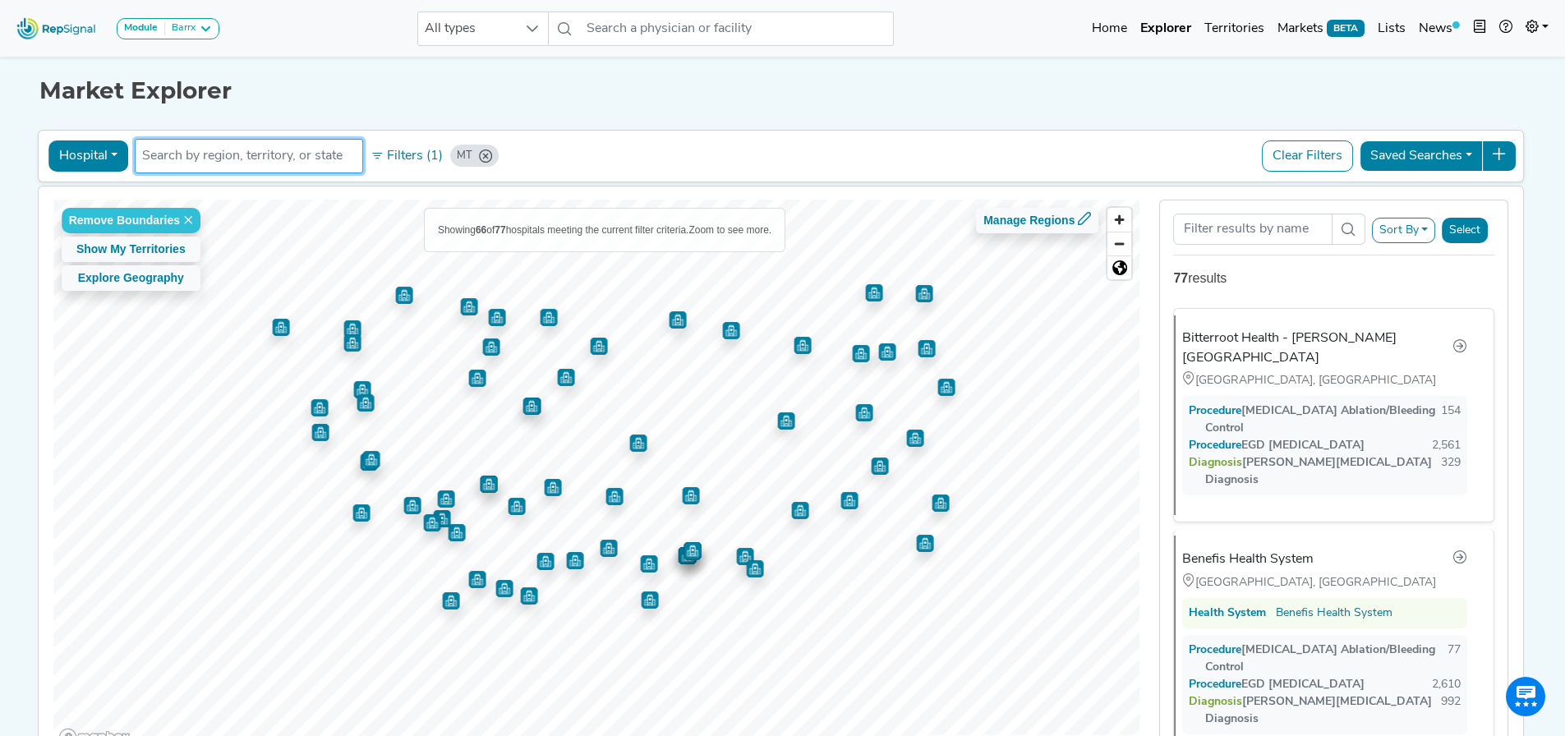
click at [1428, 228] on button "Sort By" at bounding box center [1404, 230] width 64 height 25
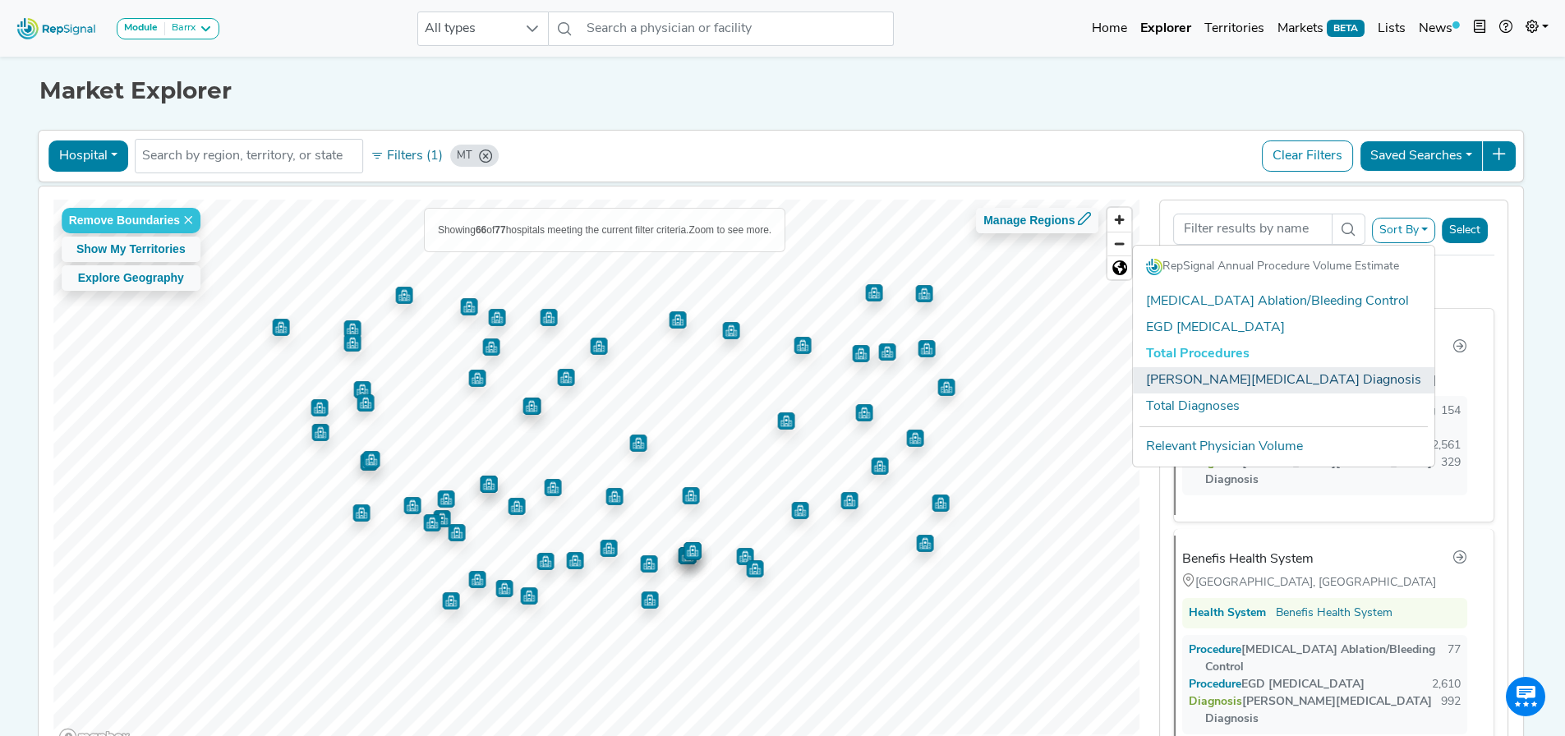
click at [1290, 375] on link "[PERSON_NAME][MEDICAL_DATA] Diagnosis" at bounding box center [1284, 380] width 302 height 26
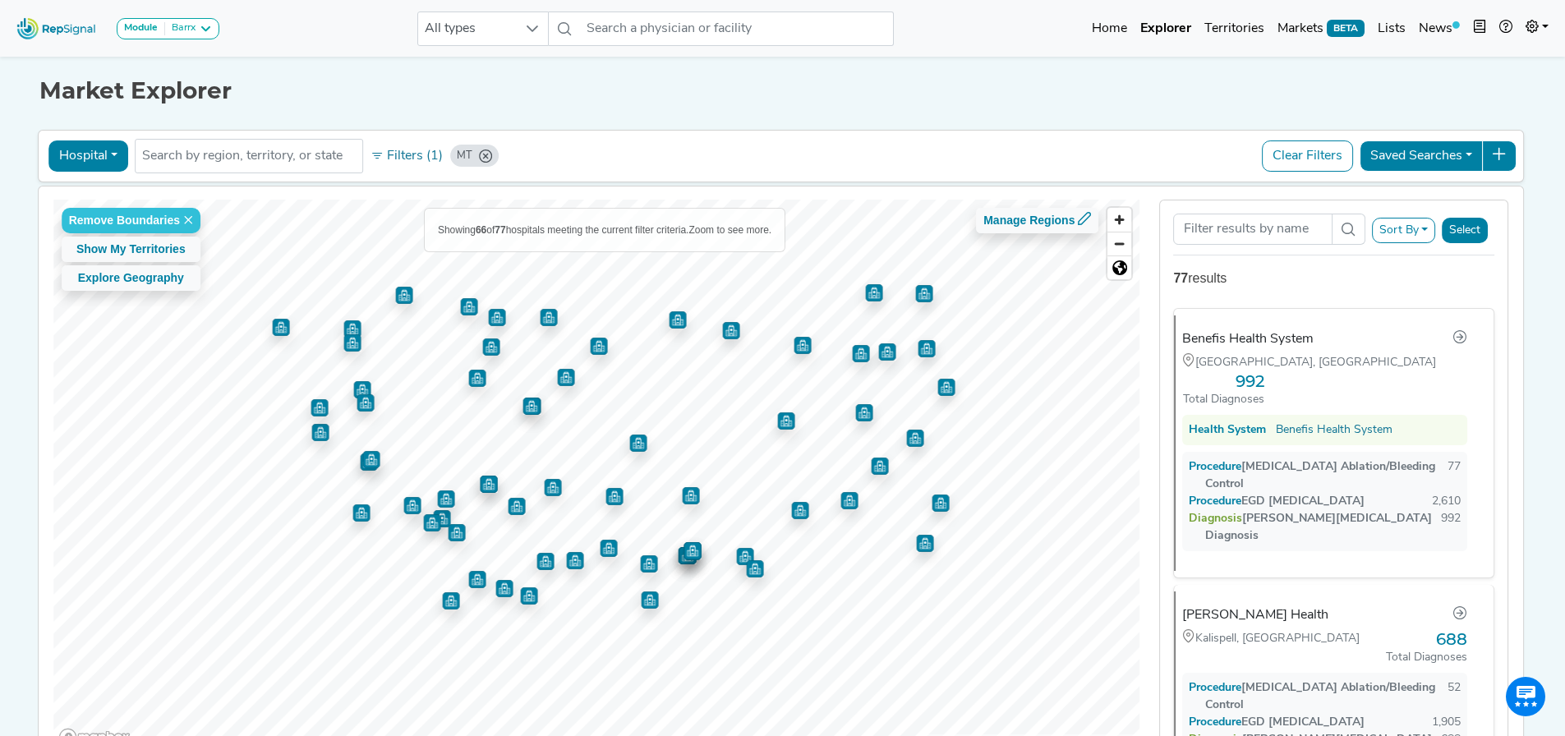
click at [1477, 224] on button "Select" at bounding box center [1465, 230] width 46 height 25
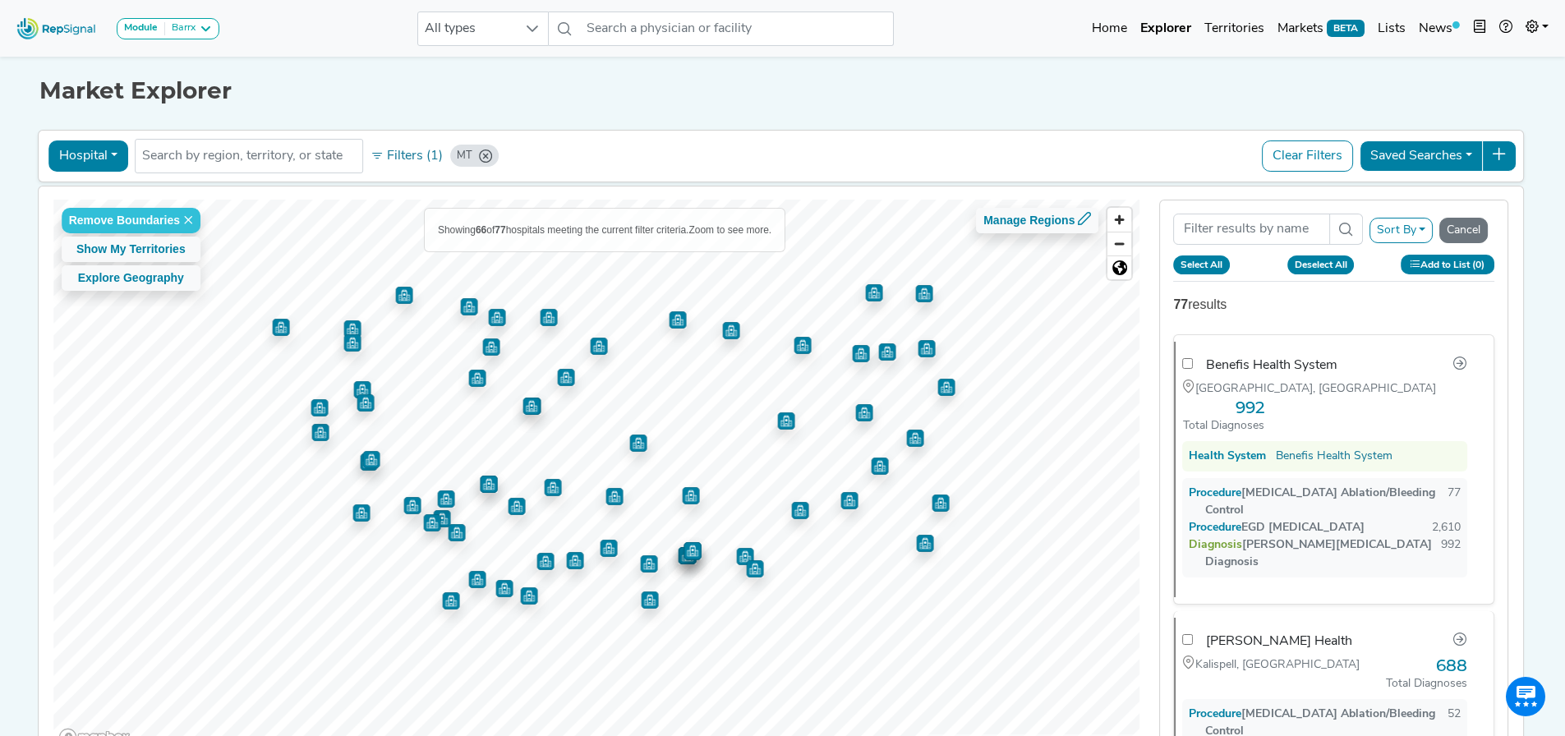
click at [1446, 265] on button "Add to List (0)" at bounding box center [1448, 264] width 94 height 19
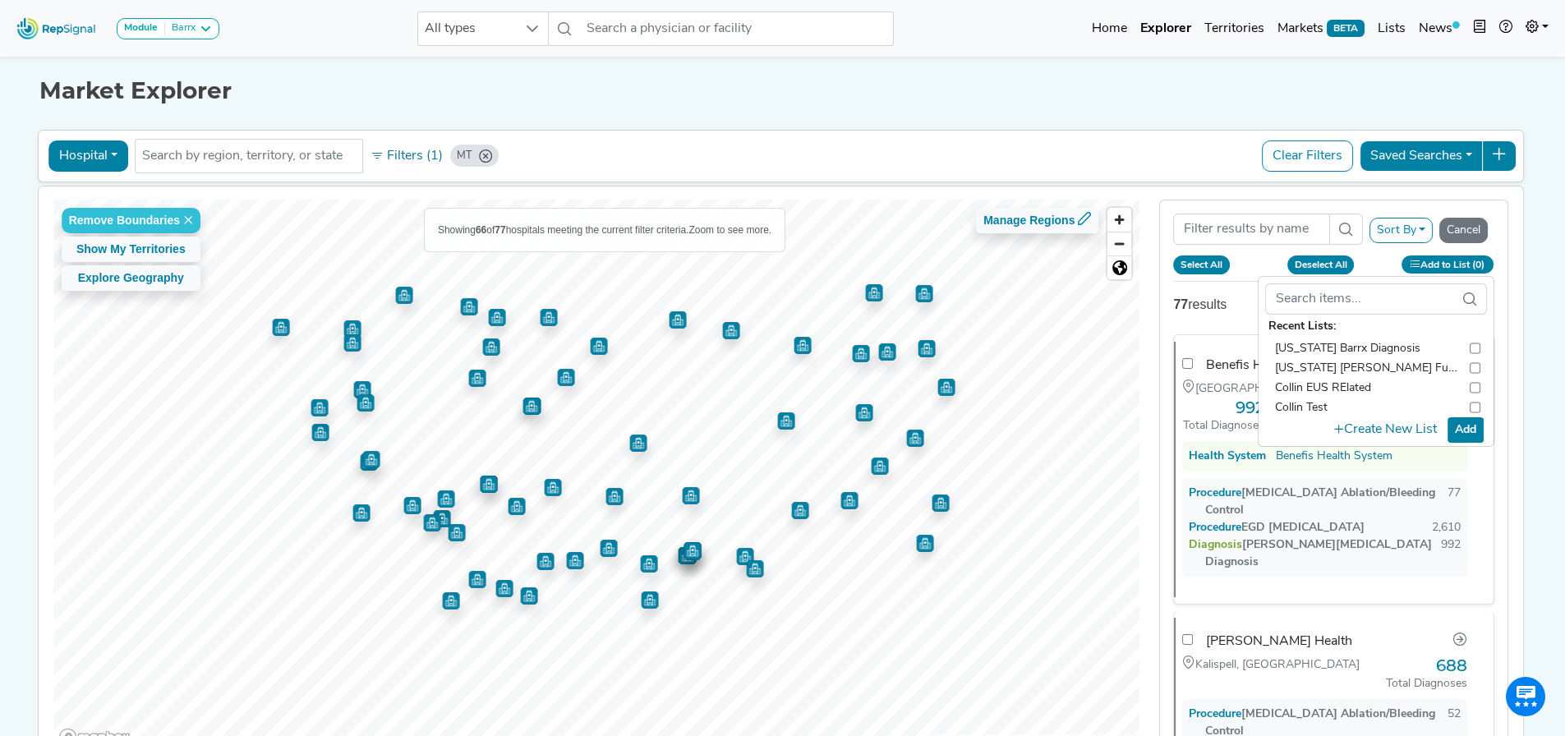
click at [1470, 348] on input "checkbox" at bounding box center [1475, 349] width 11 height 20
click at [1469, 429] on button "Add" at bounding box center [1466, 429] width 36 height 25
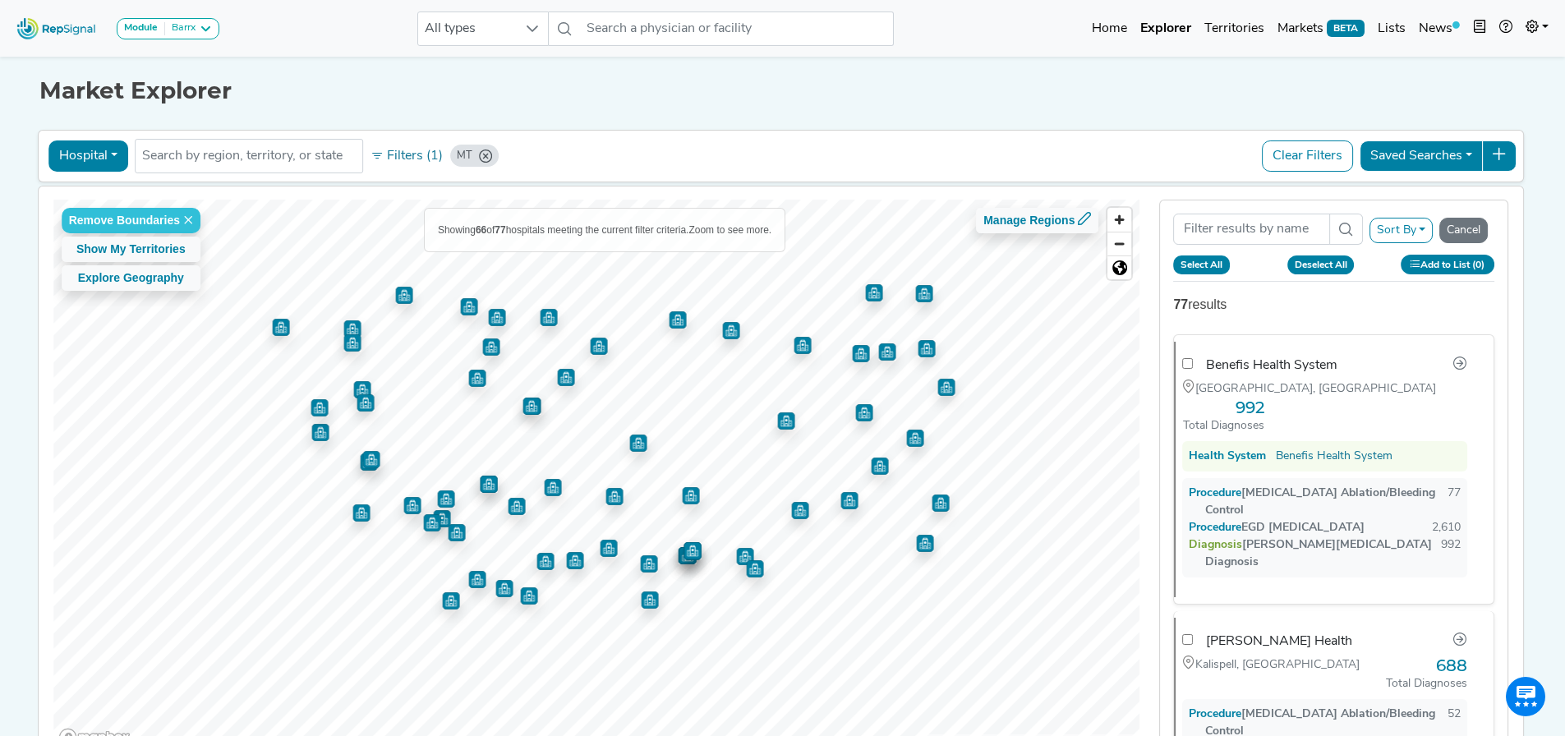
click at [1221, 260] on button "Select All" at bounding box center [1201, 265] width 57 height 18
click at [1465, 260] on button "Add to List (66)" at bounding box center [1448, 264] width 94 height 19
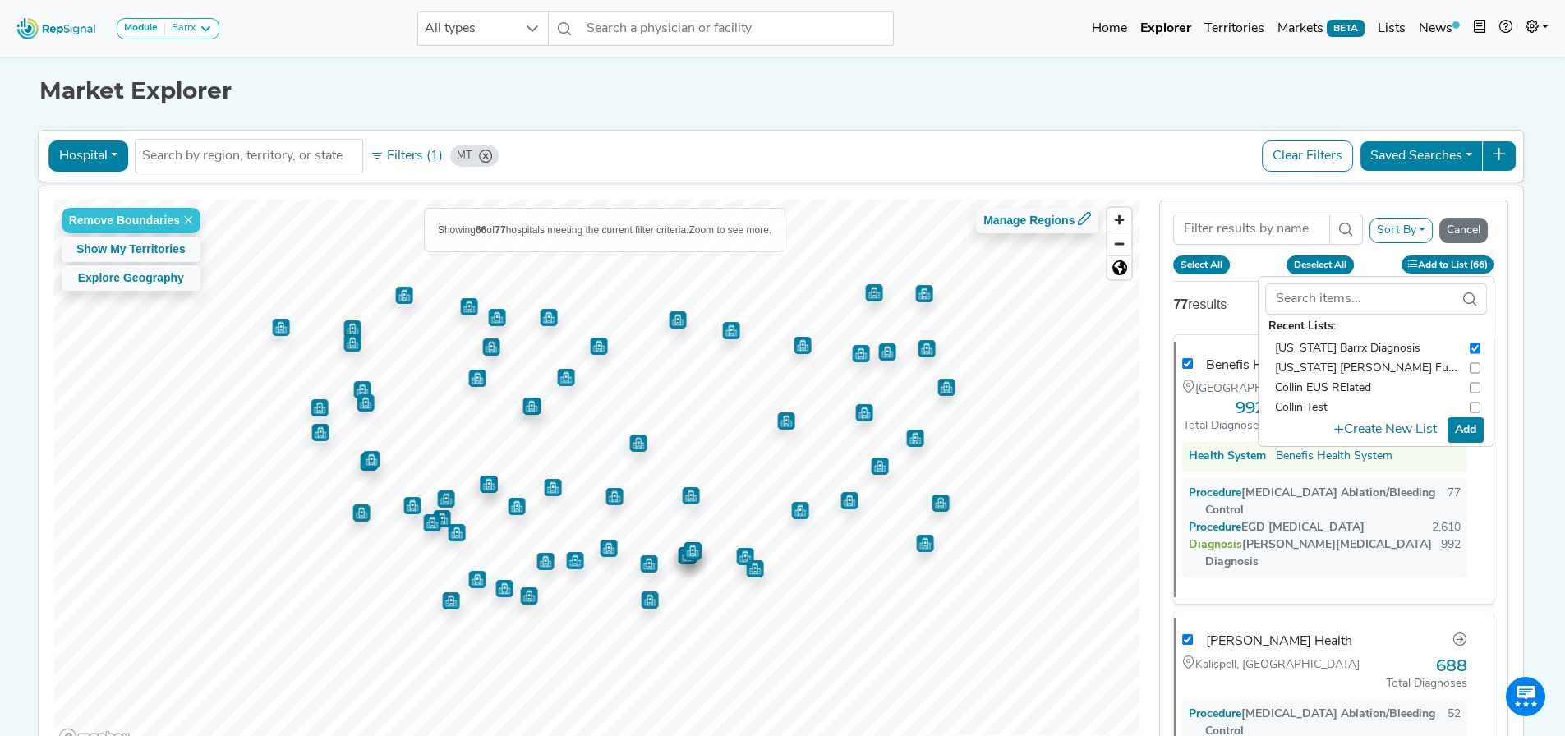
click at [1471, 433] on button "Add" at bounding box center [1466, 429] width 36 height 25
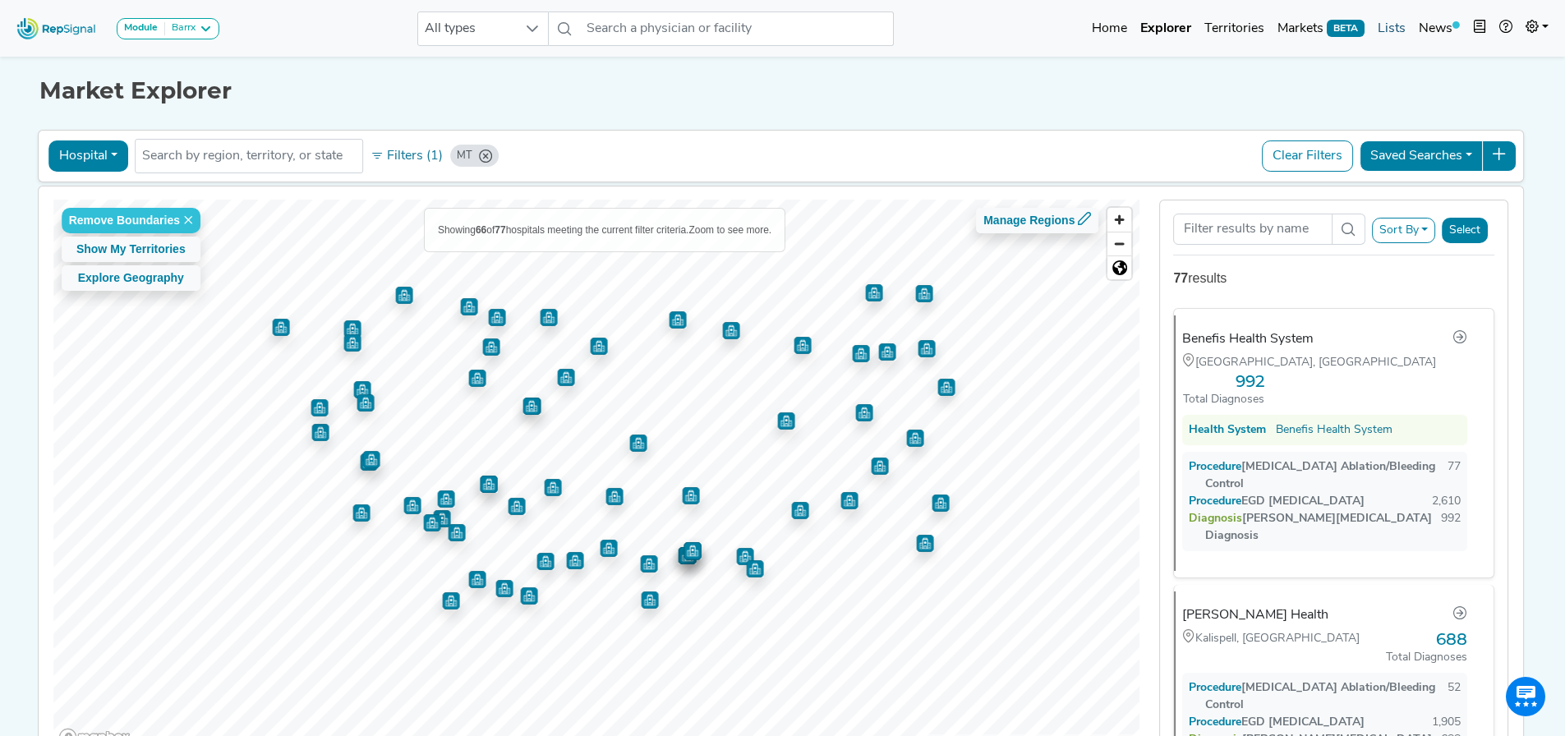
click at [1408, 21] on link "Lists" at bounding box center [1391, 28] width 41 height 33
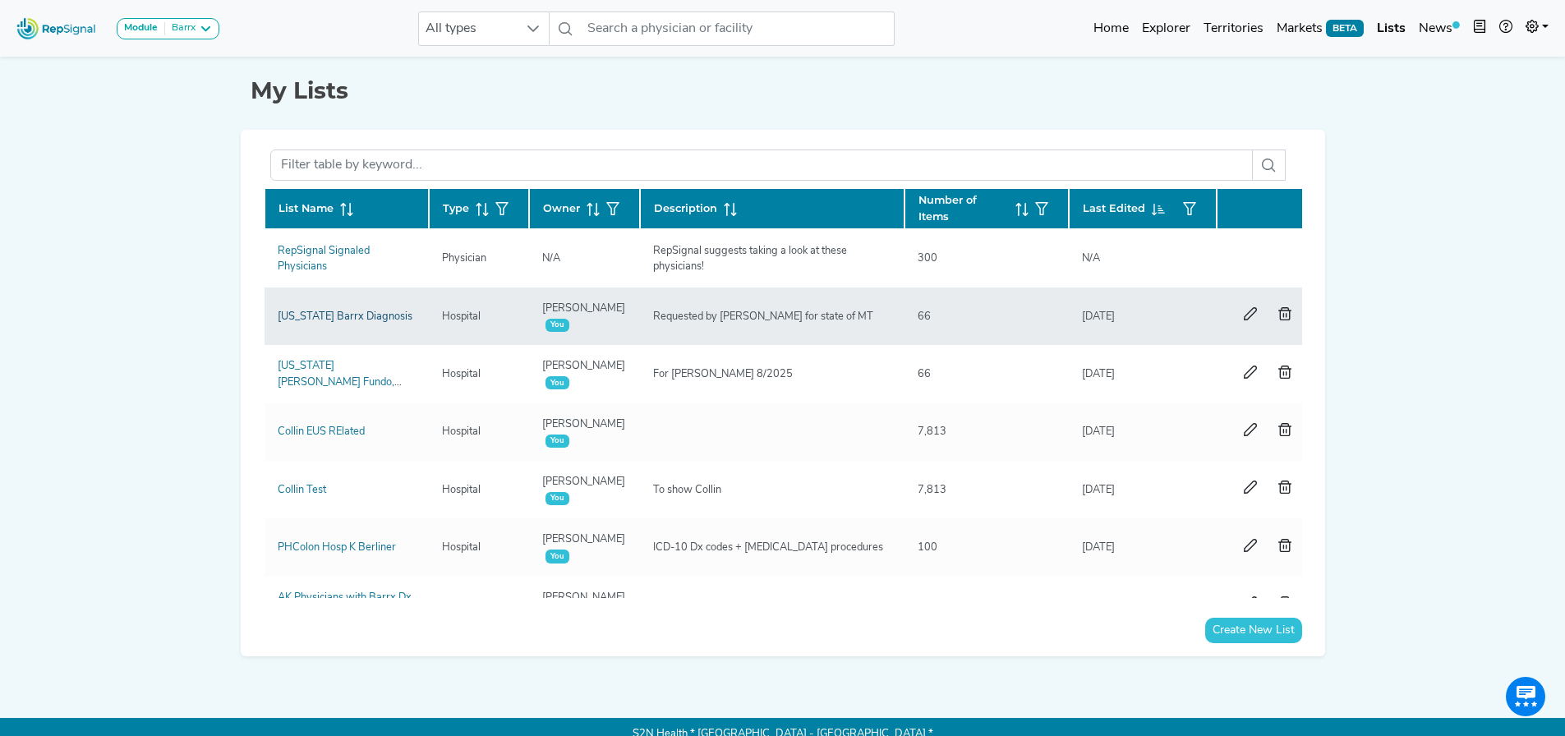
click at [365, 315] on link "[US_STATE] Barrx Diagnosis" at bounding box center [345, 316] width 135 height 11
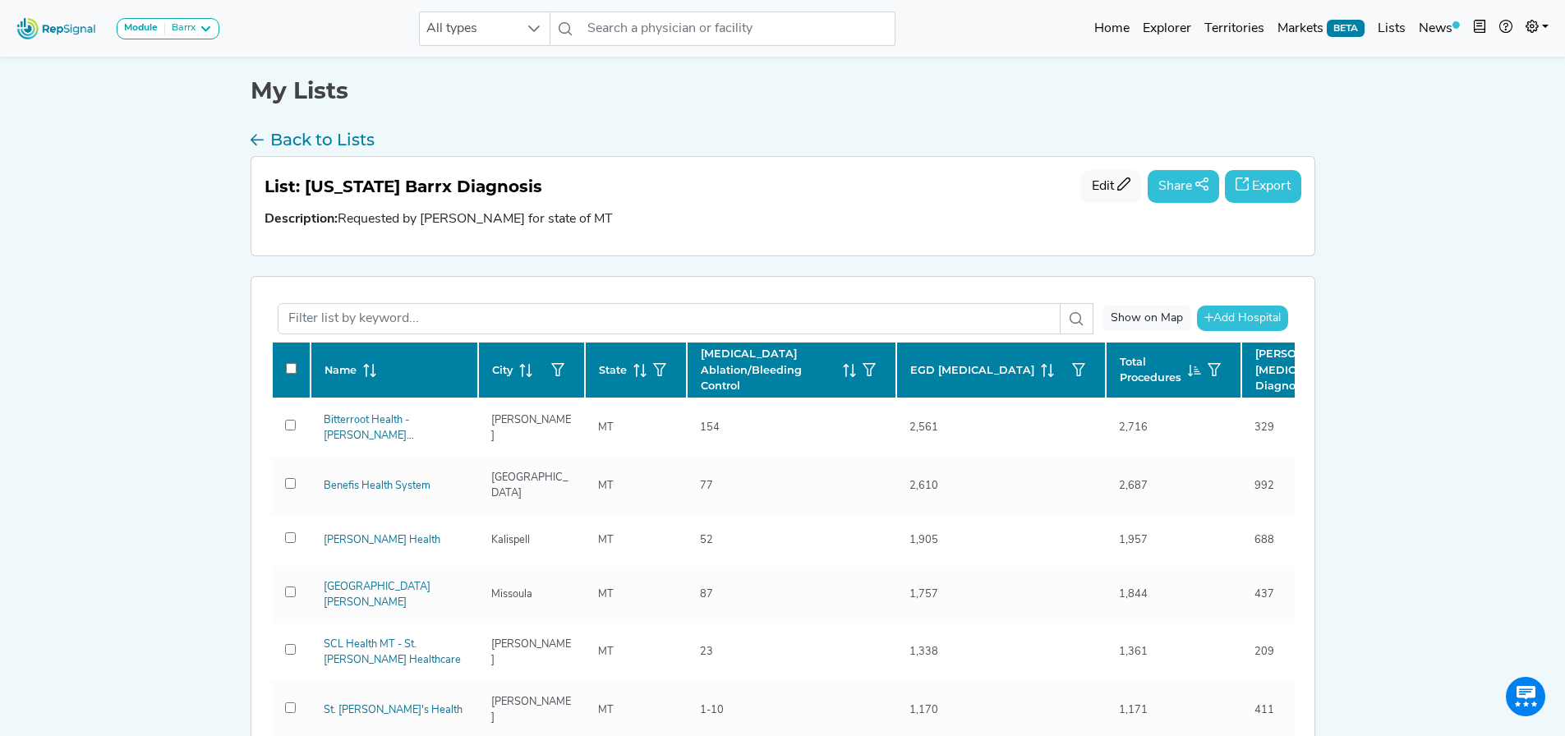
click at [1278, 188] on button "Export" at bounding box center [1263, 186] width 76 height 33
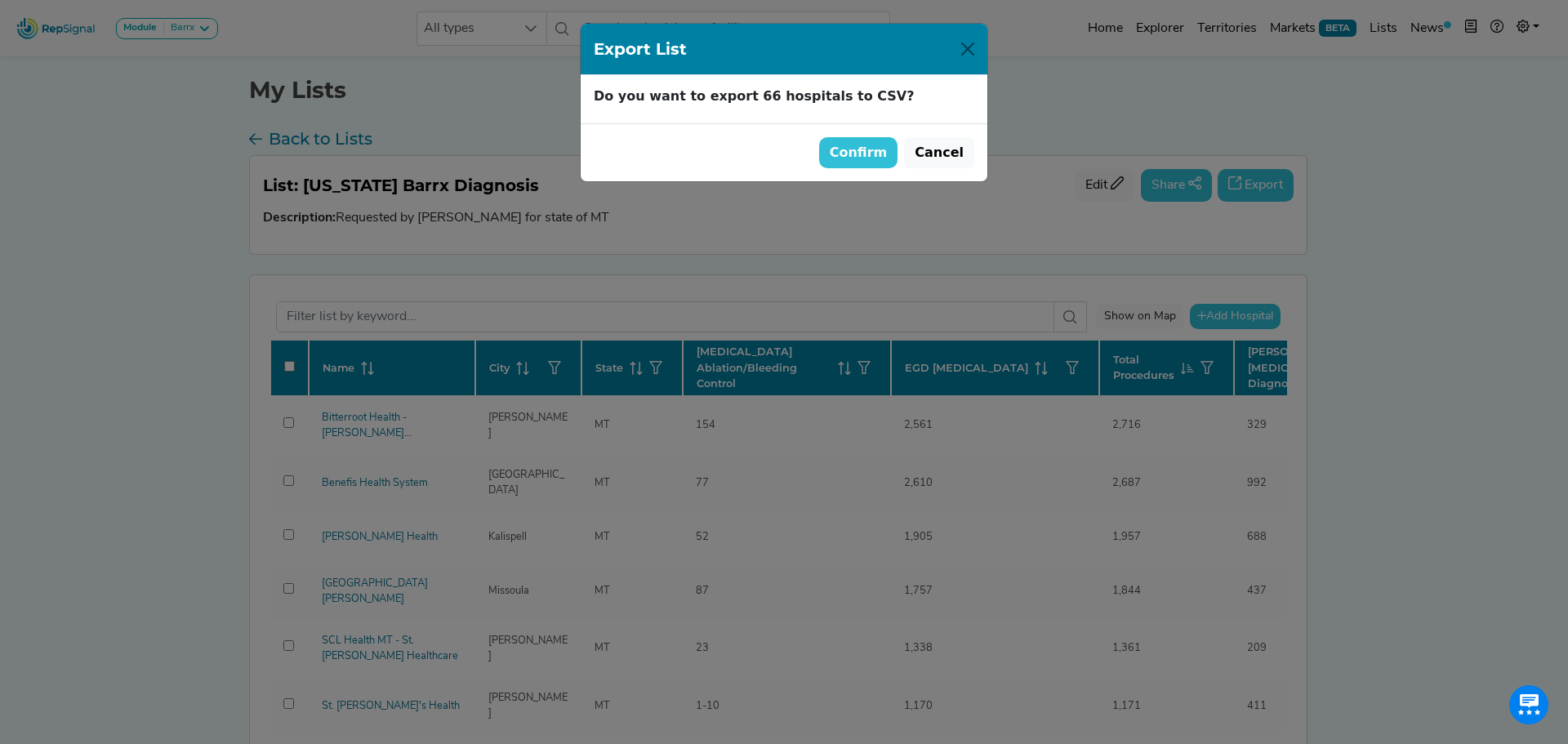
click at [894, 151] on button "Confirm" at bounding box center [859, 152] width 79 height 31
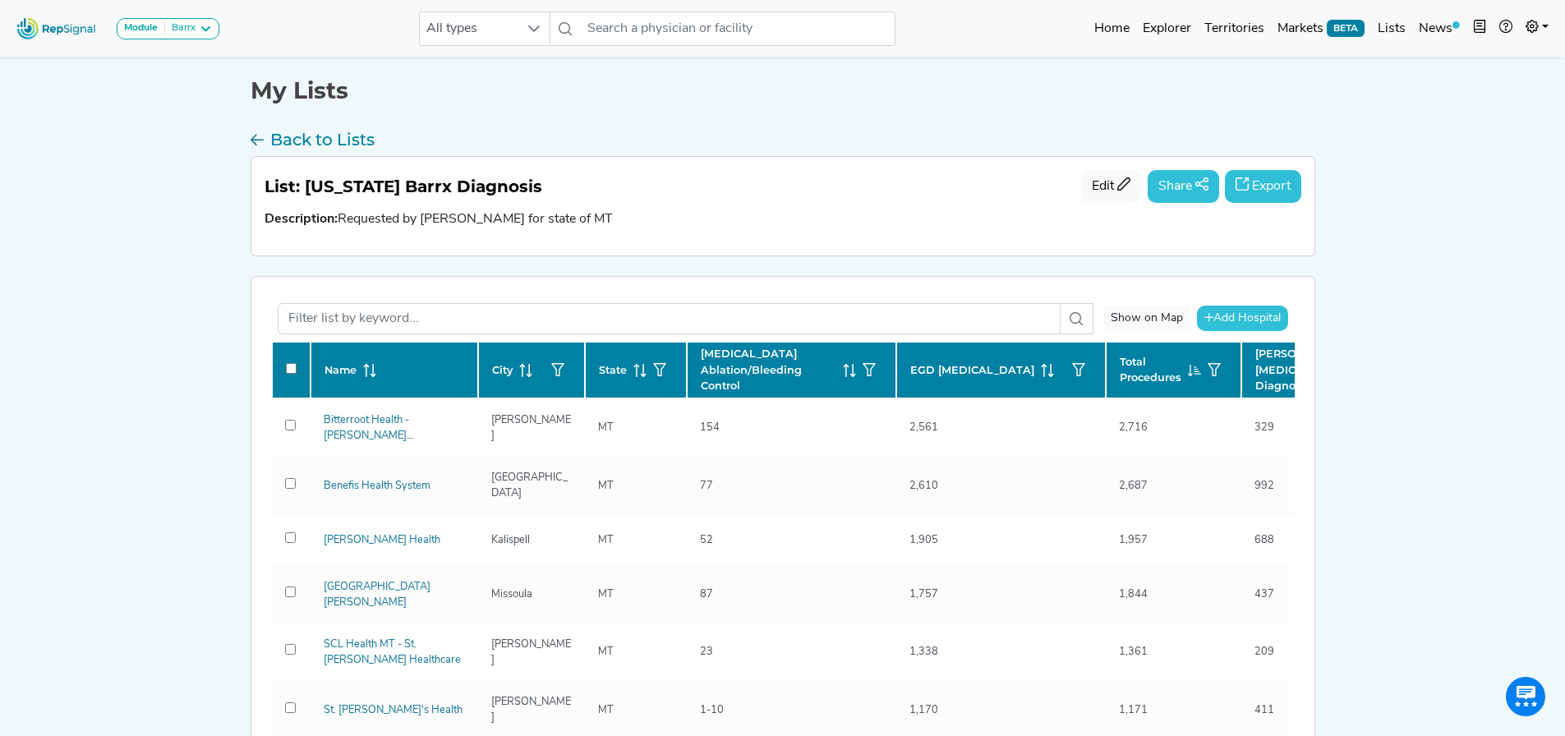
click at [158, 298] on div "Module Barrx Barrx Bravo & Digitrapper ERCP & Cholangioscopy EUS & Related Proc…" at bounding box center [782, 533] width 1565 height 1067
click at [1274, 376] on span "[PERSON_NAME][MEDICAL_DATA] Diagnosis" at bounding box center [1304, 370] width 96 height 48
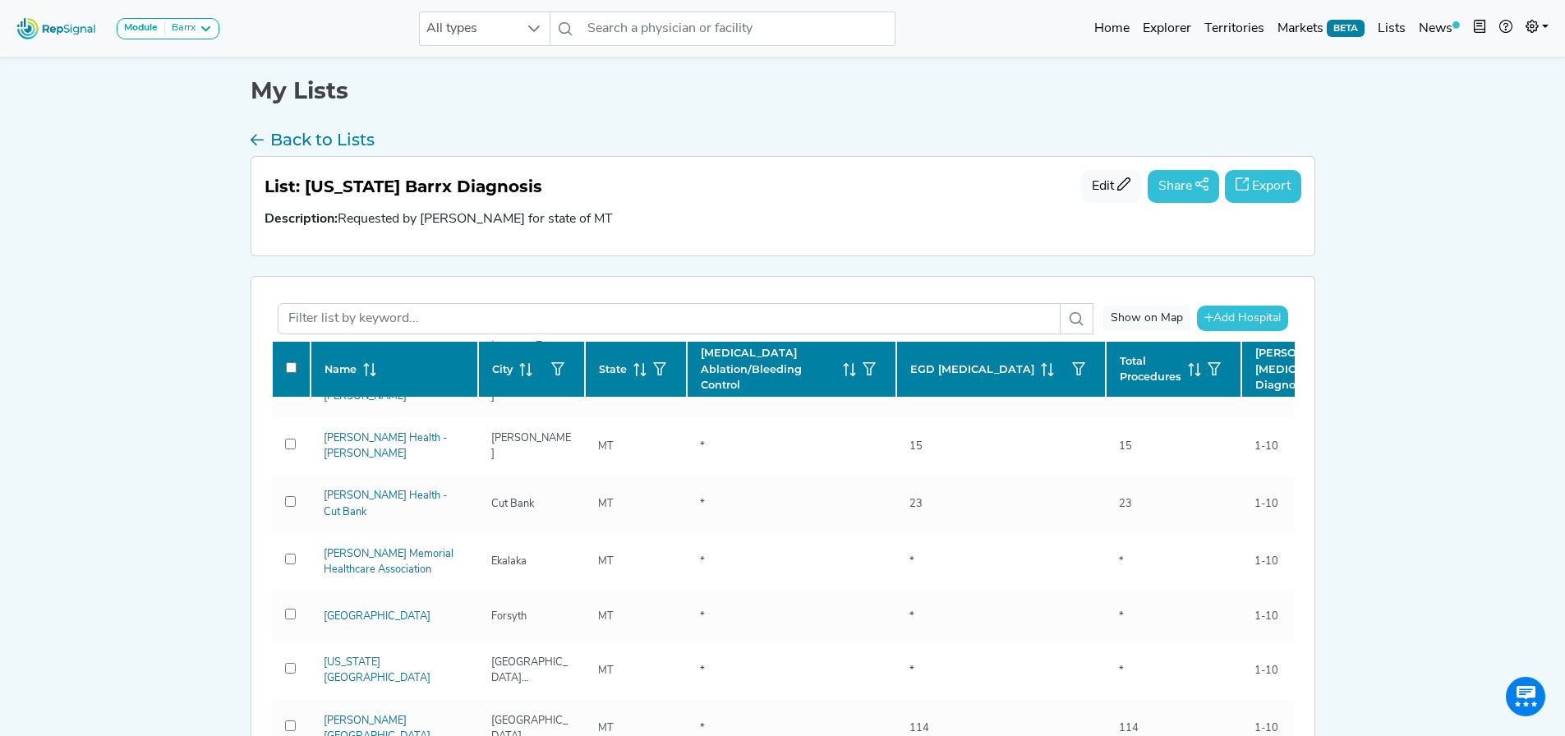
click at [1271, 369] on span "[PERSON_NAME][MEDICAL_DATA] Diagnosis" at bounding box center [1304, 369] width 96 height 48
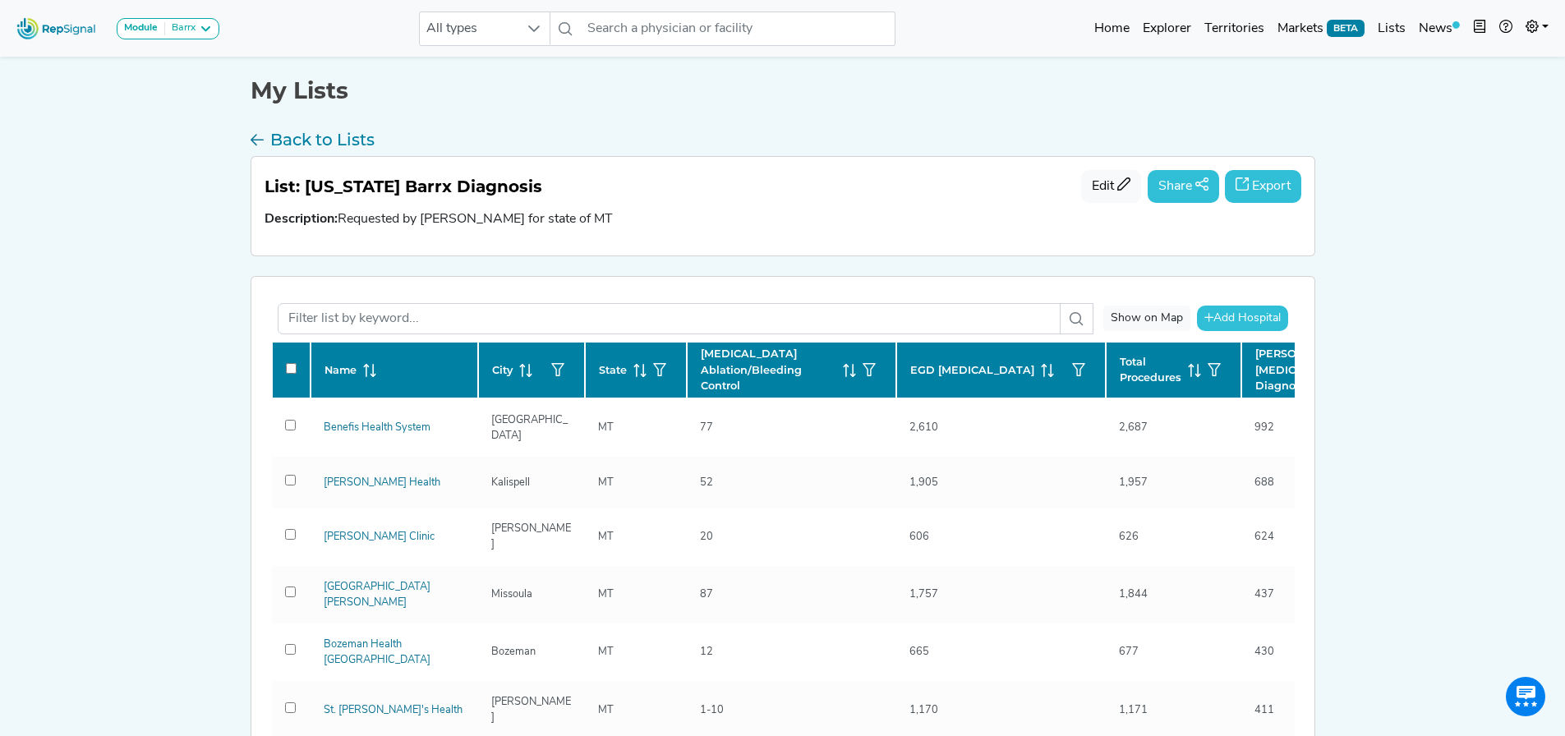
click at [1293, 179] on button "Export" at bounding box center [1263, 186] width 76 height 33
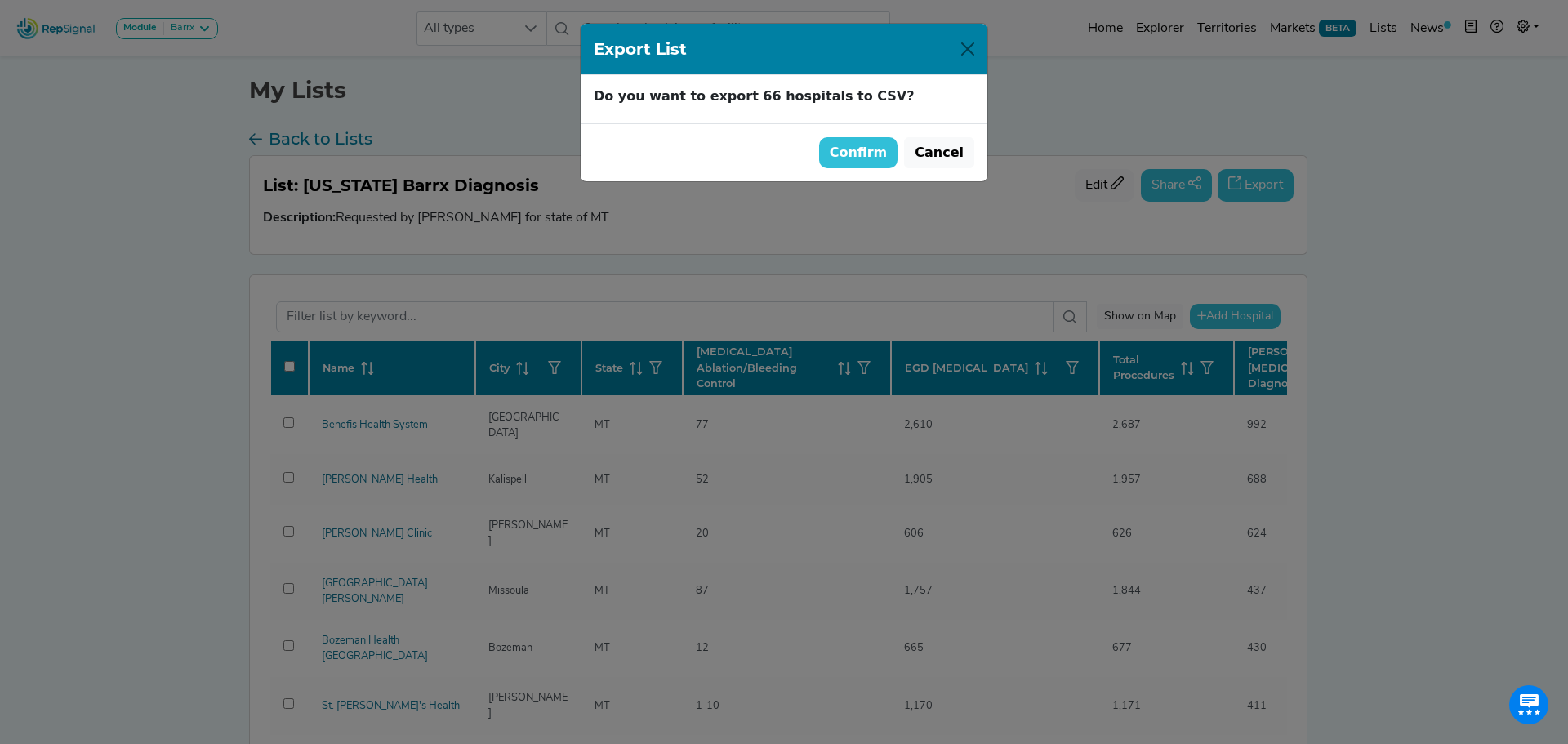
drag, startPoint x: 971, startPoint y: 149, endPoint x: 960, endPoint y: 373, distance: 224.3
click at [971, 150] on button "Cancel" at bounding box center [939, 152] width 71 height 31
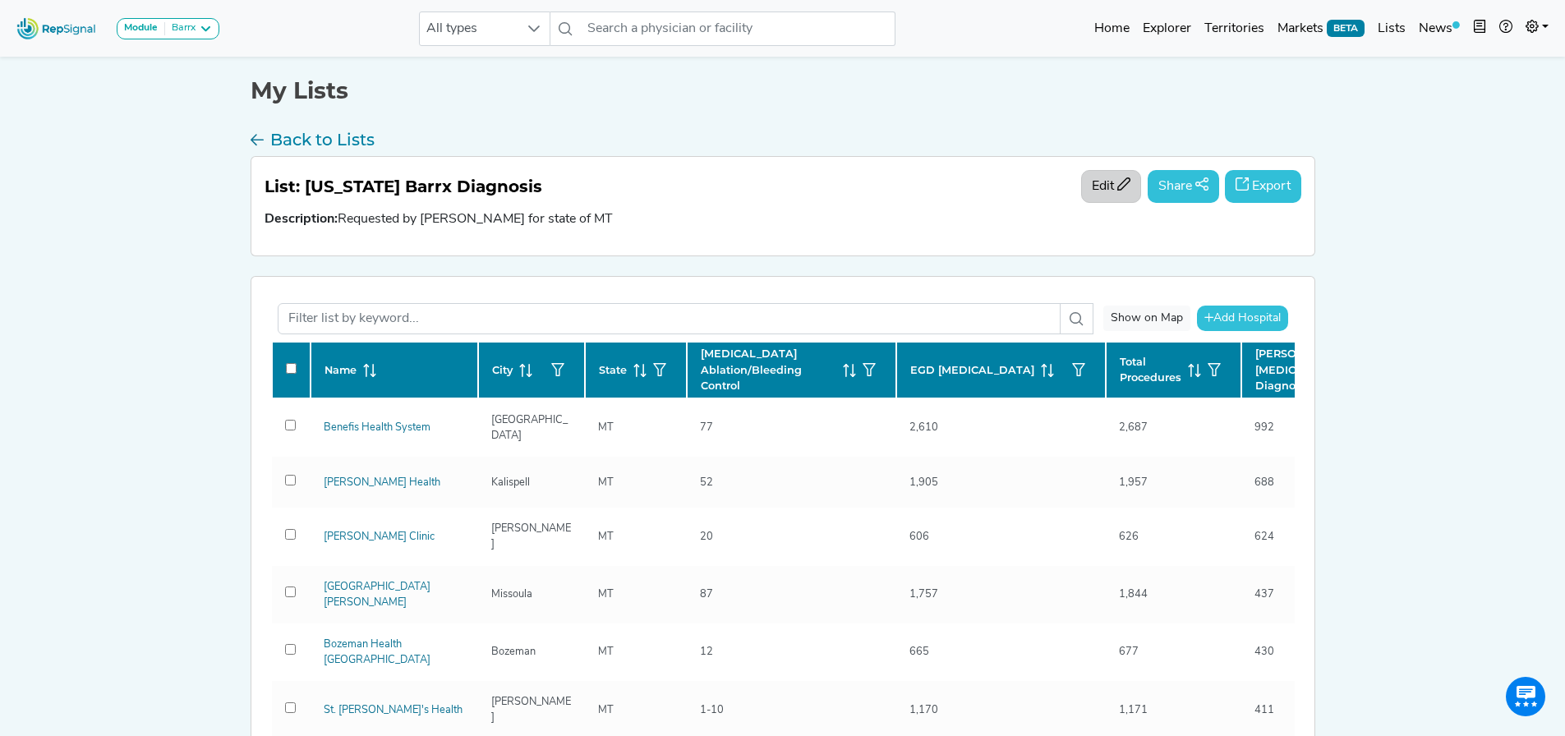
click at [1128, 179] on button "Edit" at bounding box center [1111, 186] width 60 height 33
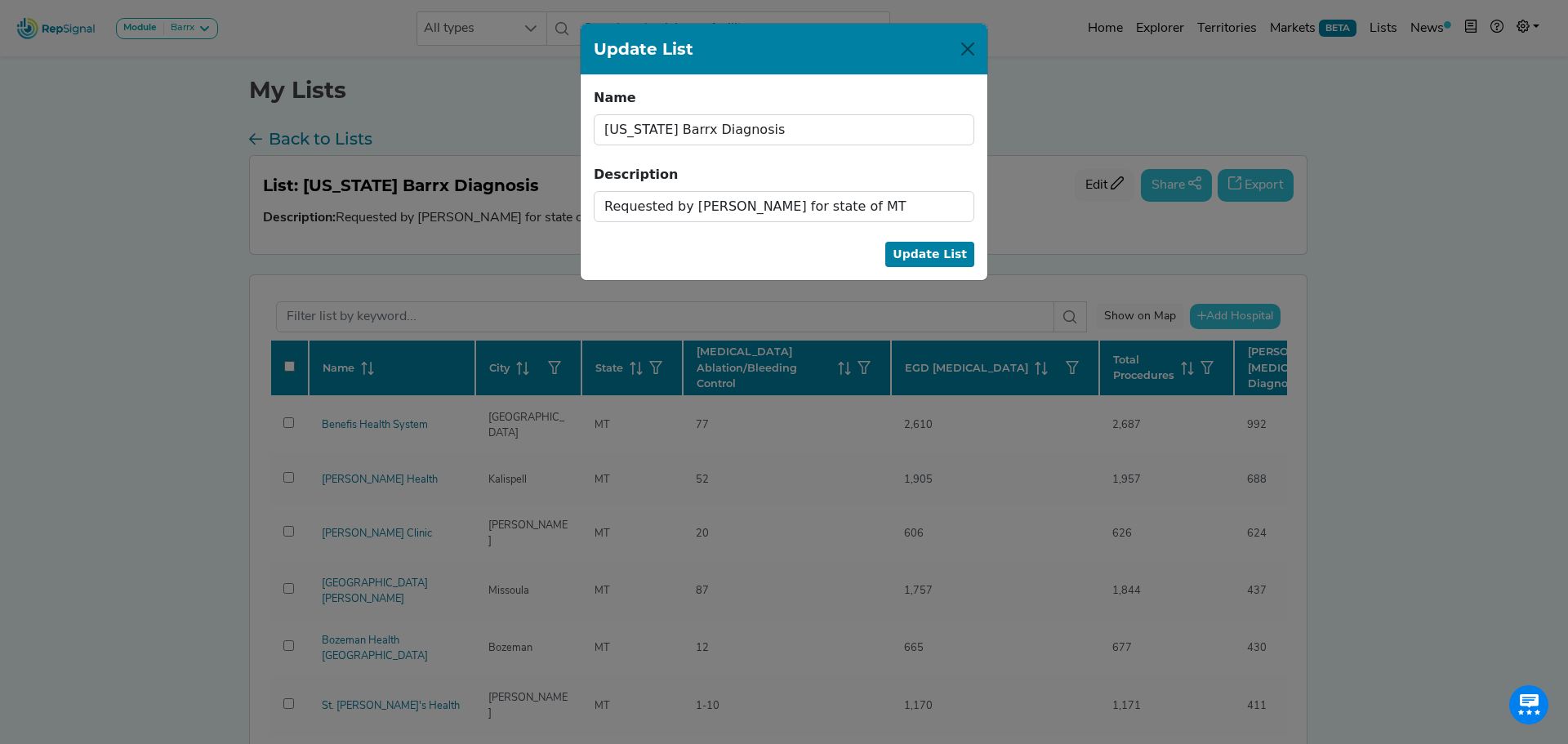
click at [985, 36] on div "Update List" at bounding box center [783, 50] width 406 height 52
click at [1323, 355] on div "Update List Name [US_STATE] Barrx Diagnosis Name cannot be blank. Description R…" at bounding box center [784, 372] width 1568 height 744
click at [978, 48] on button "Close" at bounding box center [968, 49] width 26 height 26
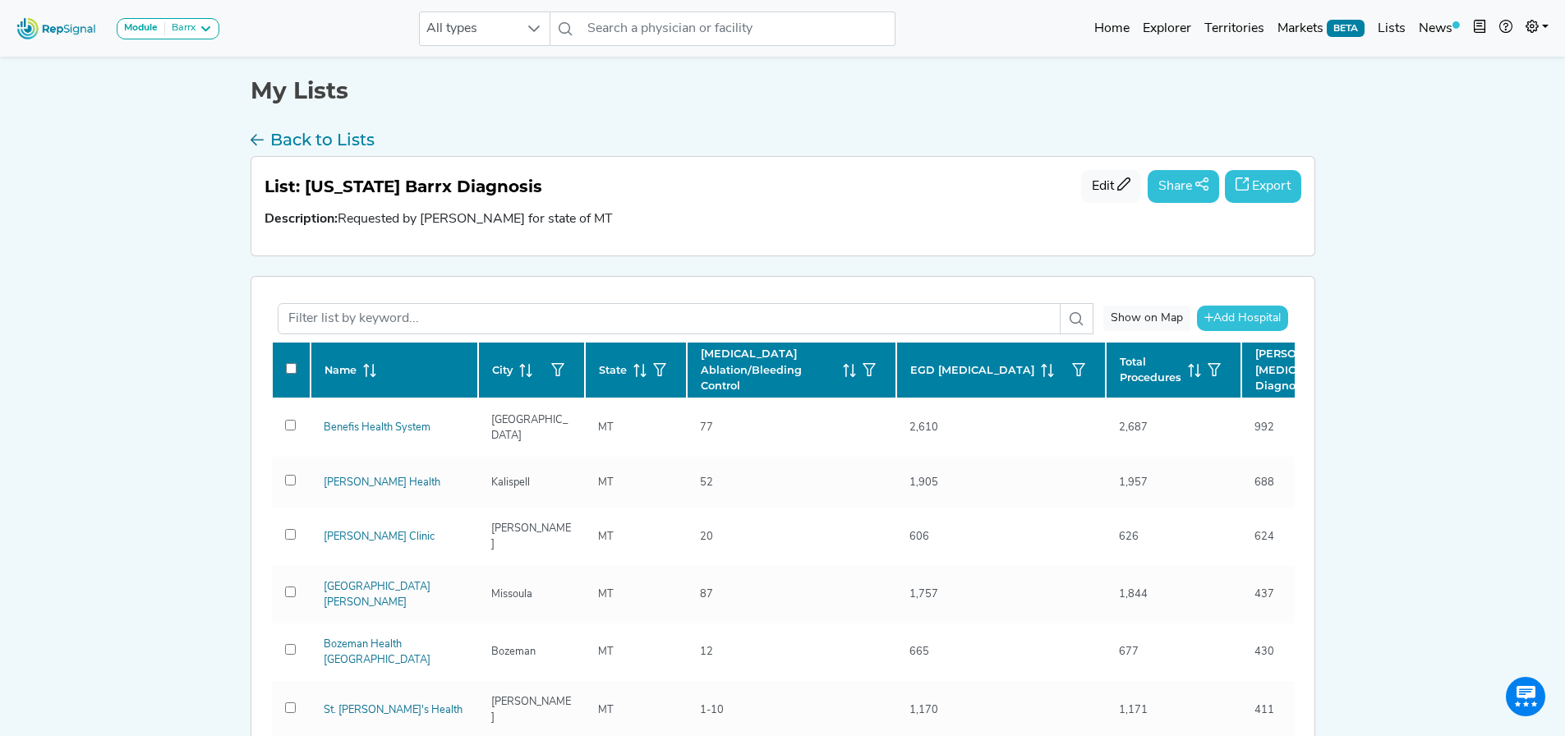
click at [1200, 176] on button "Share" at bounding box center [1183, 186] width 71 height 33
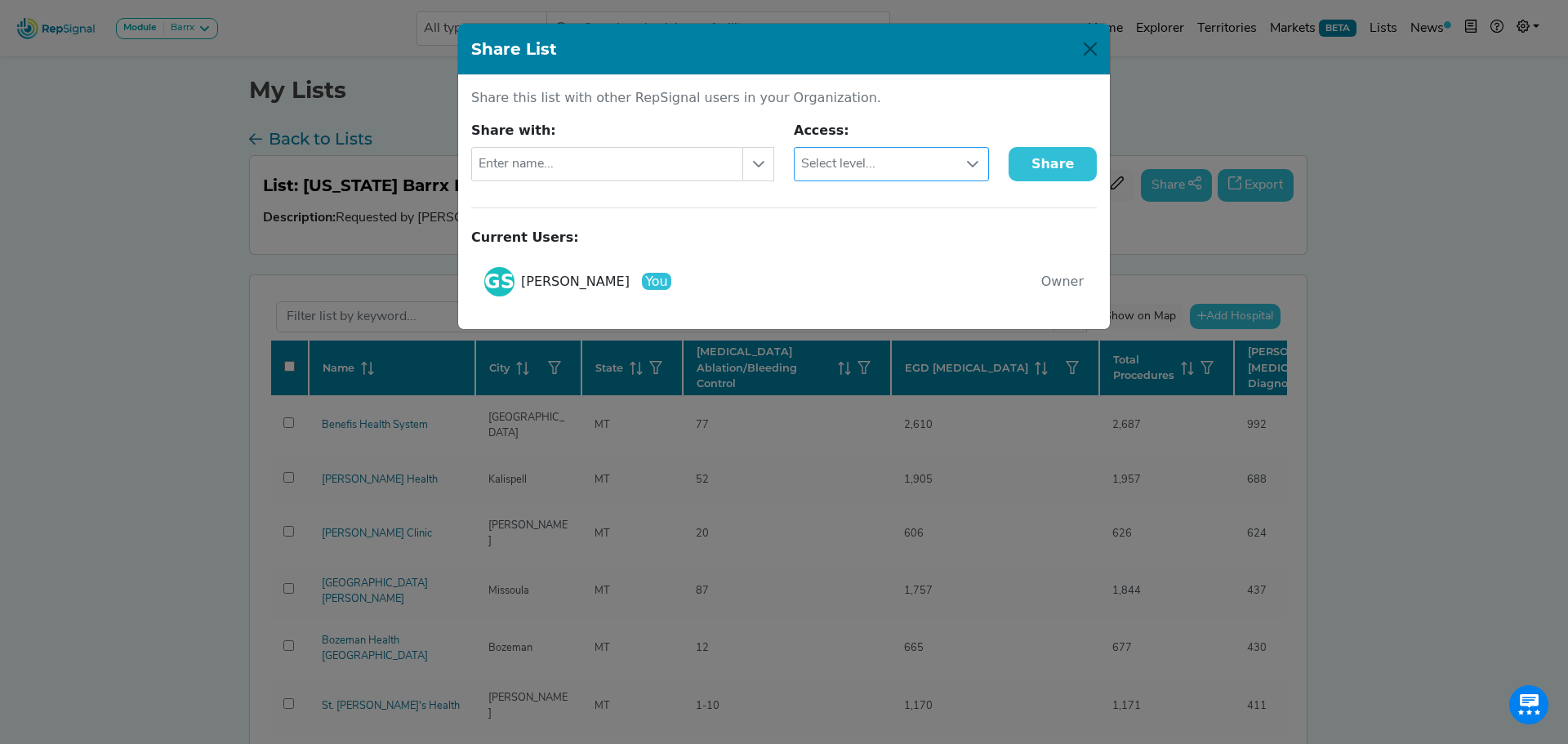
click at [974, 162] on icon at bounding box center [972, 164] width 13 height 13
click at [1088, 44] on button "Close" at bounding box center [1090, 49] width 26 height 26
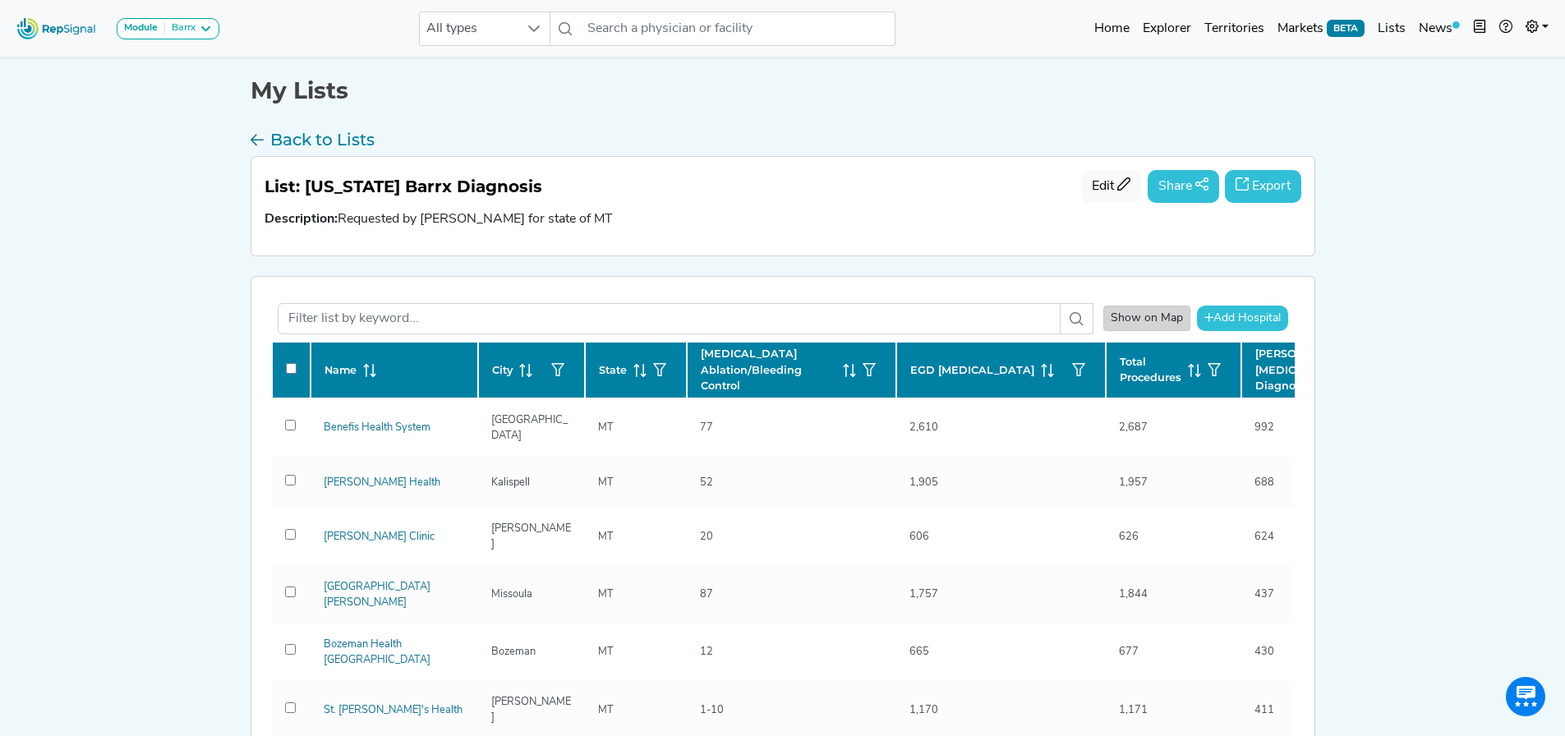
click at [1150, 316] on div "Show on Map" at bounding box center [1147, 318] width 87 height 25
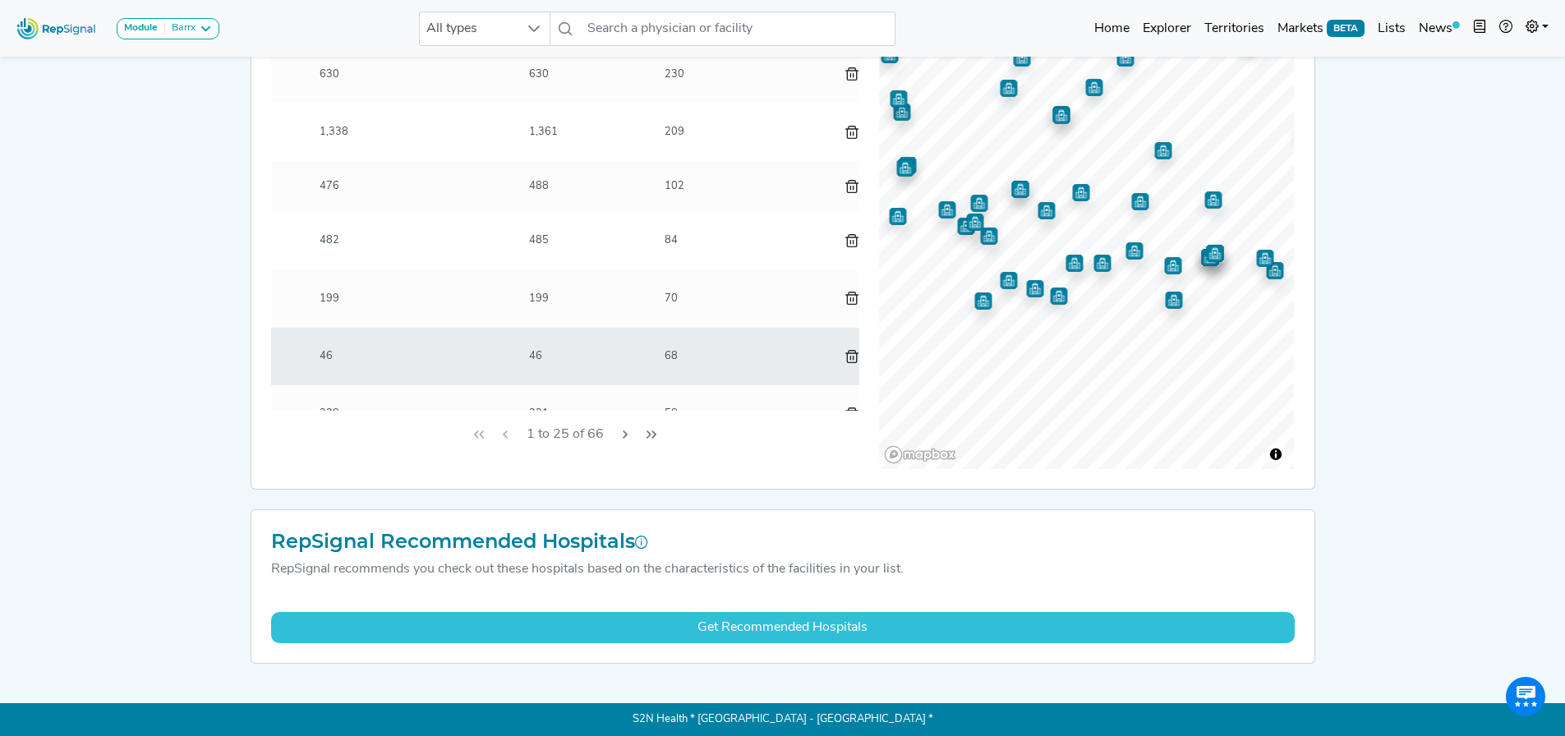
scroll to position [0, 590]
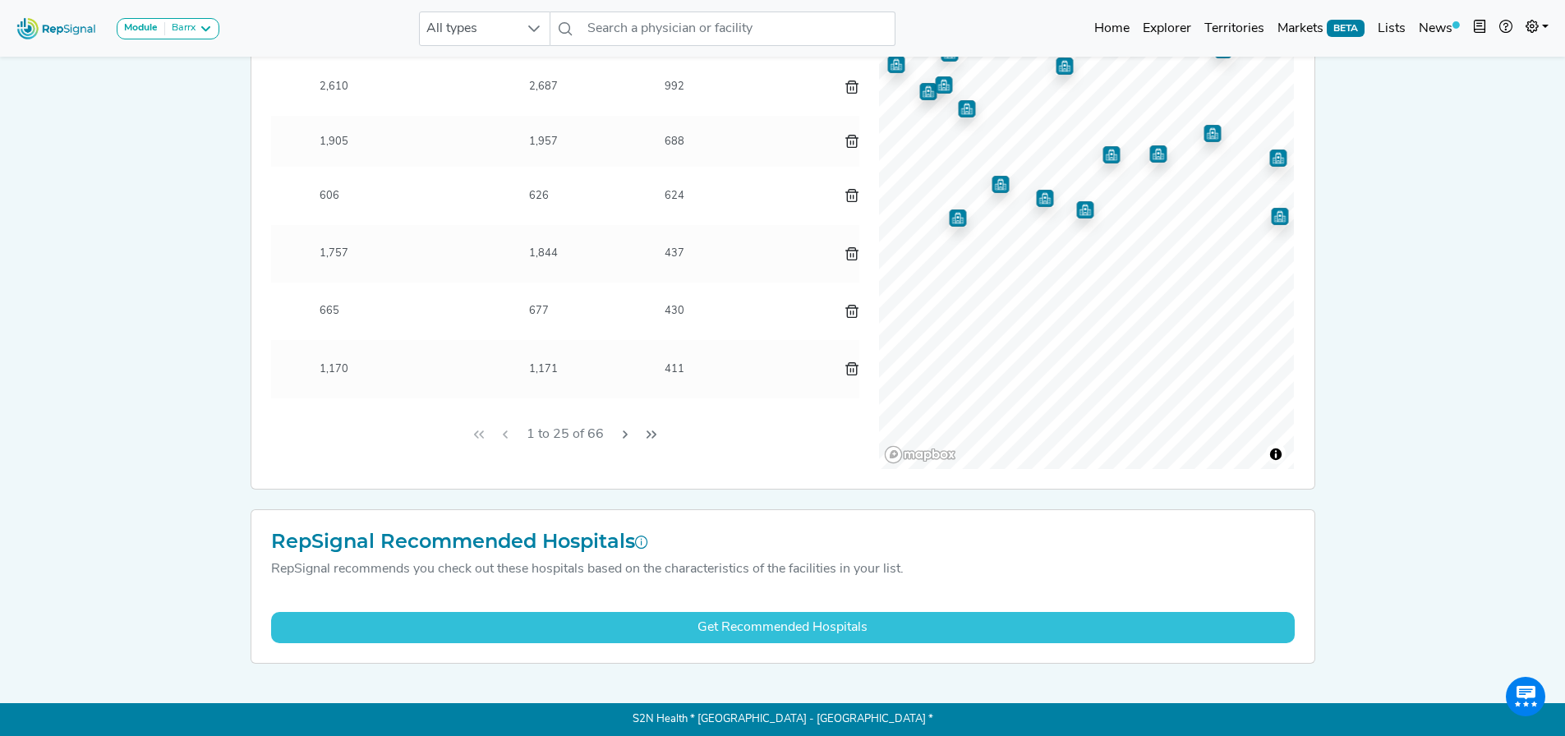
click at [1380, 362] on div "Module Barrx Barrx Bravo & Digitrapper ERCP & Cholangioscopy EUS & Related Proc…" at bounding box center [782, 197] width 1565 height 1077
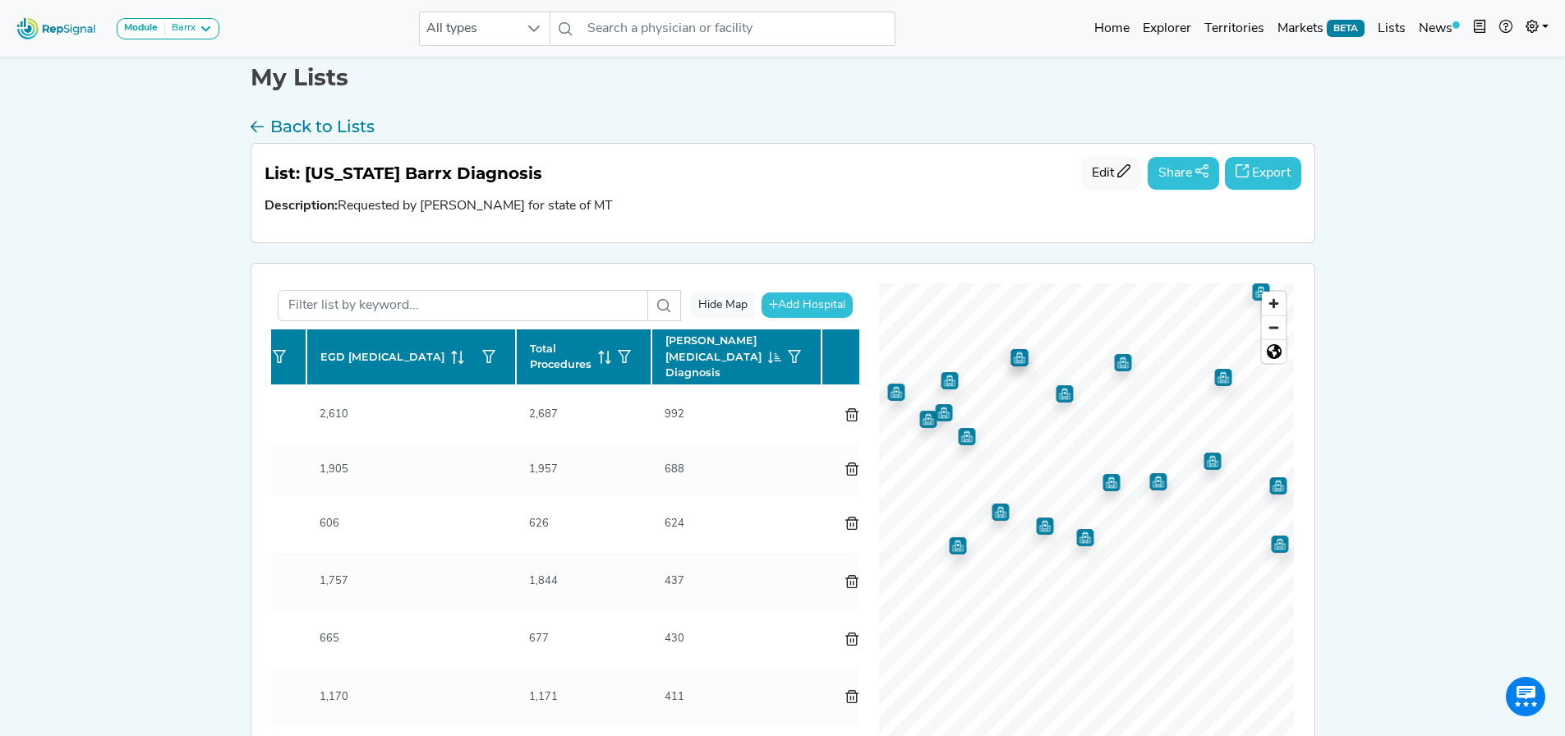
scroll to position [0, 0]
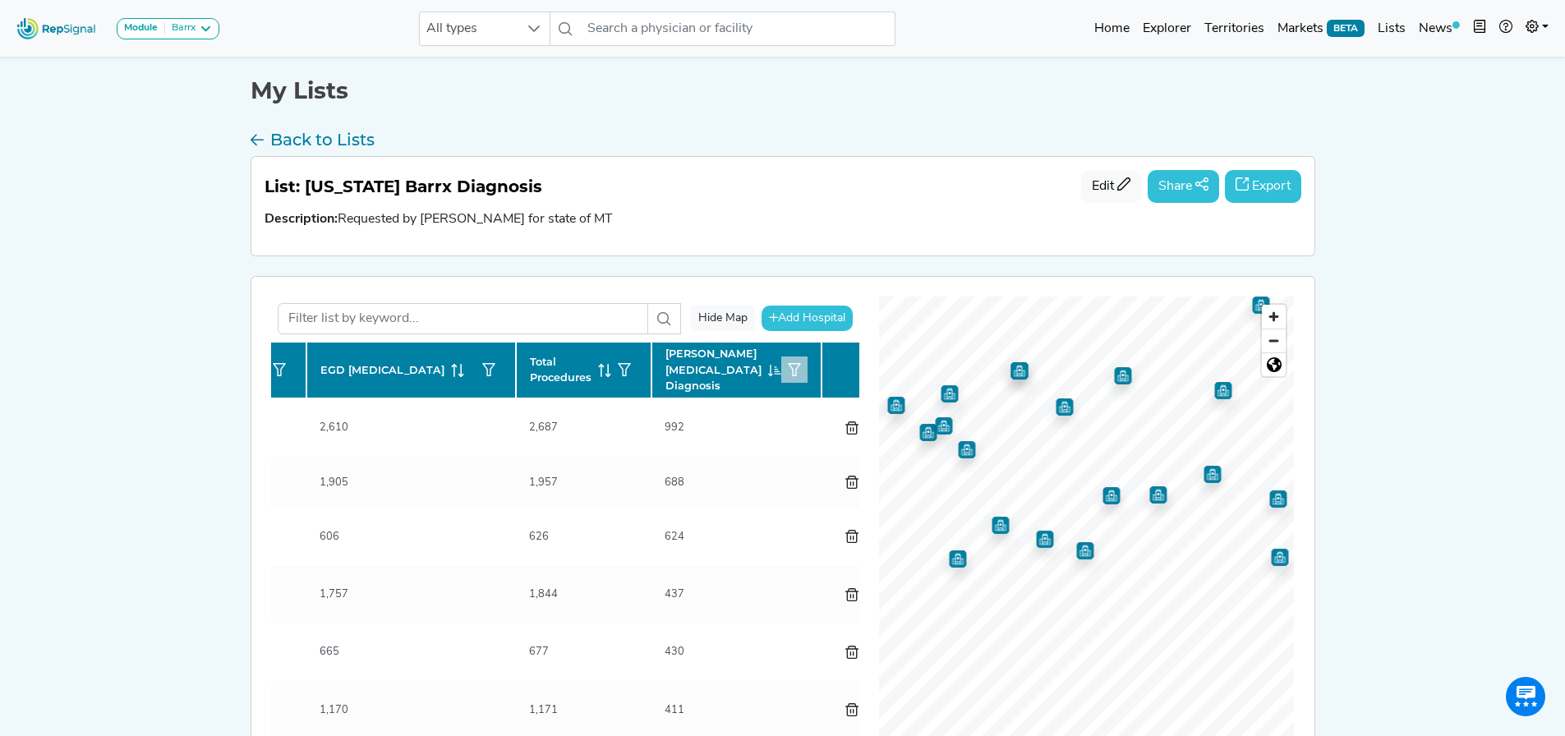
click at [788, 366] on icon "button" at bounding box center [794, 369] width 13 height 13
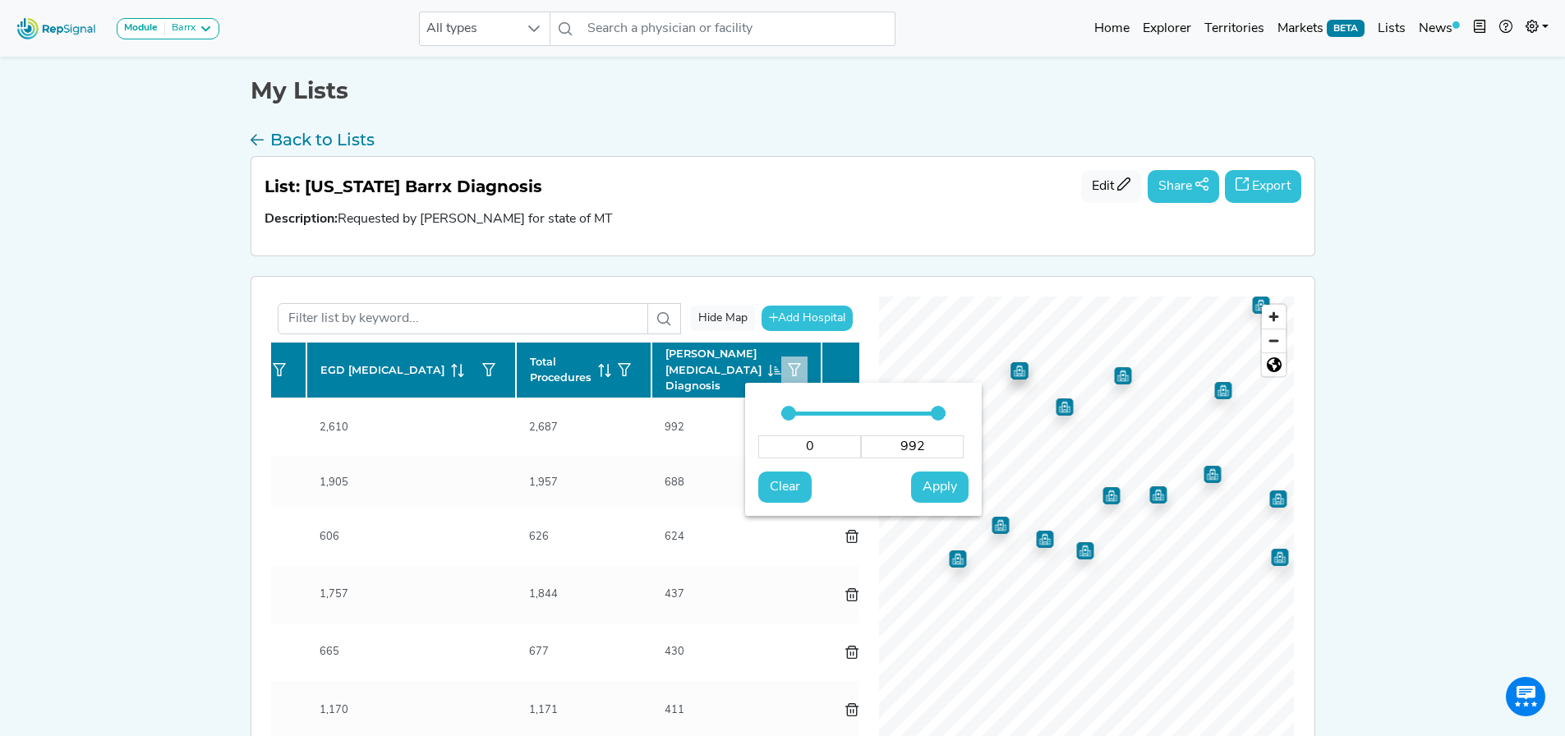
click at [1358, 341] on div "Module Barrx Barrx Bravo & Digitrapper ERCP & Cholangioscopy EUS & Related Proc…" at bounding box center [782, 538] width 1565 height 1077
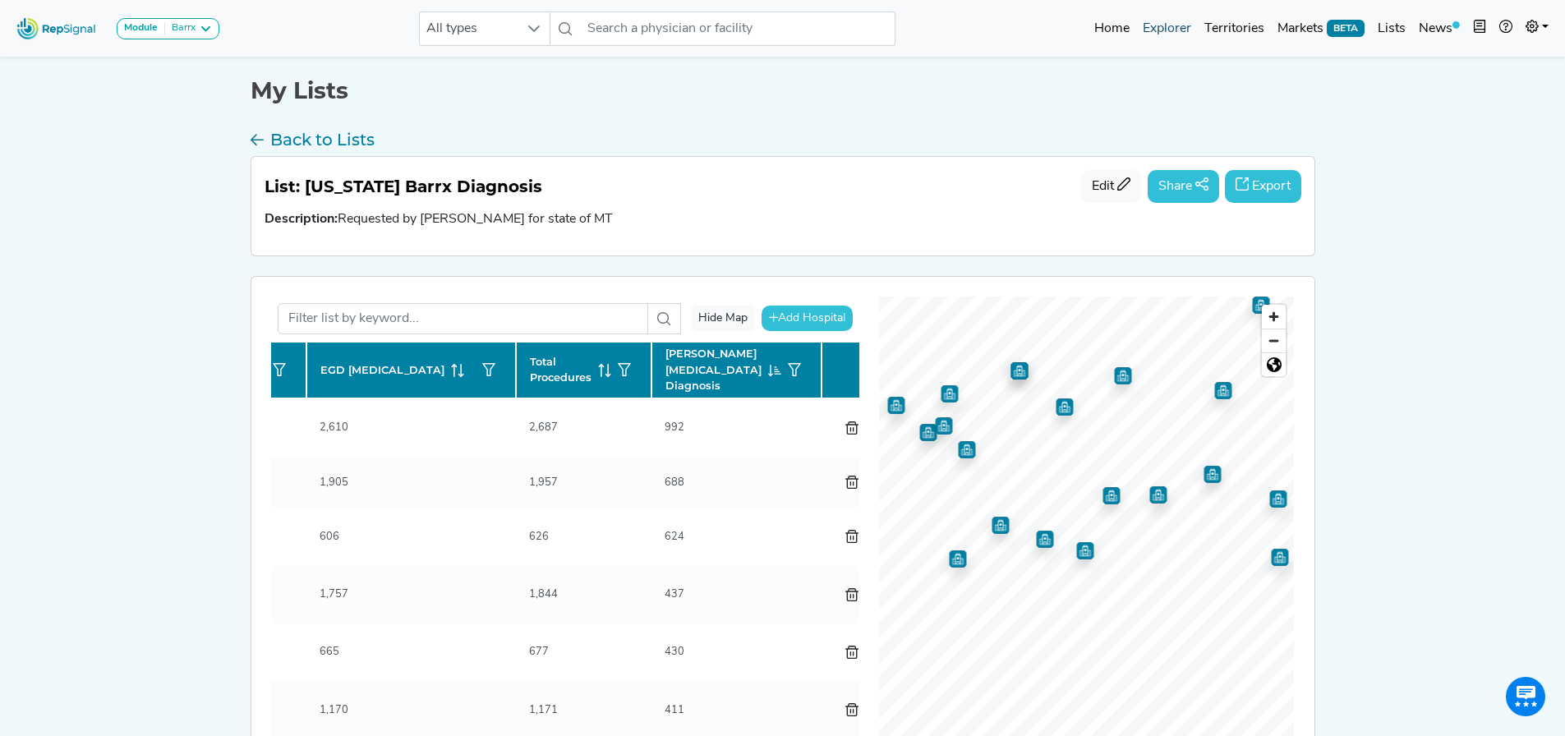
click at [1182, 25] on link "Explorer" at bounding box center [1167, 28] width 62 height 33
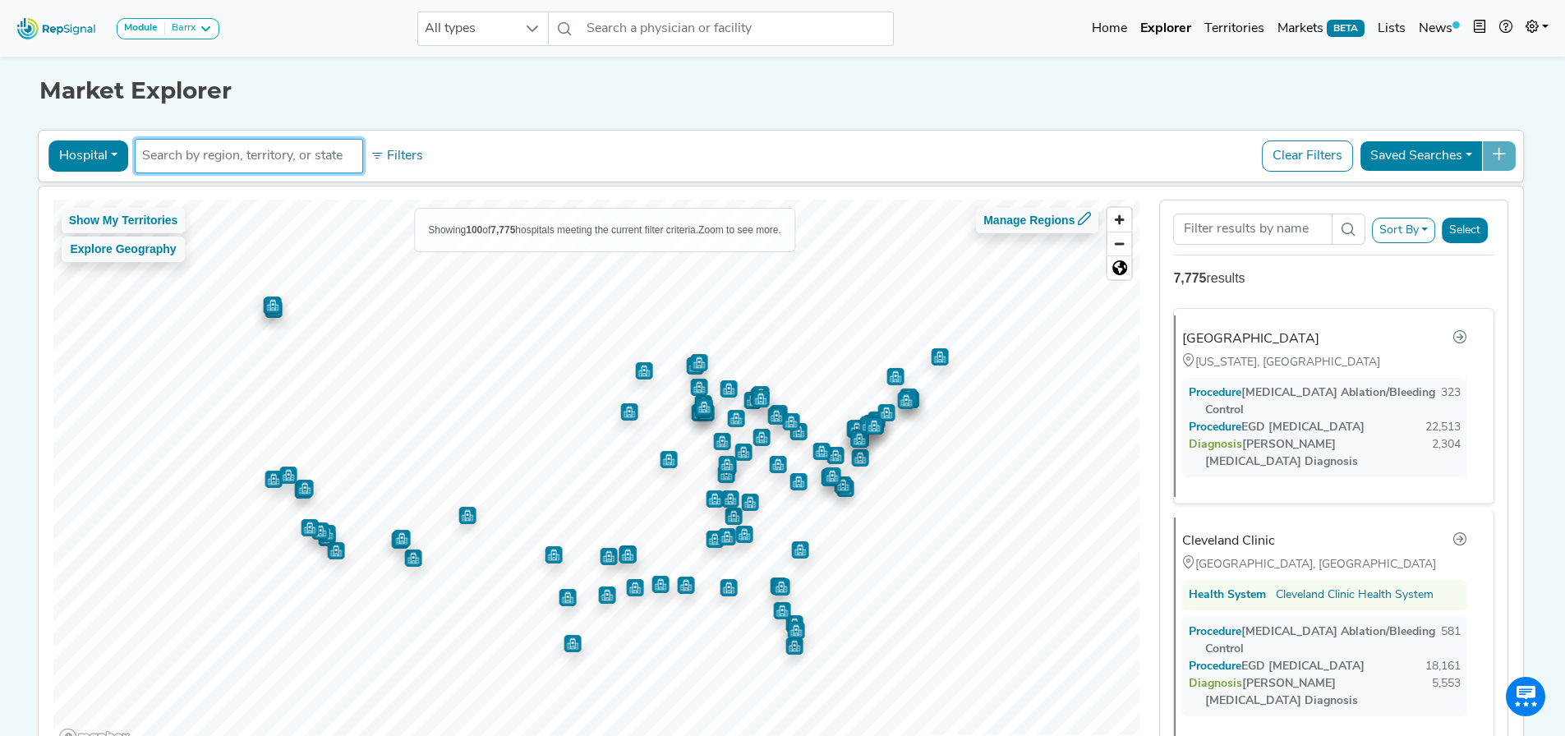
click at [300, 154] on input "text" at bounding box center [249, 156] width 214 height 20
click at [1465, 149] on button "Saved Searches" at bounding box center [1421, 156] width 123 height 31
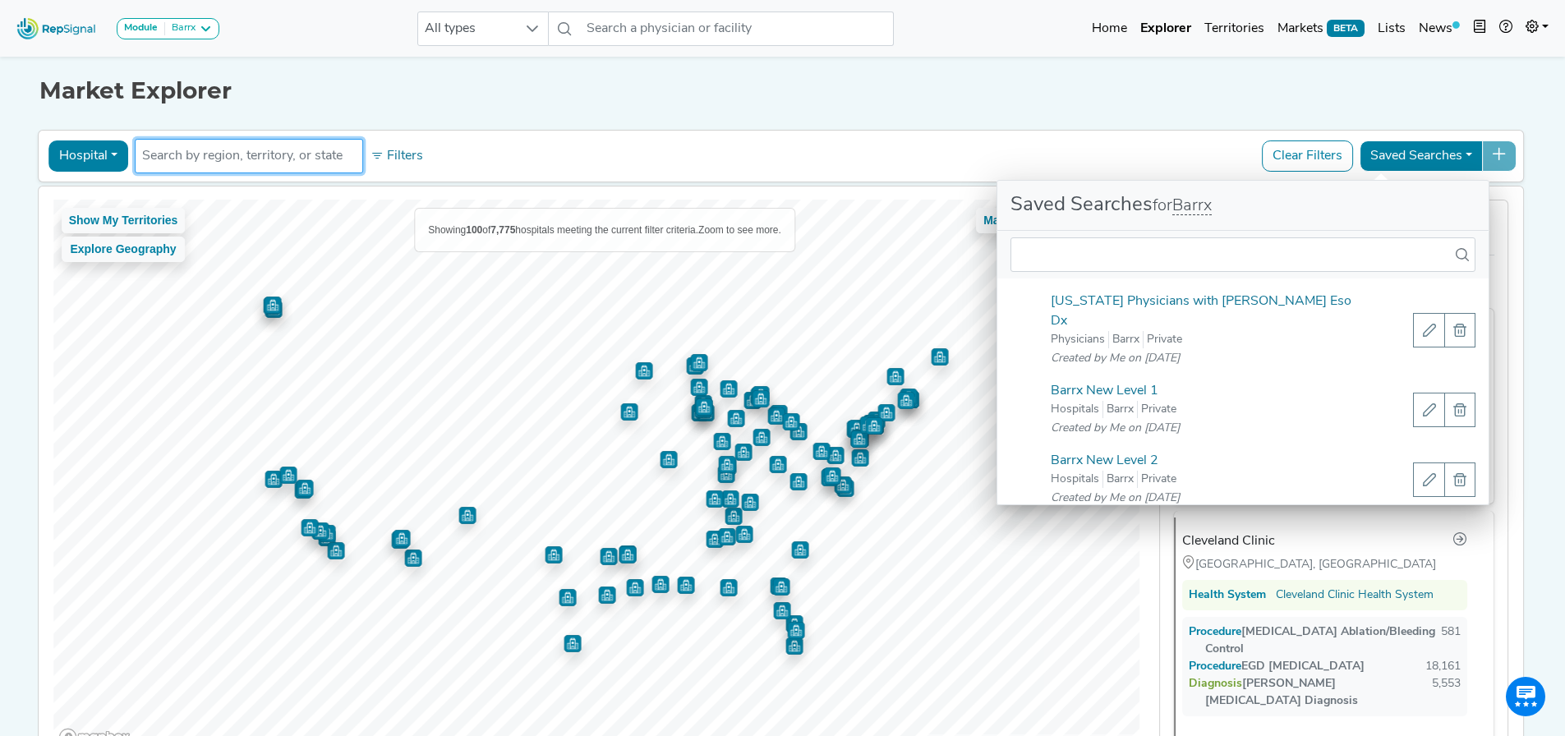
click at [296, 149] on input "text" at bounding box center [249, 156] width 214 height 20
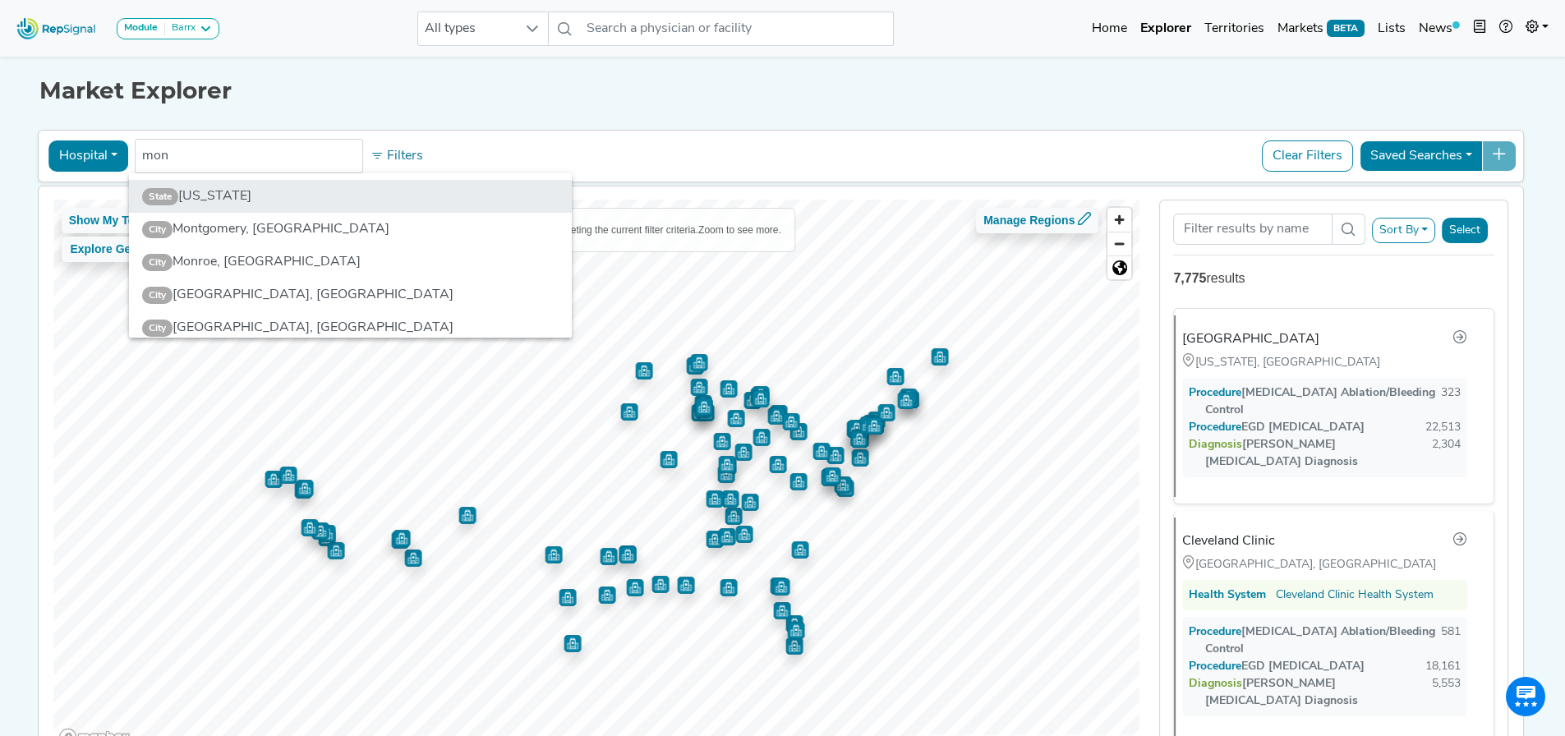
click at [256, 186] on li "State [US_STATE]" at bounding box center [350, 196] width 443 height 33
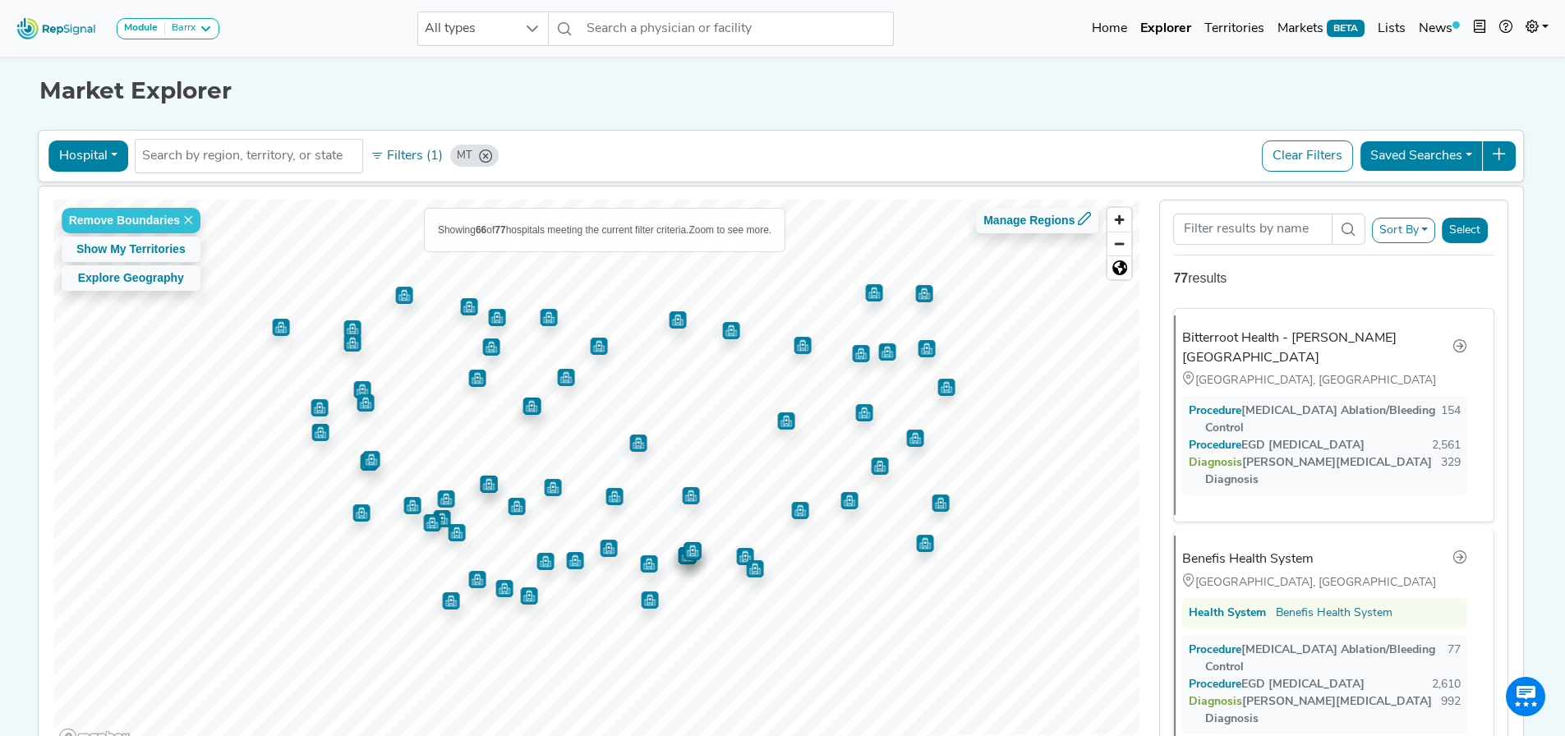
click at [1498, 155] on button at bounding box center [1499, 156] width 35 height 31
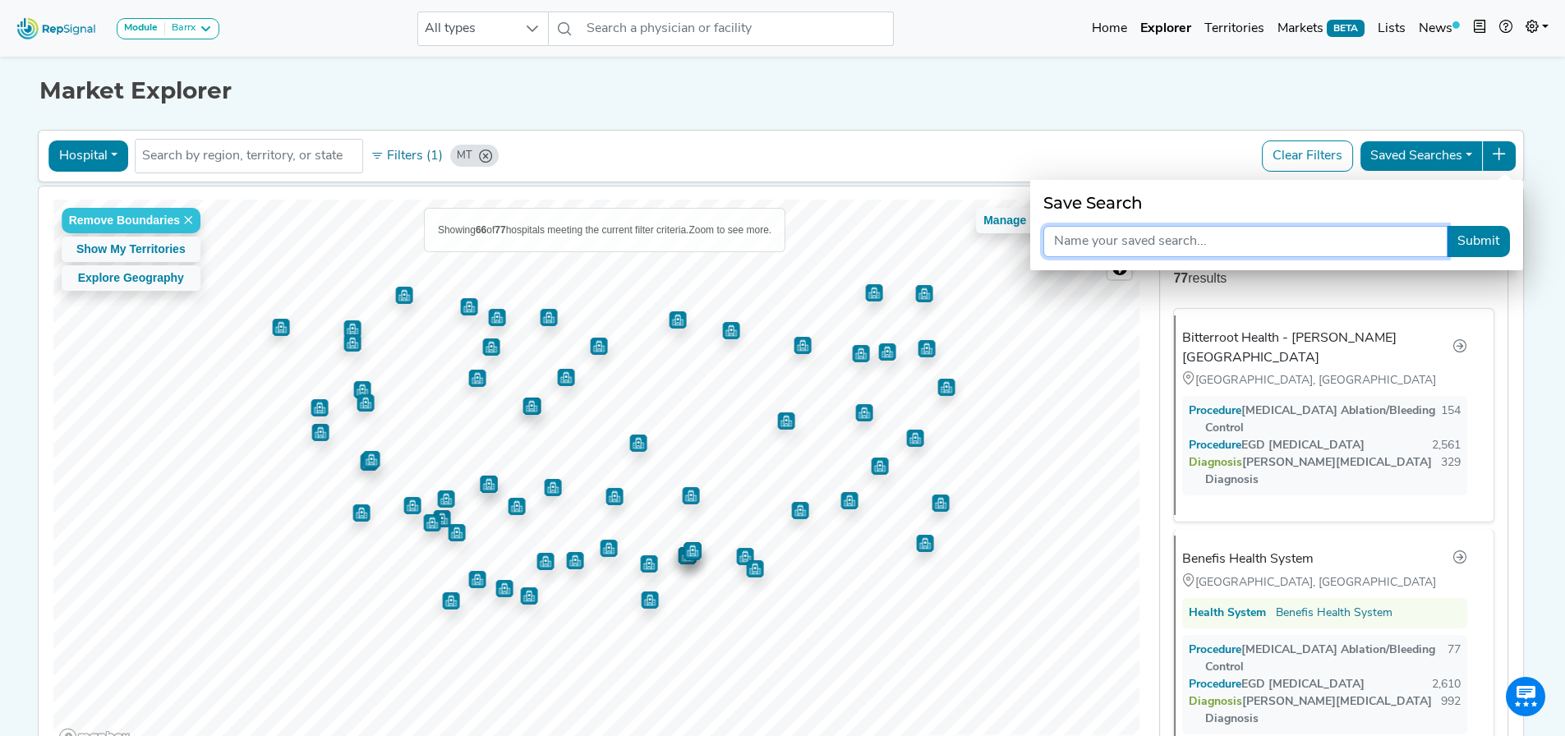
click at [1337, 234] on input "text" at bounding box center [1246, 241] width 404 height 31
click at [1490, 244] on button "Submit" at bounding box center [1478, 241] width 63 height 31
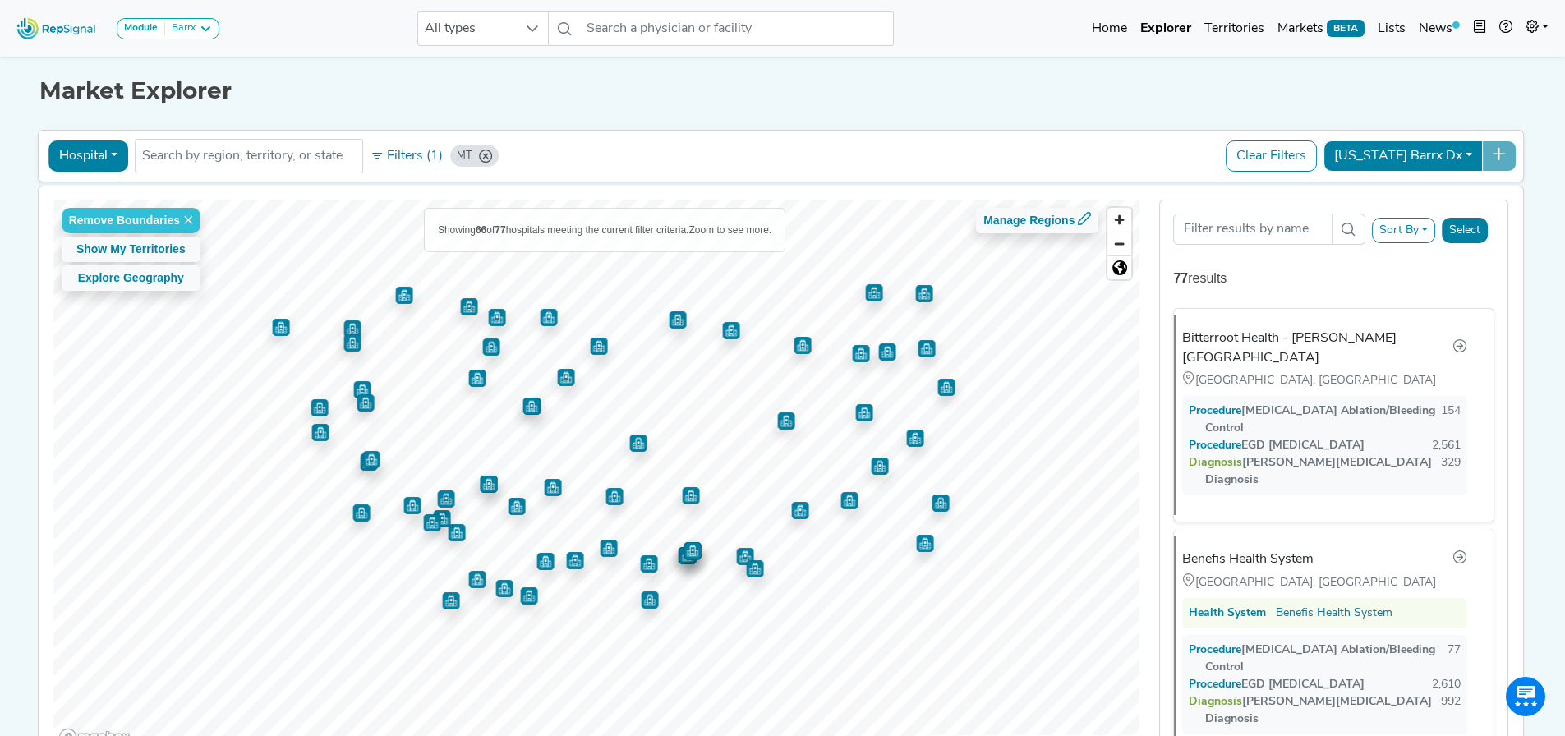
click at [1436, 232] on button "Sort By" at bounding box center [1404, 230] width 64 height 25
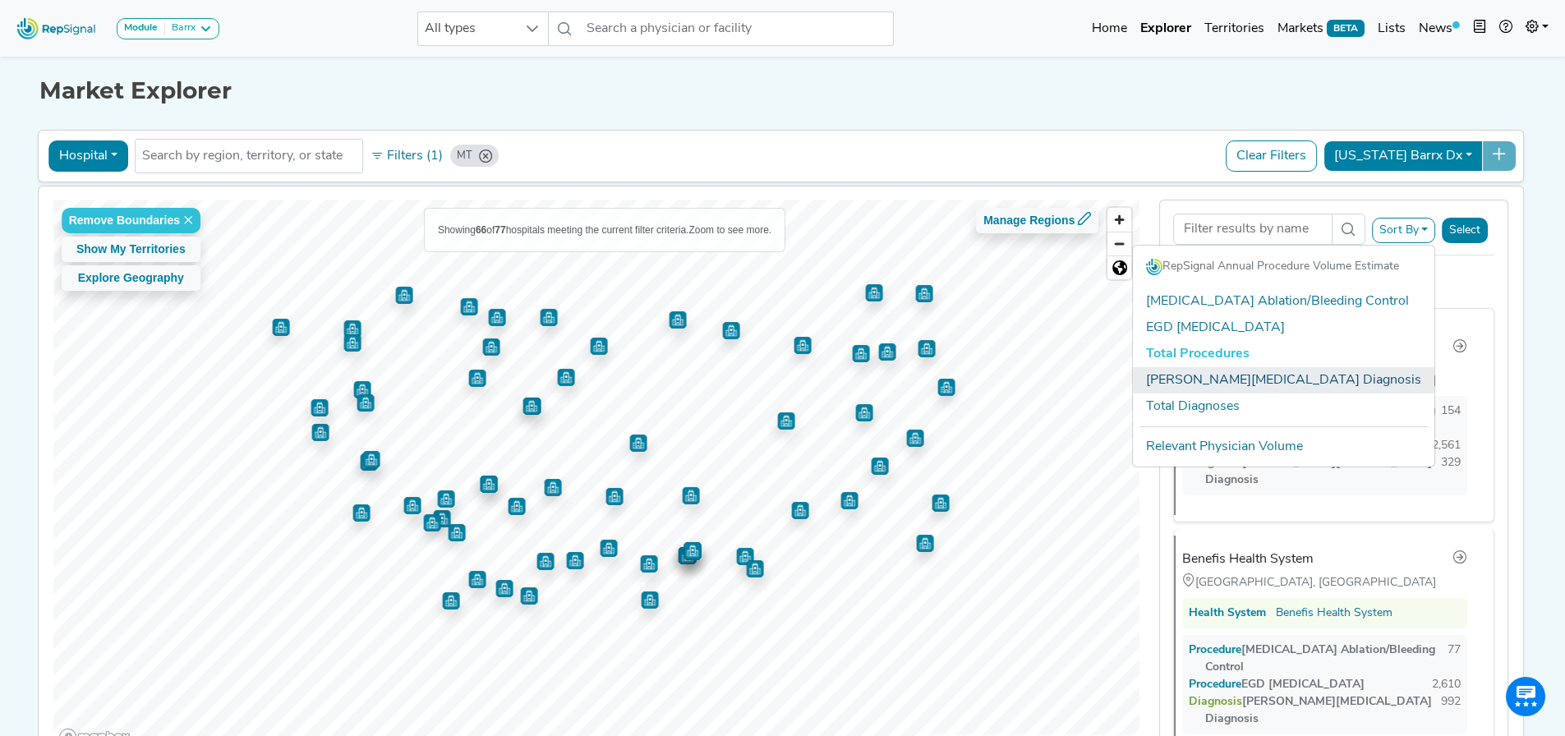
click at [1314, 372] on link "[PERSON_NAME][MEDICAL_DATA] Diagnosis" at bounding box center [1284, 380] width 302 height 26
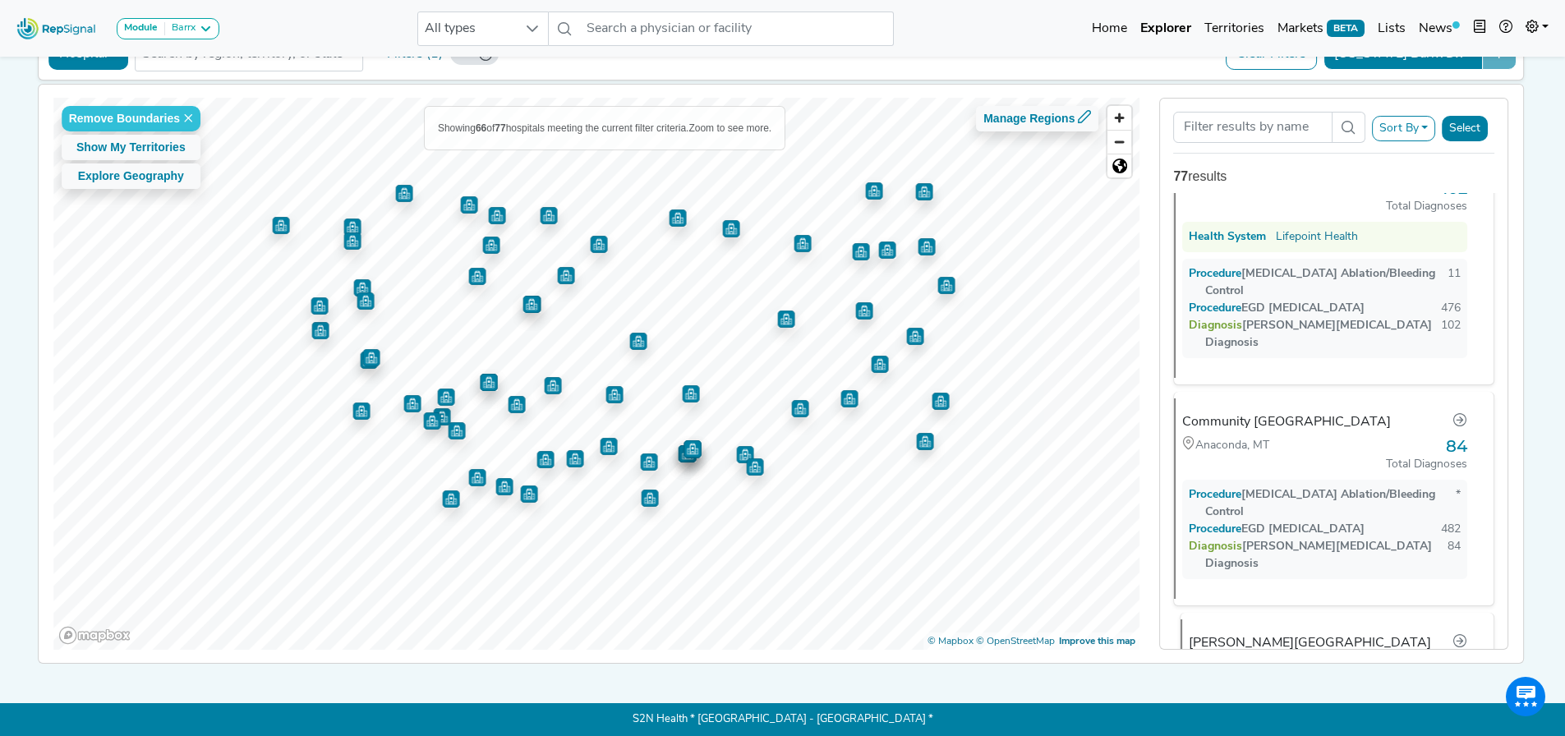
scroll to position [2301, 0]
